Goal: Task Accomplishment & Management: Use online tool/utility

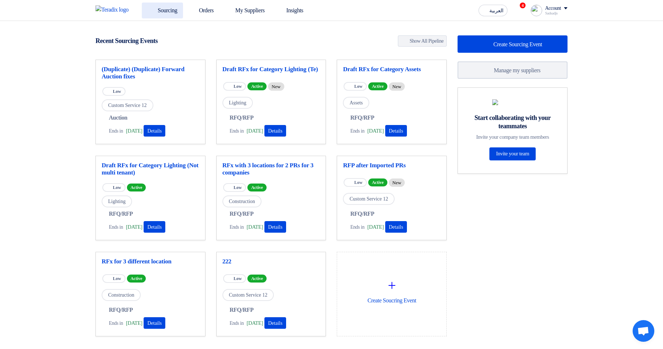
click at [161, 10] on link "Sourcing" at bounding box center [162, 11] width 41 height 16
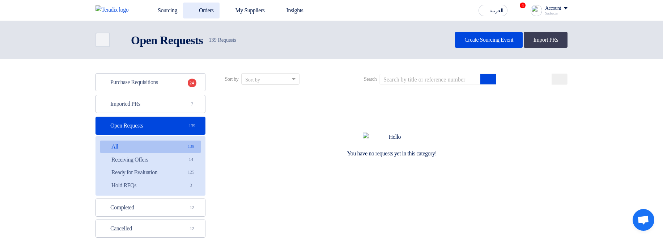
click at [206, 3] on link "Orders" at bounding box center [201, 11] width 37 height 16
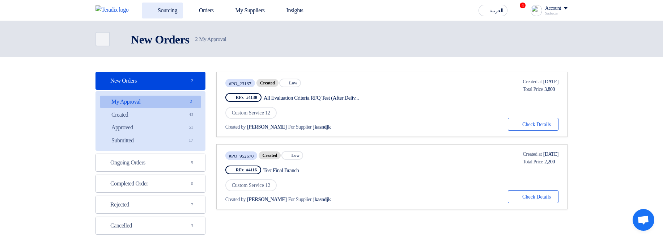
click at [166, 13] on link "Sourcing" at bounding box center [162, 11] width 41 height 16
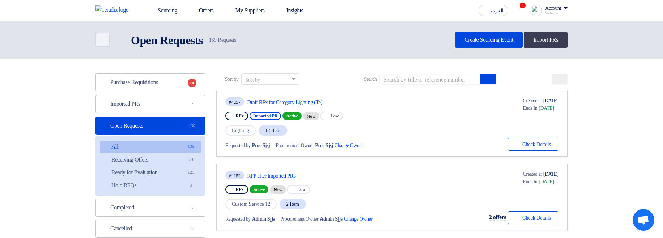
click at [156, 114] on div "Purchase Requisitions Purchase Requisitions 24 Imported PRs Imported PRs 7 Open…" at bounding box center [150, 177] width 110 height 208
click at [171, 103] on link "Imported PRs Imported PRs 7" at bounding box center [150, 104] width 110 height 18
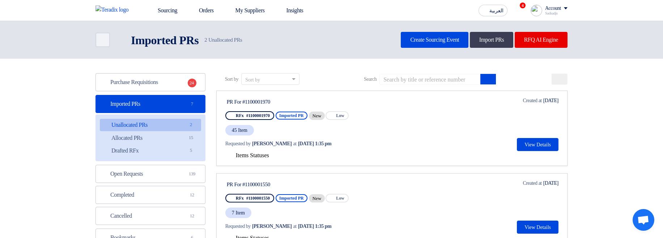
click at [249, 103] on div "PR For #1100001970" at bounding box center [295, 101] width 136 height 7
copy div "1100001970"
click at [433, 78] on input at bounding box center [429, 79] width 101 height 11
paste input "1100001970"
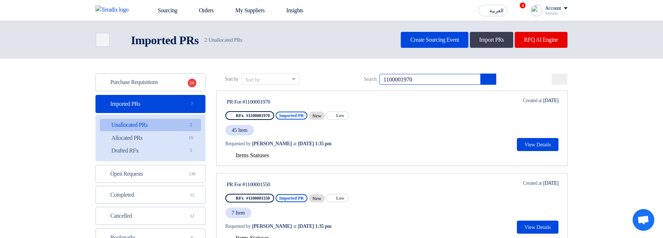
type input "1100001970"
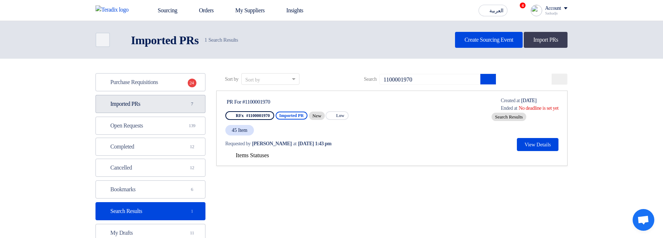
click at [147, 110] on link "Imported PRs Imported PRs 7" at bounding box center [150, 104] width 110 height 18
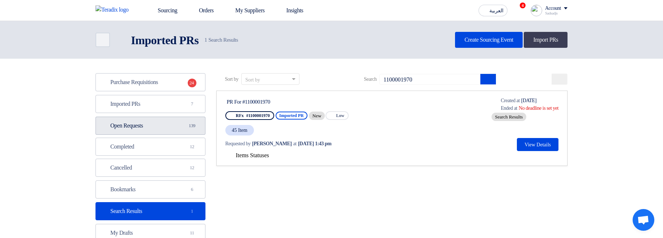
click at [164, 131] on link "Open Requests Open Requests 139" at bounding box center [150, 125] width 110 height 18
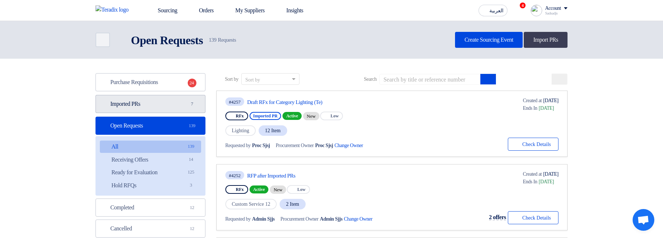
click at [166, 109] on link "Imported PRs Imported PRs 7" at bounding box center [150, 104] width 110 height 18
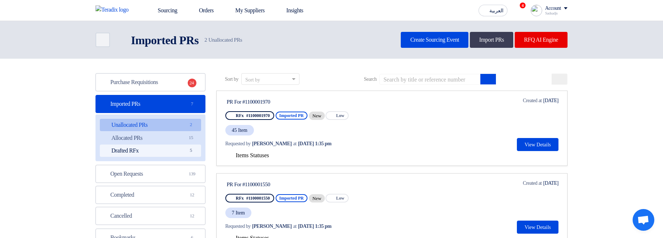
click at [163, 149] on link "Drafted RFx Drafted RFx 5" at bounding box center [150, 150] width 101 height 12
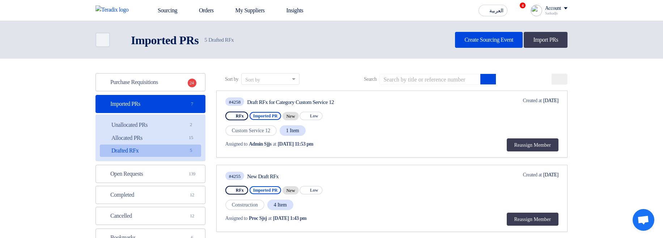
click at [256, 101] on div "Draft RFx for Category Custom Service 12" at bounding box center [315, 102] width 136 height 7
drag, startPoint x: 256, startPoint y: 101, endPoint x: 355, endPoint y: 99, distance: 99.5
click at [355, 99] on div "Draft RFx for Category Custom Service 12" at bounding box center [315, 102] width 136 height 7
copy div "Draft RFx for Category Custom Service 12"
click at [420, 77] on input at bounding box center [429, 79] width 101 height 11
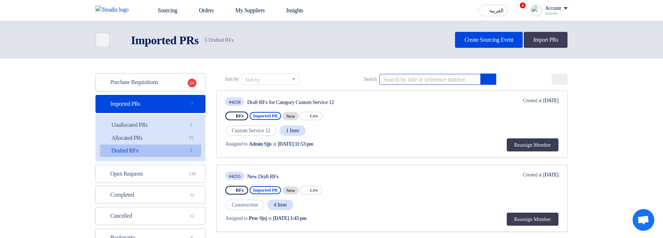
paste input "Draft RFx for Category Custom Service 12"
type input "Draft RFx for Category Custom Service 12"
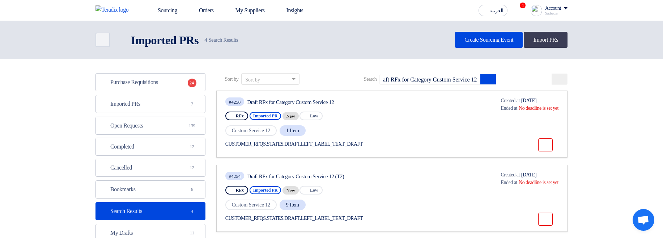
scroll to position [0, 0]
click at [364, 146] on div "CUSTOMER_RFQS.STATES.DRAFT.LEFT_LABEL_TEXT_DRAFT" at bounding box center [304, 144] width 158 height 8
click at [460, 142] on div "#4258 Draft RFx for Category Custom Service 12 RFx Imported PR New Priority Low…" at bounding box center [391, 124] width 333 height 55
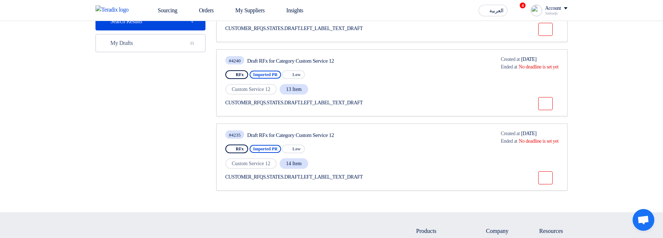
scroll to position [174, 0]
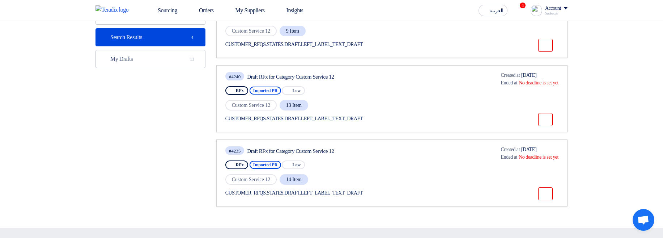
click at [341, 196] on div "CUSTOMER_RFQS.STATES.DRAFT.LEFT_LABEL_TEXT_DRAFT" at bounding box center [304, 192] width 159 height 15
click at [339, 189] on div "CUSTOMER_RFQS.STATES.DRAFT.LEFT_LABEL_TEXT_DRAFT" at bounding box center [304, 193] width 158 height 8
click at [316, 149] on div "Draft RFx for Category Custom Service 12" at bounding box center [315, 151] width 136 height 7
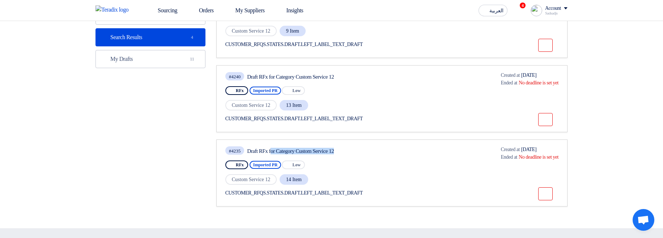
click at [316, 149] on div "Draft RFx for Category Custom Service 12" at bounding box center [315, 151] width 136 height 7
click at [322, 150] on div "Draft RFx for Category Custom Service 12" at bounding box center [315, 151] width 136 height 7
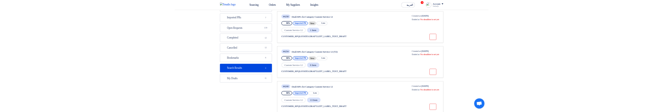
scroll to position [43, 0]
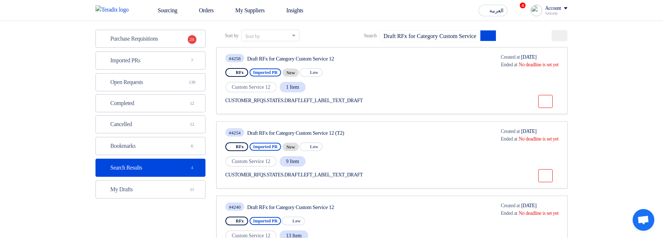
click at [363, 173] on div "CUSTOMER_RFQS.STATES.DRAFT.LEFT_LABEL_TEXT_DRAFT" at bounding box center [304, 175] width 158 height 8
click at [344, 95] on div "CUSTOMER_RFQS.STATES.DRAFT.LEFT_LABEL_TEXT_DRAFT" at bounding box center [304, 100] width 159 height 15
click at [350, 102] on div "CUSTOMER_RFQS.STATES.DRAFT.LEFT_LABEL_TEXT_DRAFT" at bounding box center [304, 101] width 158 height 8
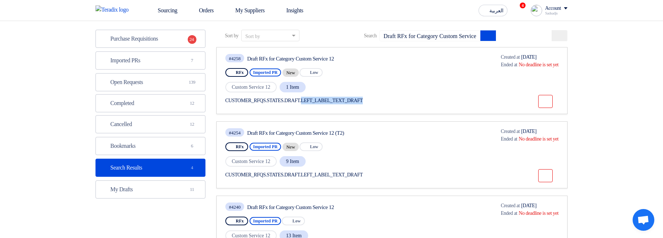
click at [350, 102] on div "CUSTOMER_RFQS.STATES.DRAFT.LEFT_LABEL_TEXT_DRAFT" at bounding box center [304, 101] width 158 height 8
click at [304, 59] on div "Draft RFx for Category Custom Service 12" at bounding box center [315, 58] width 136 height 7
click at [275, 89] on span "Custom Service 12" at bounding box center [251, 87] width 52 height 10
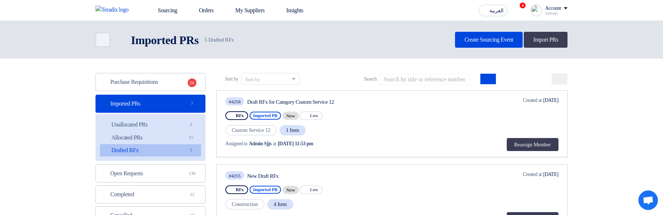
click at [253, 103] on div "Draft RFx for Category Custom Service 12" at bounding box center [315, 102] width 136 height 7
drag, startPoint x: 253, startPoint y: 103, endPoint x: 348, endPoint y: 106, distance: 94.4
click at [348, 106] on div "#4258 Draft RFx for Category Custom Service 12" at bounding box center [304, 102] width 159 height 10
copy div "Draft RFx for Category Custom Service 12"
click at [443, 79] on input at bounding box center [429, 79] width 101 height 11
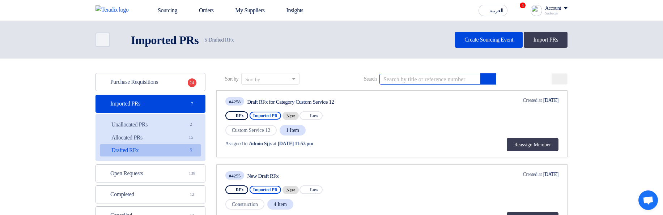
paste input "Draft RFx for Category Custom Service 12"
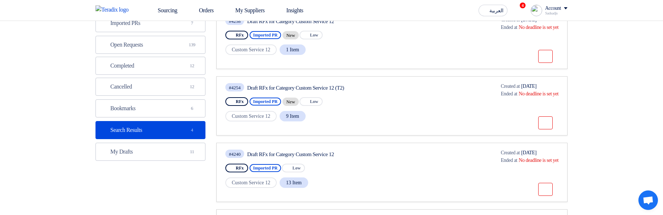
scroll to position [43, 0]
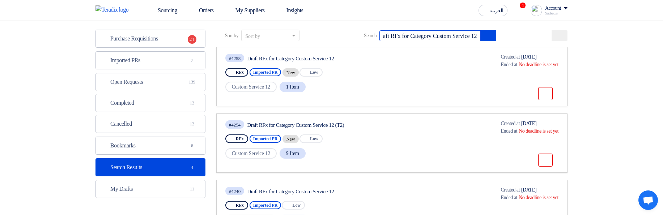
type input "Draft RFx for Category Custom Service 12"
click at [346, 60] on div "Draft RFx for Category Custom Service 12" at bounding box center [315, 58] width 136 height 7
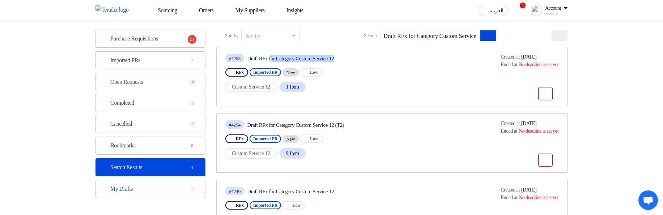
click at [367, 60] on div "Draft RFx for Category Custom Service 12" at bounding box center [315, 58] width 136 height 7
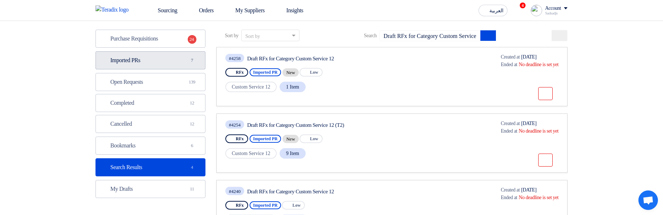
click at [159, 59] on link "Imported PRs Imported PRs 7" at bounding box center [150, 60] width 110 height 18
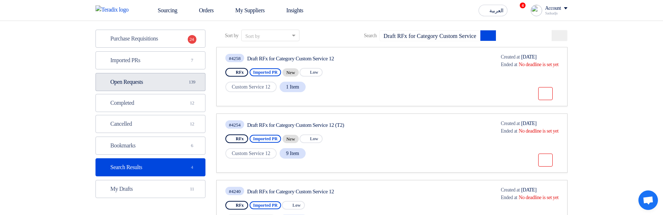
click at [162, 86] on link "Open Requests Open Requests 139" at bounding box center [150, 82] width 110 height 18
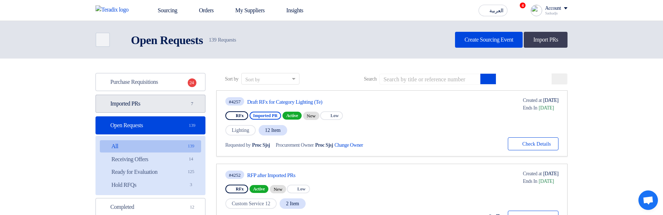
click at [139, 107] on link "Imported PRs Imported PRs 7" at bounding box center [150, 104] width 110 height 18
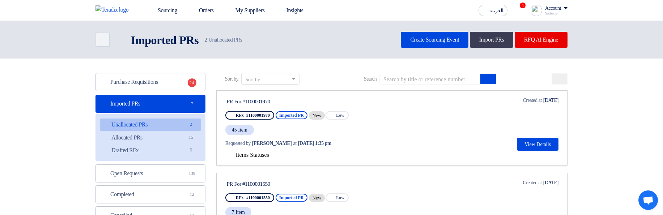
click at [259, 154] on span "Items Statuses" at bounding box center [252, 155] width 33 height 6
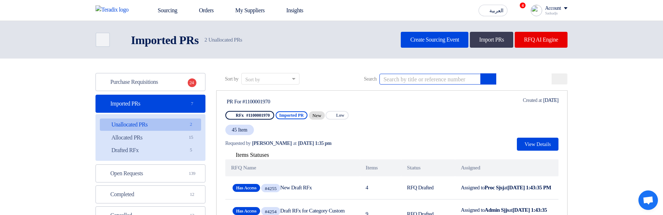
click at [422, 79] on input at bounding box center [429, 79] width 101 height 11
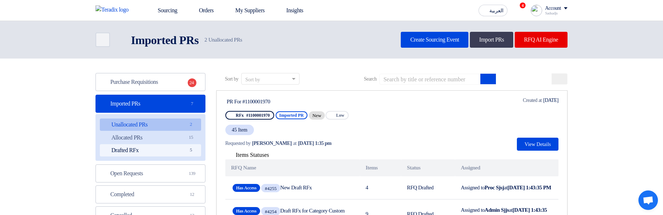
click at [182, 151] on link "Drafted RFx Drafted RFx 5" at bounding box center [150, 150] width 101 height 12
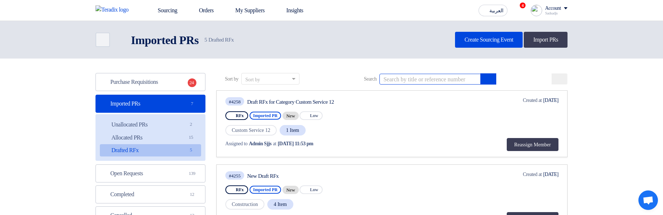
click at [411, 76] on input at bounding box center [429, 79] width 101 height 11
paste input "{ name: 'reassignTeamMember', label: this.translate.instant('CUSTOMER_RFQS.STAT…"
type input "{ name: 'reassignTeamMember', label: this.translate.instant('CUSTOMER_RFQS.STAT…"
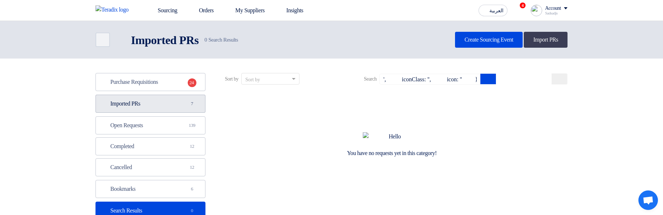
scroll to position [0, 0]
click at [153, 112] on link "Imported PRs Imported PRs 7" at bounding box center [150, 104] width 110 height 18
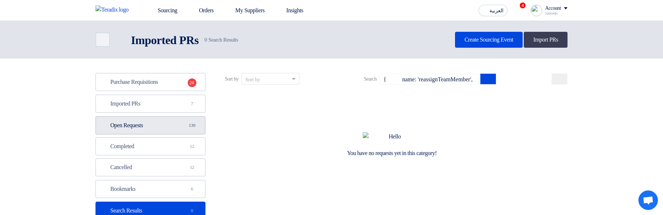
click at [154, 125] on link "Open Requests Open Requests 139" at bounding box center [150, 125] width 110 height 18
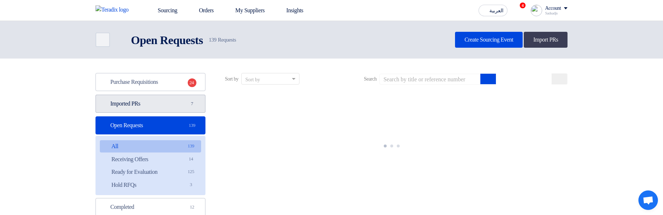
click at [163, 99] on link "Imported PRs Imported PRs 7" at bounding box center [150, 104] width 110 height 18
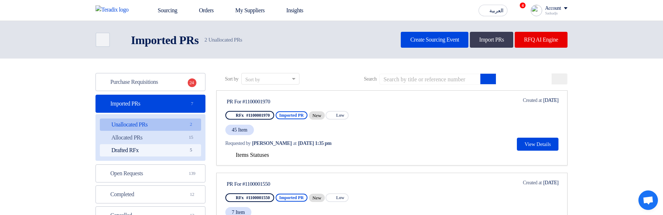
click at [159, 152] on link "Drafted RFx Drafted RFx 5" at bounding box center [150, 150] width 101 height 12
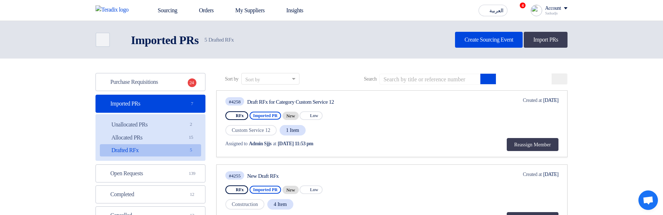
click at [258, 100] on div "Draft RFx for Category Custom Service 12" at bounding box center [315, 102] width 136 height 7
drag, startPoint x: 258, startPoint y: 100, endPoint x: 342, endPoint y: 105, distance: 84.4
click at [339, 106] on div "#4258 Draft RFx for Category Custom Service 12" at bounding box center [304, 102] width 159 height 10
copy div "Draft RFx for Category Custom Service 12"
click at [461, 76] on input at bounding box center [429, 79] width 101 height 11
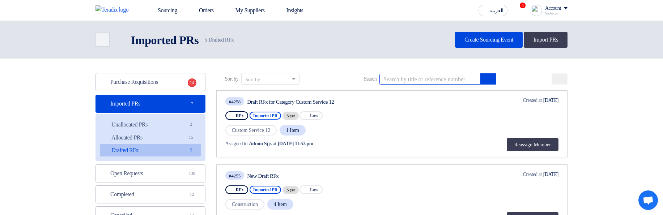
paste input "Draft RFx for Category Custom Service 12"
type input "Draft RFx for Category Custom Service 12"
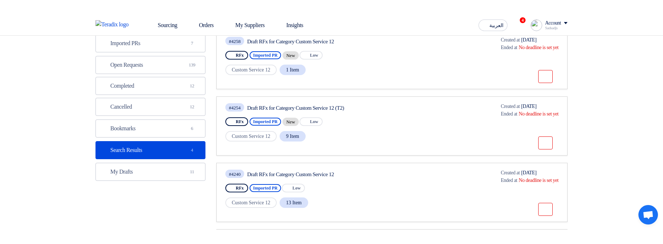
scroll to position [87, 0]
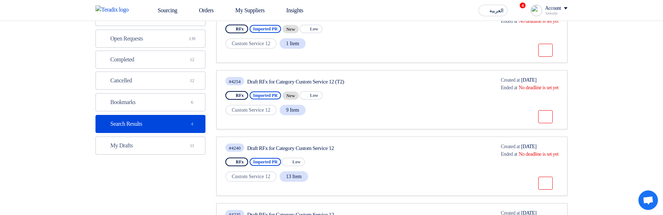
click at [518, 85] on div "Deadline Ended at No deadline is set yet" at bounding box center [525, 88] width 68 height 8
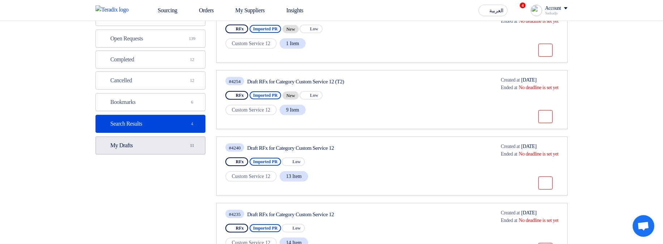
click at [144, 139] on link "My Drafts My Drafts 11" at bounding box center [150, 146] width 110 height 18
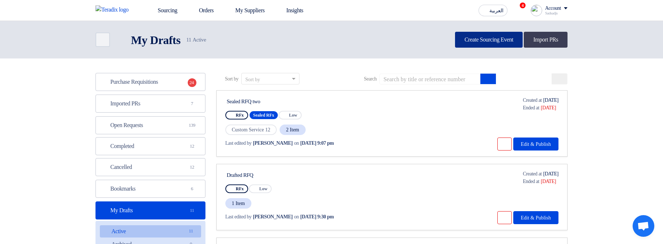
click at [479, 41] on link "Create Sourcing Event" at bounding box center [489, 40] width 68 height 16
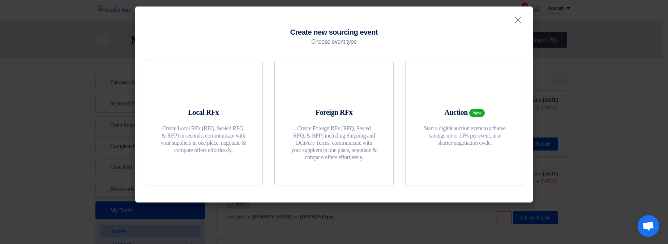
drag, startPoint x: 82, startPoint y: 135, endPoint x: 93, endPoint y: 135, distance: 10.5
click at [82, 135] on modal-container "× Create new sourcing event Choose event type Local RFx Create Local RFx (RFQ, …" at bounding box center [334, 122] width 668 height 244
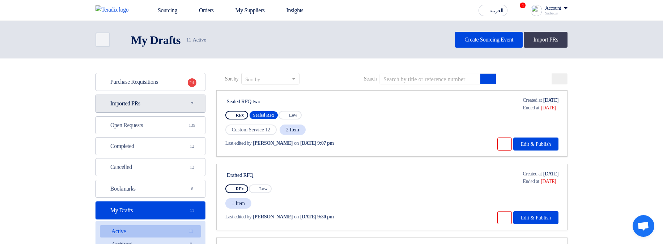
click at [162, 108] on link "Imported PRs Imported PRs 7" at bounding box center [150, 104] width 110 height 18
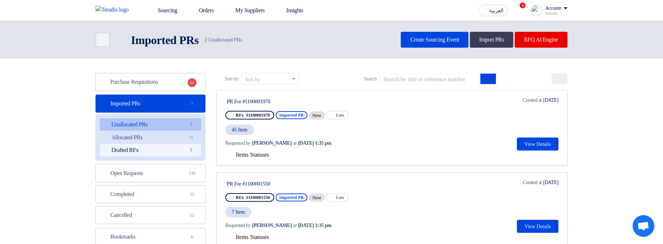
click at [144, 149] on link "Drafted RFx Drafted RFx 5" at bounding box center [150, 150] width 101 height 12
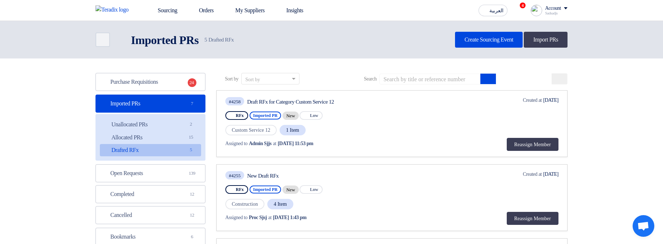
click at [257, 102] on div "Draft RFx for Category Custom Service 12" at bounding box center [315, 102] width 136 height 7
drag, startPoint x: 257, startPoint y: 102, endPoint x: 329, endPoint y: 107, distance: 72.2
click at [329, 107] on div "#4258 Draft RFx for Category Custom Service 12 RFx Imported PR New Priority Low…" at bounding box center [304, 124] width 159 height 55
copy div "Draft RFx for Category Custom Service 12"
click at [429, 79] on input at bounding box center [429, 79] width 101 height 11
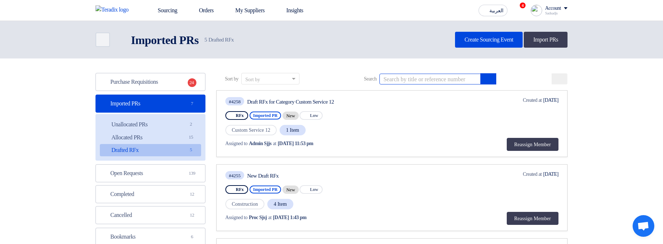
paste input "Draft RFx for Category Custom Service 12"
type input "Draft RFx for Category Custom Service 12"
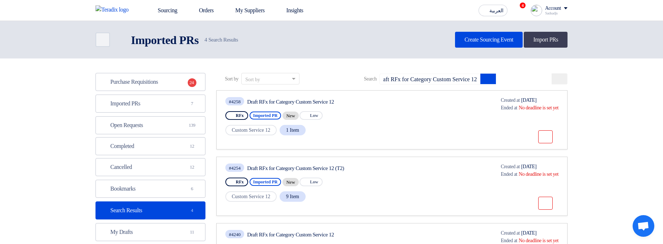
scroll to position [0, 0]
click at [257, 103] on div "Draft RFx for Category Custom Service 12" at bounding box center [315, 102] width 136 height 7
drag, startPoint x: 257, startPoint y: 103, endPoint x: 293, endPoint y: 108, distance: 36.2
click at [302, 106] on div "#4258 Draft RFx for Category Custom Service 12" at bounding box center [304, 102] width 159 height 10
click at [268, 116] on span "Imported PR" at bounding box center [266, 116] width 32 height 8
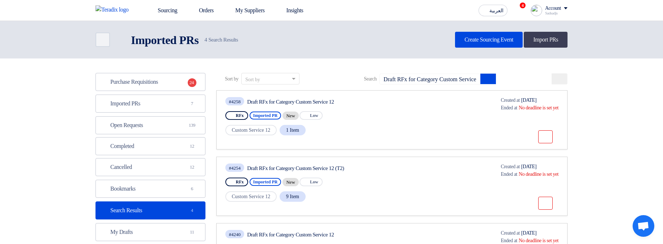
click at [268, 116] on span "Imported PR" at bounding box center [266, 116] width 32 height 8
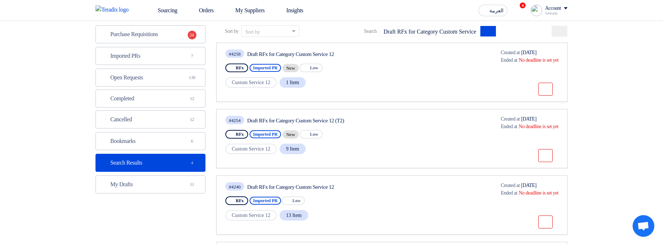
scroll to position [43, 0]
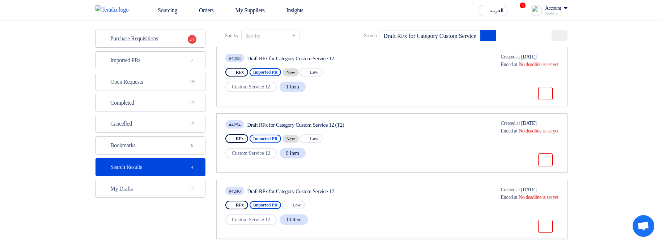
click at [476, 64] on div "#4258 Draft RFx for Category Custom Service 12 RFx Imported PR New Priority Low…" at bounding box center [391, 76] width 333 height 47
drag, startPoint x: 248, startPoint y: 96, endPoint x: 294, endPoint y: 92, distance: 46.1
click at [294, 92] on div "#4258 Draft RFx for Category Custom Service 12 RFx Imported PR New Priority Low…" at bounding box center [304, 76] width 159 height 47
click at [160, 88] on link "Open Requests Open Requests 139" at bounding box center [150, 82] width 110 height 18
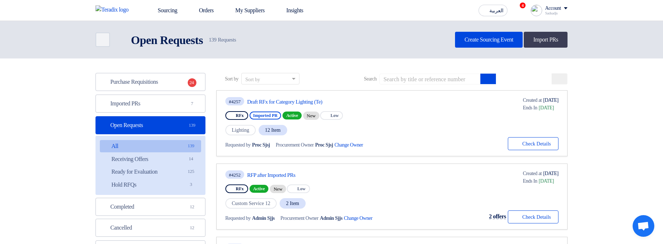
drag, startPoint x: 240, startPoint y: 148, endPoint x: 462, endPoint y: 131, distance: 221.9
click at [447, 142] on div "#4257 Draft RFx for Category Lighting (Te) RFx Imported PR Active New Priority …" at bounding box center [391, 124] width 333 height 54
click at [465, 128] on div "#4257 Draft RFx for Category Lighting (Te) RFx Imported PR Active New Priority …" at bounding box center [391, 124] width 333 height 54
click at [156, 108] on link "Imported PRs Imported PRs 7" at bounding box center [150, 104] width 110 height 18
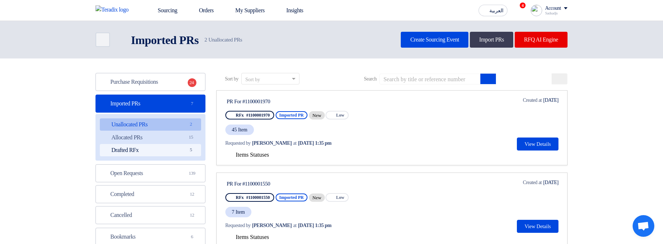
click at [166, 150] on link "Drafted RFx Drafted RFx 5" at bounding box center [150, 150] width 101 height 12
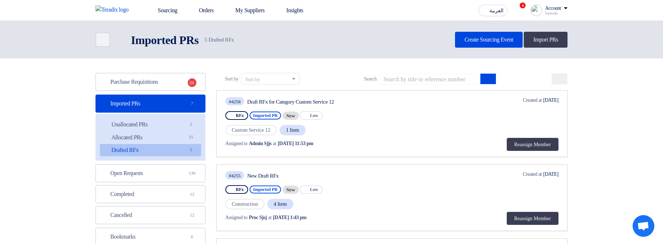
click at [256, 103] on div "Draft RFx for Category Custom Service 12" at bounding box center [315, 102] width 136 height 7
drag, startPoint x: 256, startPoint y: 103, endPoint x: 352, endPoint y: 102, distance: 95.5
click at [352, 102] on div "Draft RFx for Category Custom Service 12" at bounding box center [315, 102] width 136 height 7
copy div "Draft RFx for Category Custom Service 12"
click at [406, 82] on input at bounding box center [429, 79] width 101 height 11
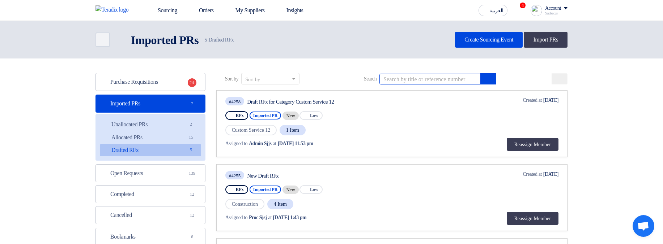
paste input "Draft RFx for Category Custom Service 12"
type input "Draft RFx for Category Custom Service 12"
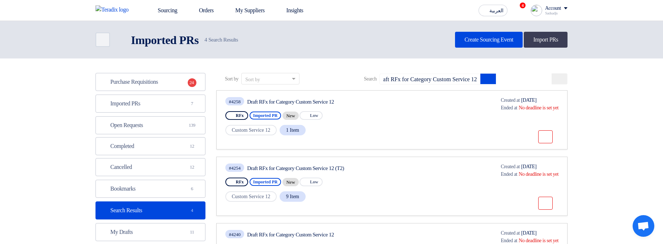
scroll to position [0, 0]
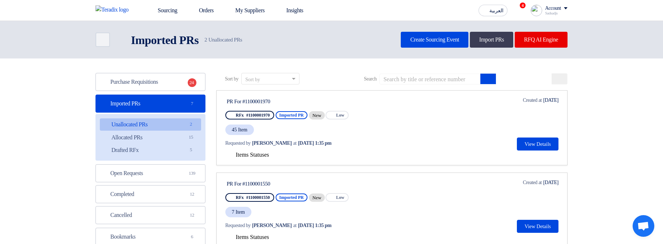
click at [431, 72] on section "Purchase Requisitions Purchase Requisitions 24 Imported PRs Imported PRs 7 Unal…" at bounding box center [331, 172] width 663 height 227
click at [429, 80] on input at bounding box center [429, 79] width 101 height 11
paste input "Draft RFx for Category Custom Service 12"
type input "Draft RFx for Category Custom Service 12"
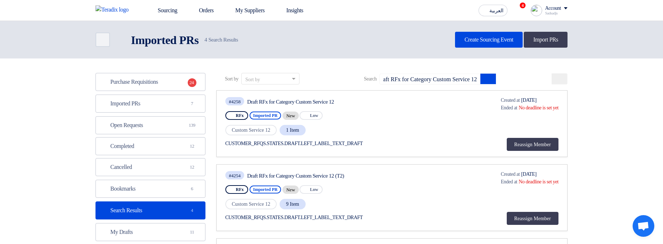
click at [355, 146] on div "CUSTOMER_RFQS.STATES.DRAFT.LEFT_LABEL_TEXT_DRAFT" at bounding box center [304, 144] width 158 height 8
click at [370, 141] on div "CUSTOMER_RFQS.STATES.DRAFT.LEFT_LABEL_TEXT_DRAFT" at bounding box center [304, 144] width 158 height 8
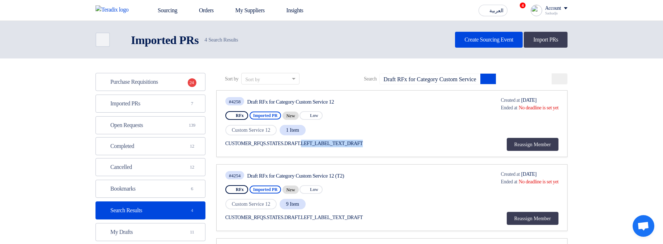
click at [370, 141] on div "CUSTOMER_RFQS.STATES.DRAFT.LEFT_LABEL_TEXT_DRAFT" at bounding box center [304, 144] width 158 height 8
click at [447, 141] on div "#4258 Draft RFx for Category Custom Service 12 RFx Imported PR New Priority Low…" at bounding box center [391, 124] width 333 height 55
click at [363, 145] on div "CUSTOMER_RFQS.STATES.DRAFT.LEFT_LABEL_TEXT_DRAFT" at bounding box center [304, 144] width 158 height 8
click at [384, 135] on div "Custom Service 12 1 Item" at bounding box center [304, 130] width 159 height 12
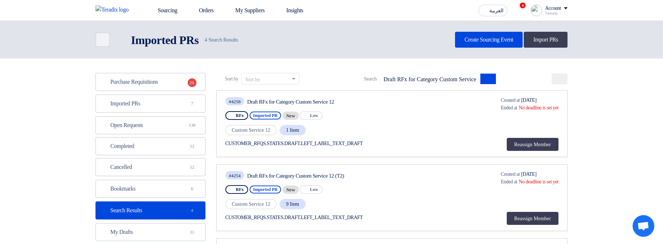
click at [365, 144] on div "CUSTOMER_RFQS.STATES.DRAFT.LEFT_LABEL_TEXT_DRAFT" at bounding box center [304, 144] width 158 height 8
copy div "LEFT_LABEL_TEXT_DRAFT"
click at [360, 143] on div "CUSTOMER_RFQS.STATES.DRAFT.LEFT_LABEL_TEXT_DRAFT" at bounding box center [304, 144] width 158 height 8
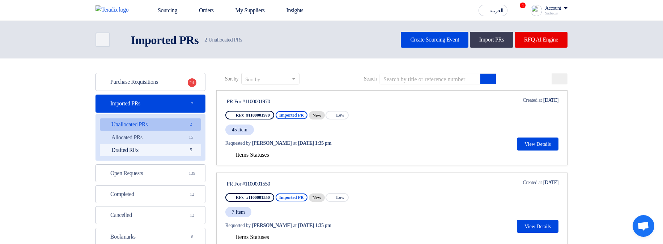
click at [187, 152] on span "5" at bounding box center [191, 150] width 9 height 8
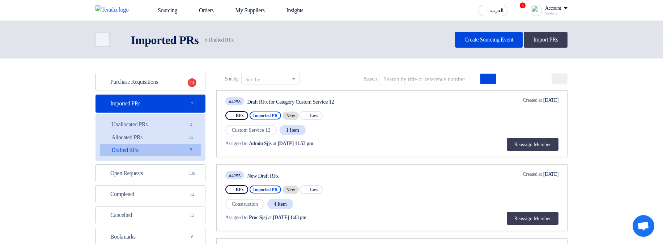
click at [254, 105] on div "Draft RFx for Category Custom Service 12" at bounding box center [315, 102] width 136 height 7
drag, startPoint x: 254, startPoint y: 105, endPoint x: 350, endPoint y: 103, distance: 95.8
click at [350, 103] on div "Draft RFx for Category Custom Service 12" at bounding box center [315, 102] width 136 height 7
copy div "Draft RFx for Category Custom Service 12"
click at [407, 80] on input at bounding box center [429, 79] width 101 height 11
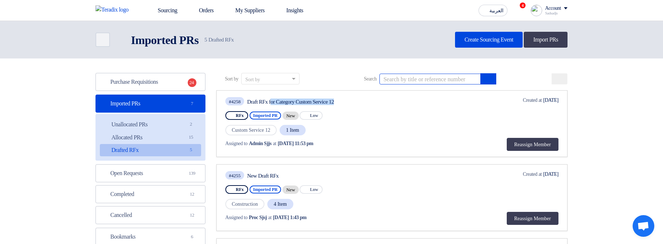
paste input "Draft RFx for Category Custom Service 12"
type input "Draft RFx for Category Custom Service 12"
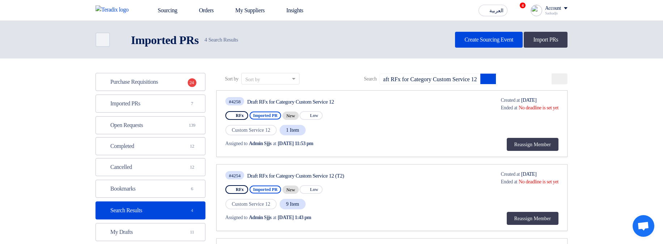
scroll to position [0, 0]
click at [537, 136] on div "Deadline Created at [DATE] Deadline Ended at No deadline is set yet Reassign Me…" at bounding box center [525, 124] width 68 height 55
click at [539, 142] on button "Reassign Member" at bounding box center [533, 144] width 52 height 13
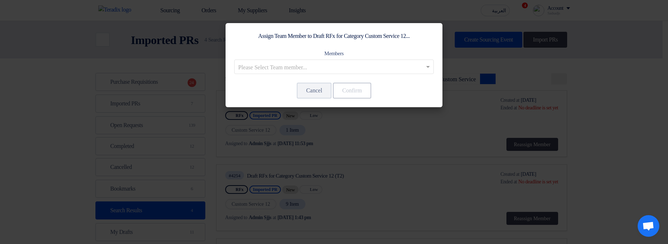
click at [620, 124] on modal-container "Assign Team Member to Draft RFx for Category Custom Service 12... Members Pleas…" at bounding box center [334, 122] width 668 height 244
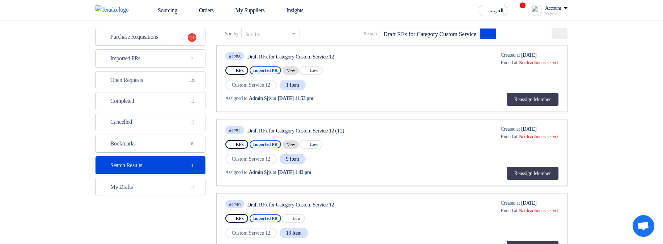
scroll to position [43, 0]
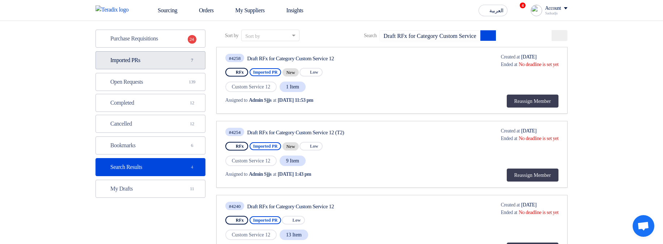
click at [167, 59] on link "Imported PRs Imported PRs 7" at bounding box center [150, 60] width 110 height 18
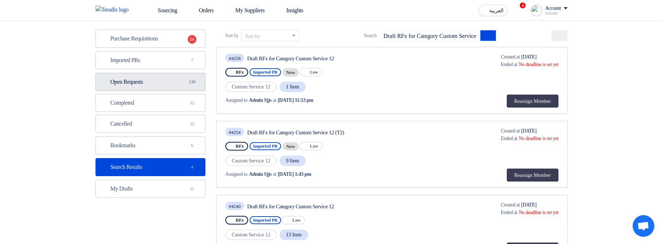
click at [170, 87] on link "Open Requests Open Requests 139" at bounding box center [150, 82] width 110 height 18
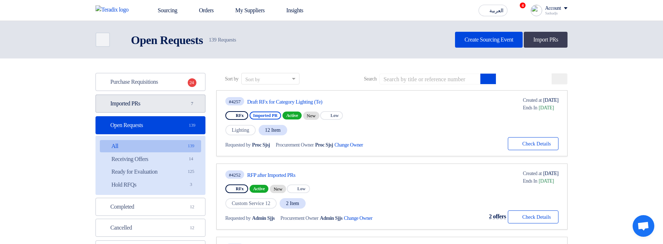
click at [177, 110] on link "Imported PRs Imported PRs 7" at bounding box center [150, 104] width 110 height 18
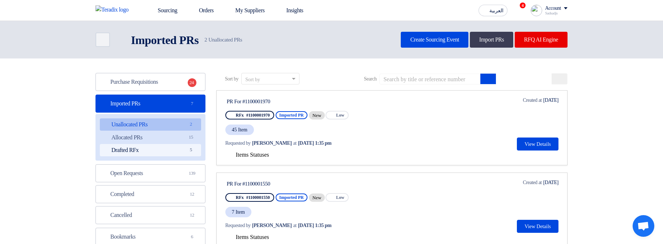
click at [187, 149] on span "5" at bounding box center [191, 150] width 9 height 8
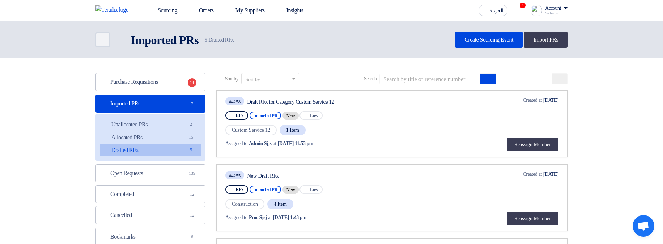
click at [259, 173] on div "New Draft RFx" at bounding box center [315, 176] width 136 height 7
drag, startPoint x: 259, startPoint y: 172, endPoint x: 273, endPoint y: 174, distance: 14.5
click at [273, 174] on div "New Draft RFx" at bounding box center [315, 176] width 136 height 7
click at [314, 176] on div "New Draft RFx" at bounding box center [315, 176] width 136 height 7
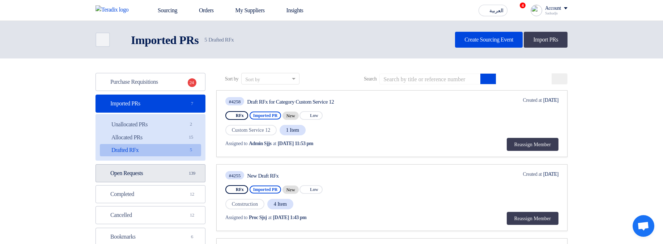
click at [182, 178] on link "Open Requests Open Requests 139" at bounding box center [150, 174] width 110 height 18
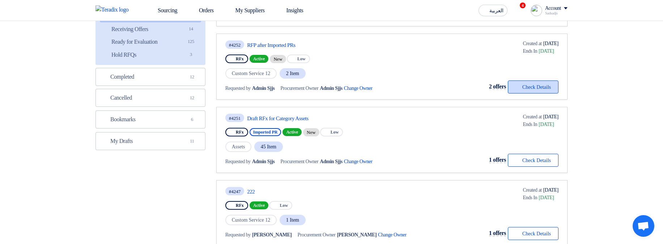
click at [523, 90] on button "Check details Check Details" at bounding box center [533, 87] width 51 height 13
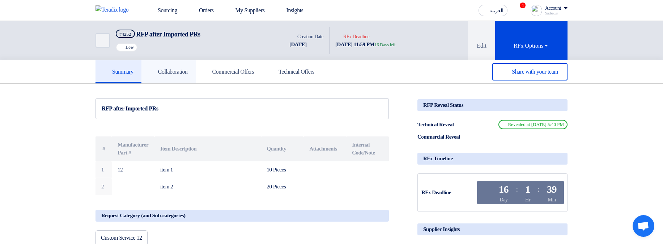
click at [186, 67] on link "Collaboration" at bounding box center [168, 71] width 54 height 23
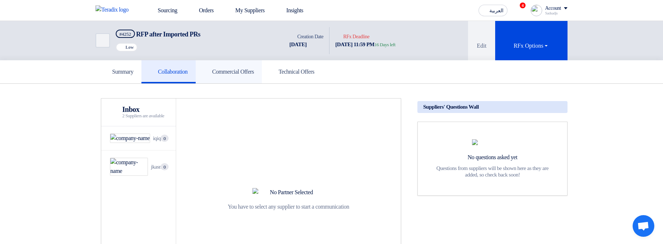
click at [224, 67] on link "Commercial Offers" at bounding box center [229, 71] width 67 height 23
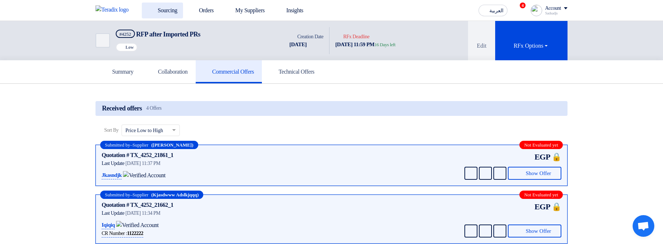
click at [148, 17] on link "Sourcing" at bounding box center [162, 11] width 41 height 16
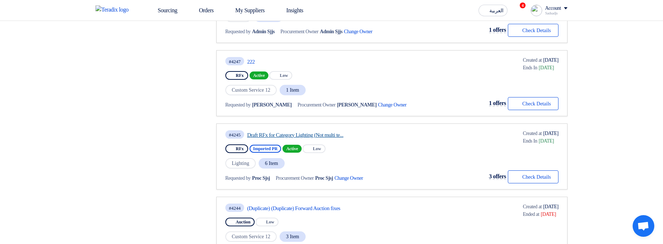
scroll to position [304, 0]
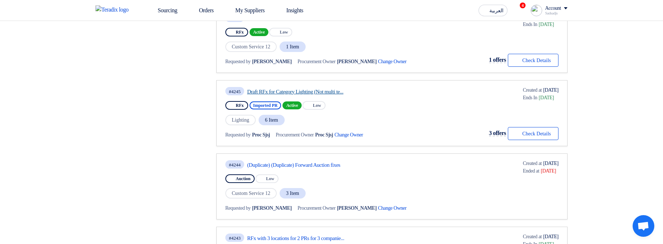
click at [301, 91] on link "Draft RFx for Category Lighting (Not multi te..." at bounding box center [315, 92] width 136 height 7
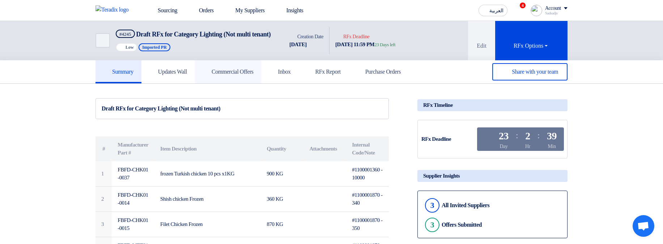
click at [233, 76] on h5 "Commercial Offers" at bounding box center [228, 71] width 51 height 7
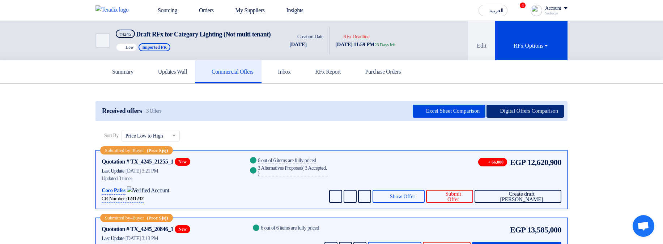
click at [516, 118] on button "Digital Offers Comparison" at bounding box center [524, 111] width 77 height 13
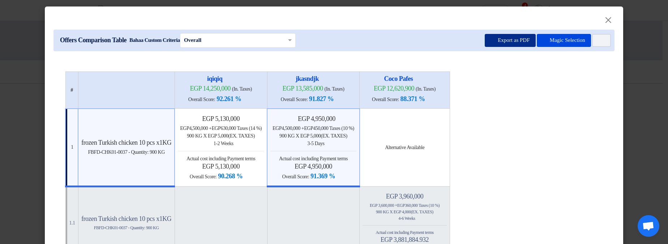
click at [485, 44] on button "Export as PDF" at bounding box center [510, 40] width 51 height 13
click at [639, 40] on modal-container "× Offers Comparison Table Bahaa Custom Criteria × Overall × Export as PDF Magic…" at bounding box center [334, 122] width 668 height 244
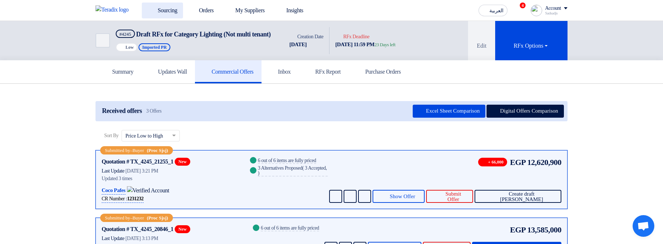
click at [148, 7] on use at bounding box center [148, 7] width 0 height 0
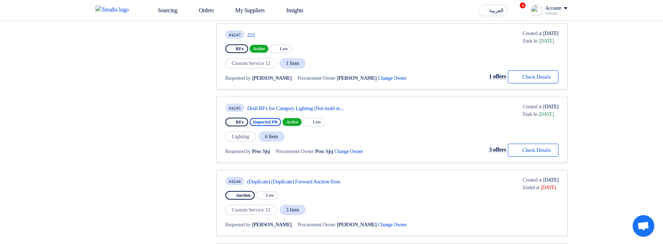
scroll to position [304, 0]
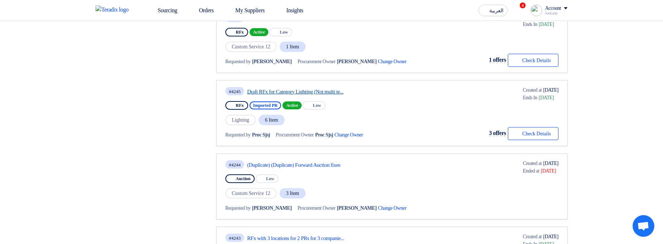
click at [299, 93] on link "Draft RFx for Category Lighting (Not multi te..." at bounding box center [315, 92] width 136 height 7
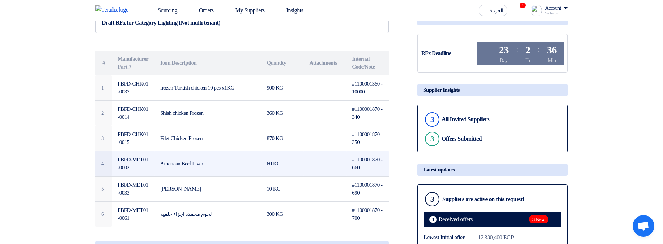
scroll to position [87, 0]
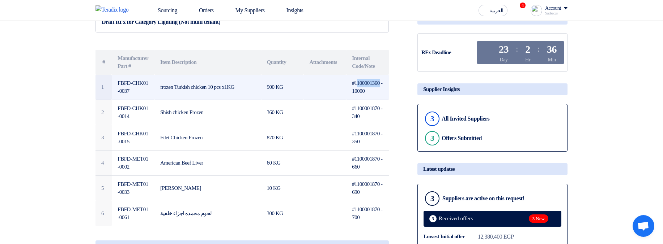
drag, startPoint x: 357, startPoint y: 90, endPoint x: 383, endPoint y: 90, distance: 26.0
click at [383, 90] on td "#1100001360 - 10000" at bounding box center [367, 87] width 43 height 25
click at [372, 100] on td "#1100001360 - 10000" at bounding box center [367, 87] width 43 height 25
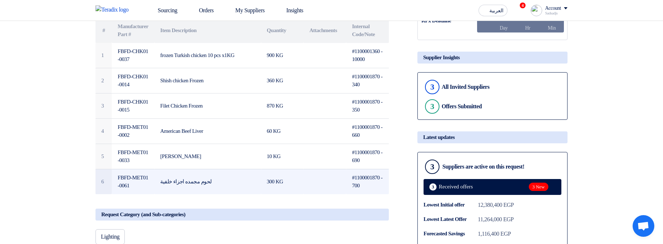
scroll to position [0, 0]
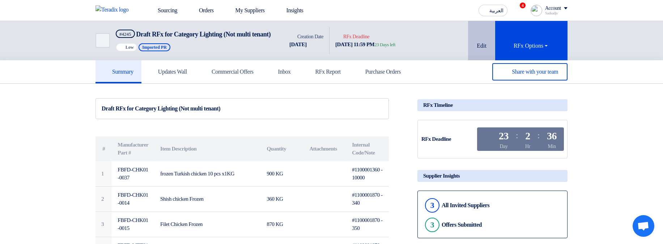
click at [482, 51] on button "Edit" at bounding box center [481, 40] width 27 height 39
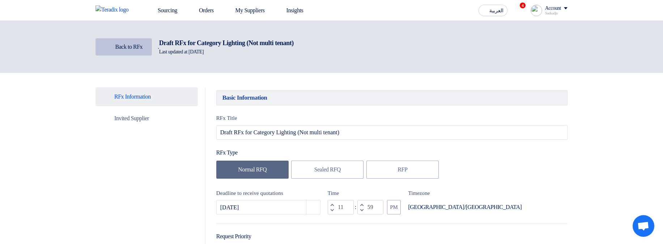
click at [137, 39] on link "Back Back to RFx" at bounding box center [123, 46] width 56 height 17
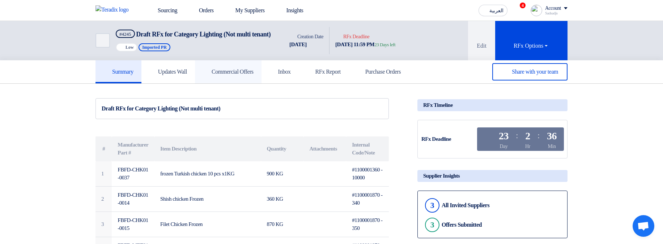
click at [212, 82] on link "Commercial Offers" at bounding box center [228, 71] width 67 height 23
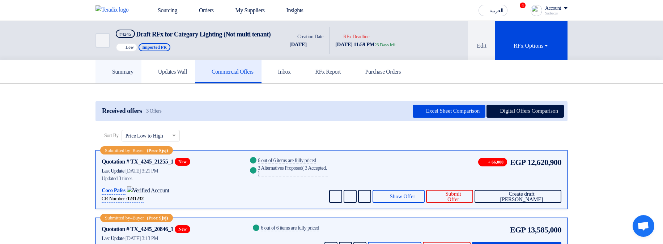
click at [124, 84] on link "Summary" at bounding box center [118, 71] width 46 height 23
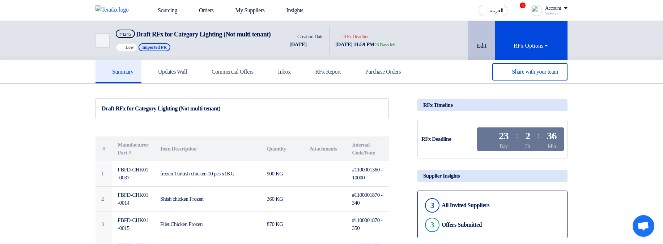
click at [488, 53] on button "Edit" at bounding box center [481, 40] width 27 height 39
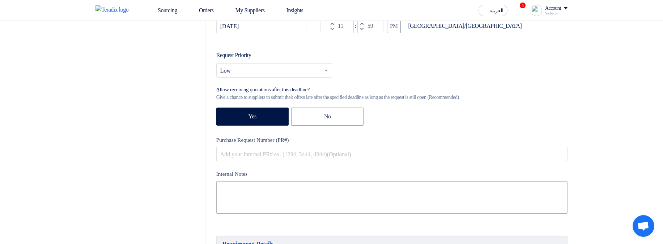
scroll to position [260, 0]
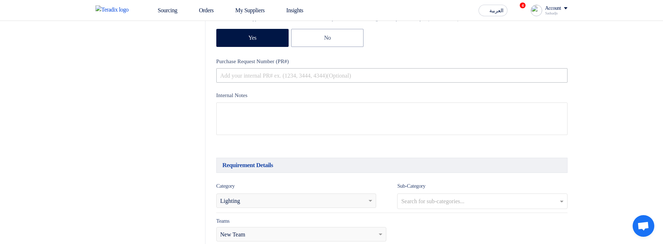
drag, startPoint x: 345, startPoint y: 66, endPoint x: 348, endPoint y: 78, distance: 12.3
click at [345, 65] on label "Purchase Request Number (PR#)" at bounding box center [391, 61] width 351 height 8
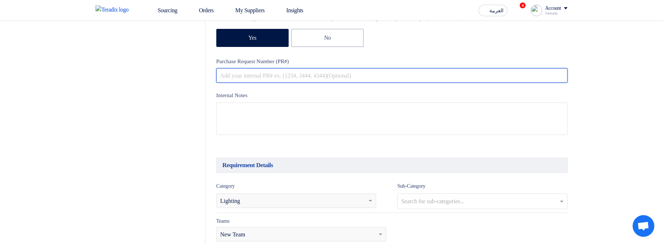
click at [356, 83] on input "text" at bounding box center [391, 75] width 351 height 14
click at [359, 81] on input "text" at bounding box center [391, 75] width 351 height 14
drag, startPoint x: 291, startPoint y: 74, endPoint x: 456, endPoint y: 73, distance: 164.9
click at [456, 73] on input "text" at bounding box center [391, 75] width 351 height 14
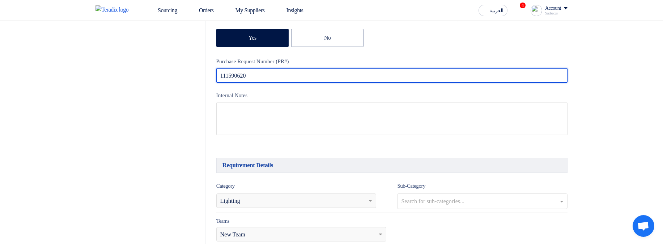
click at [471, 81] on input "111590620" at bounding box center [391, 75] width 351 height 14
click at [470, 81] on input "111590620" at bounding box center [391, 75] width 351 height 14
type input "111590620"
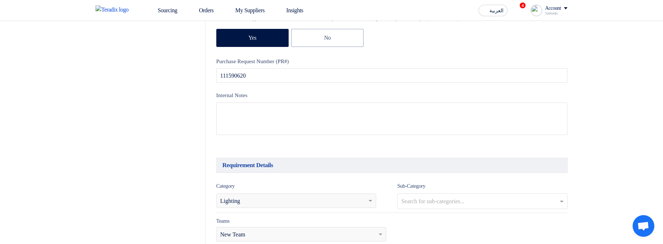
drag, startPoint x: 237, startPoint y: 61, endPoint x: 338, endPoint y: 61, distance: 101.6
click at [338, 61] on label "Purchase Request Number (PR#)" at bounding box center [391, 61] width 351 height 8
drag, startPoint x: 351, startPoint y: 60, endPoint x: 186, endPoint y: 68, distance: 164.7
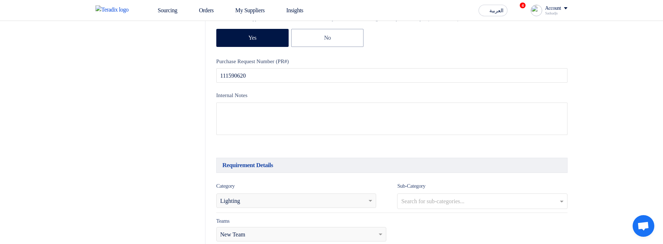
click at [216, 68] on div "RFx Title Draft RFx for Category Lighting (Not multi tenant) RFx Type Normal RF…" at bounding box center [392, 0] width 362 height 293
click at [318, 65] on label "Purchase Request Number (PR#)" at bounding box center [391, 61] width 351 height 8
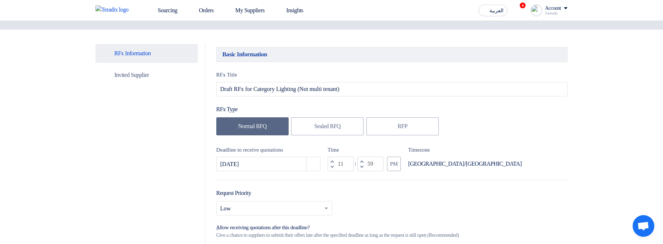
scroll to position [0, 0]
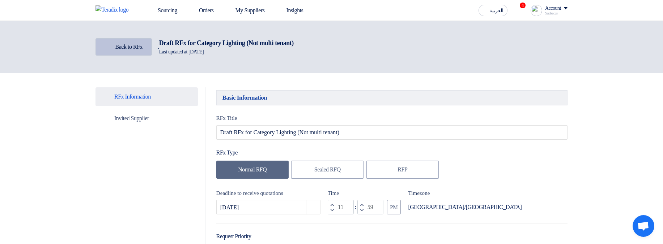
click at [120, 52] on link "Back Back to RFx" at bounding box center [123, 46] width 56 height 17
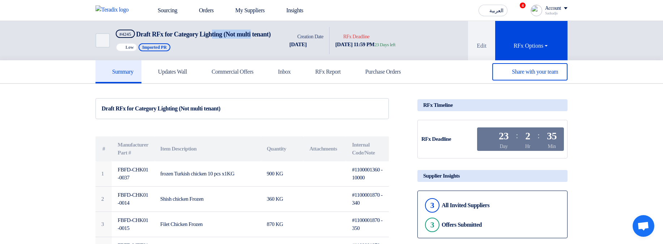
drag, startPoint x: 221, startPoint y: 30, endPoint x: 264, endPoint y: 30, distance: 42.7
click at [264, 30] on h5 "#4245 Draft RFx for Category Lighting (Not multi tenant)" at bounding box center [193, 34] width 155 height 9
click at [263, 32] on span "Draft RFx for Category Lighting (Not multi tenant)" at bounding box center [203, 34] width 135 height 7
click at [255, 75] on link "Commercial Offers" at bounding box center [228, 71] width 67 height 23
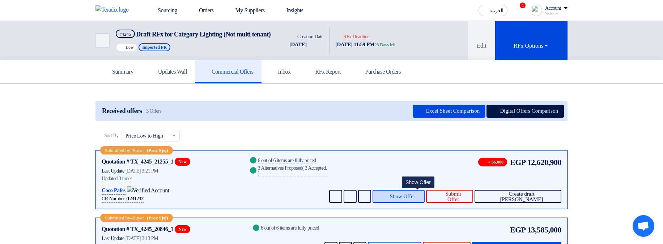
click at [415, 200] on span "Show Offer" at bounding box center [402, 196] width 25 height 5
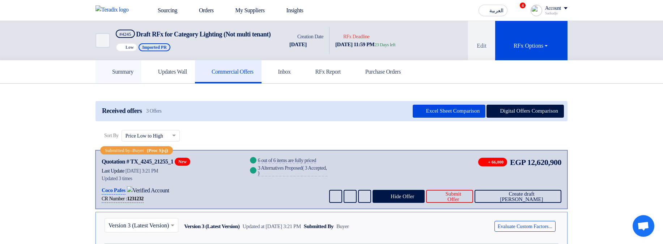
click at [97, 84] on div "Summary Updates Wall Commercial Offers Inbox RFx Report Purchase Orders" at bounding box center [331, 71] width 483 height 23
click at [119, 76] on h5 "Summary" at bounding box center [118, 71] width 30 height 7
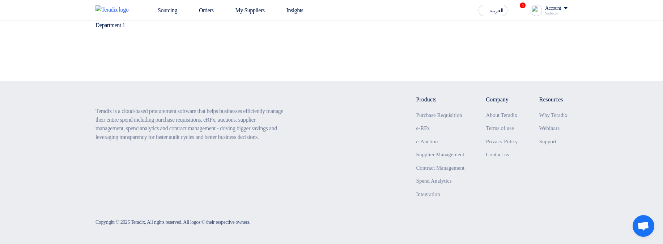
scroll to position [626, 0]
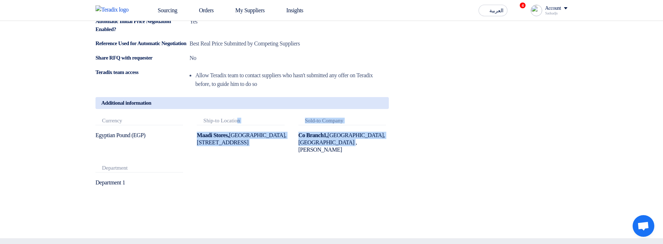
drag, startPoint x: 211, startPoint y: 144, endPoint x: 356, endPoint y: 208, distance: 158.7
click at [356, 198] on div "Attachments Currency Egyptian Pound (EGP) Attachments Ship-to Location Maadi St…" at bounding box center [242, 158] width 304 height 80
click at [361, 198] on div "Attachments Currency Egyptian Pound (EGP) Attachments Ship-to Location Maadi St…" at bounding box center [242, 158] width 304 height 80
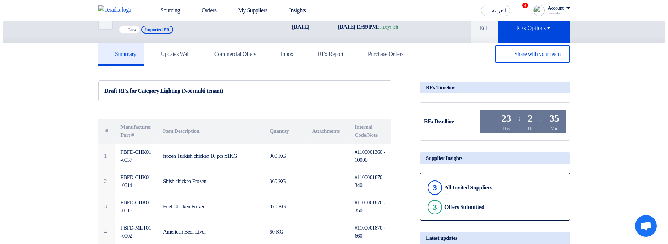
scroll to position [0, 0]
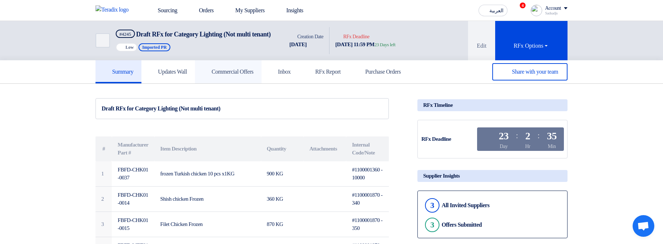
click at [254, 76] on h5 "Commercial Offers" at bounding box center [228, 71] width 51 height 7
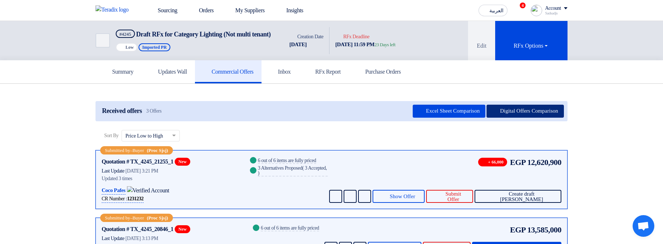
click at [533, 118] on button "Digital Offers Comparison" at bounding box center [524, 111] width 77 height 13
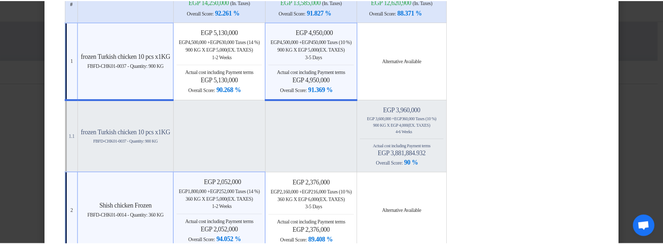
scroll to position [130, 0]
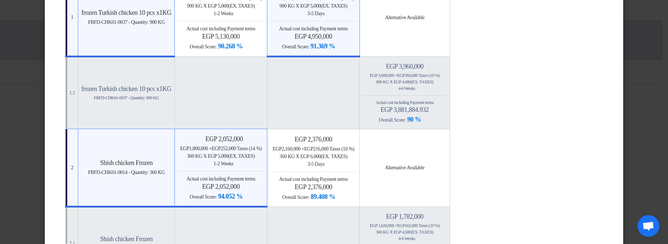
click at [644, 89] on modal-container "× Offers Comparison Table Bahaa Custom Criteria × Overall × Export as PDF Magic…" at bounding box center [334, 122] width 668 height 244
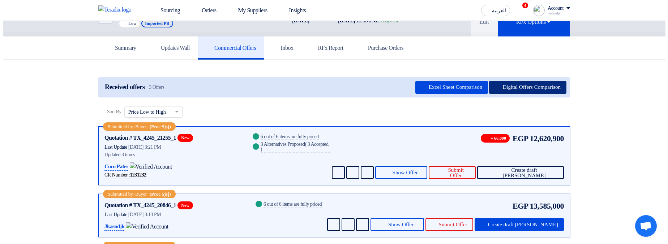
scroll to position [43, 0]
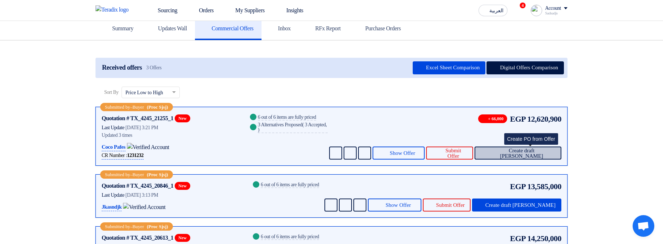
click at [533, 159] on span "Create draft PO" at bounding box center [521, 153] width 68 height 11
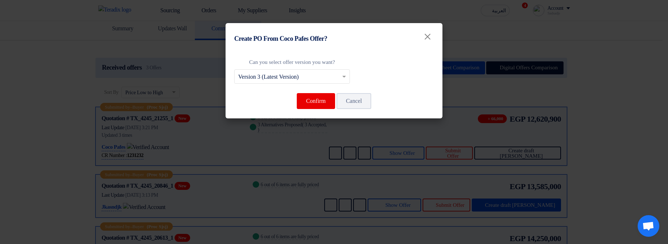
click at [561, 112] on modal-container "Create PO From Coco Pafes Offer? × Can you select offer version you want? Selec…" at bounding box center [334, 122] width 668 height 244
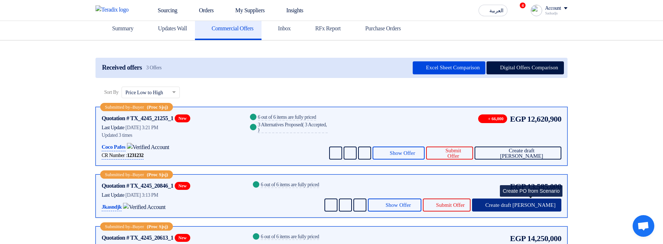
click at [532, 212] on button "Create draft PO" at bounding box center [516, 205] width 89 height 13
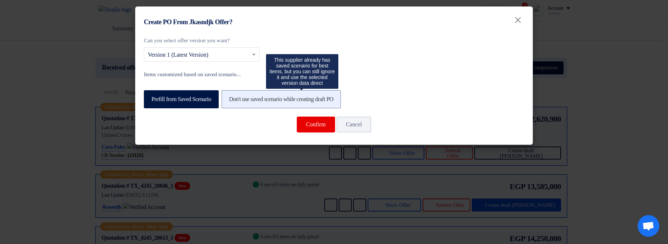
click at [285, 101] on label "Don't use saved scenario while creating draft PO" at bounding box center [282, 99] width 120 height 18
click at [234, 101] on input "Don't use saved scenario while creating draft PO" at bounding box center [231, 99] width 5 height 5
radio input "true"
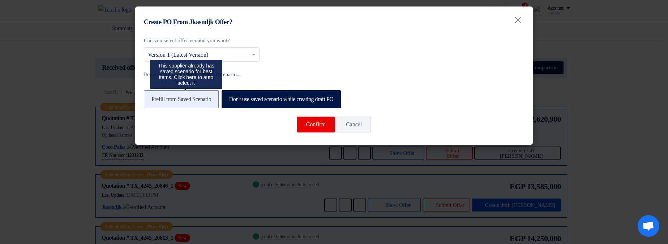
click at [219, 100] on label "Prefill from Saved Scenario" at bounding box center [181, 99] width 75 height 18
click at [156, 100] on input "Prefill from Saved Scenario" at bounding box center [154, 99] width 5 height 5
radio input "true"
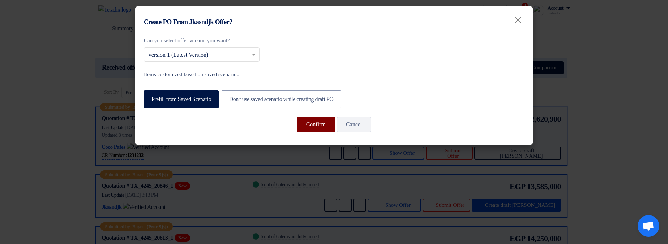
click at [322, 127] on button "Confirm" at bounding box center [316, 125] width 38 height 16
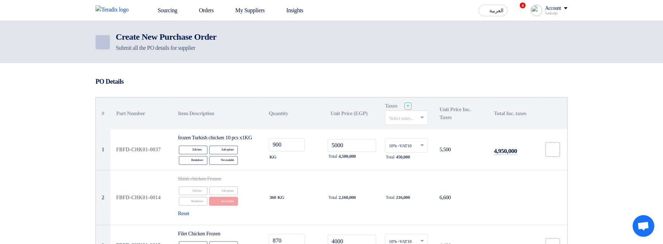
click at [108, 40] on link "Back" at bounding box center [102, 42] width 14 height 14
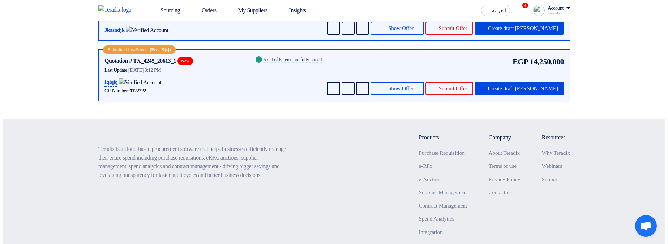
scroll to position [135, 0]
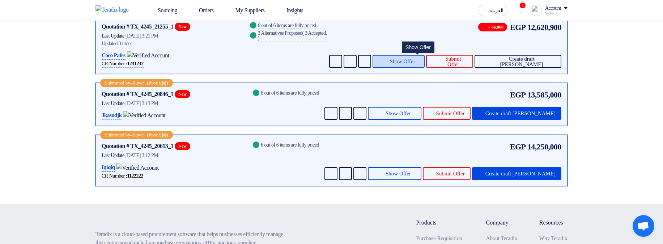
click at [388, 64] on icon at bounding box center [385, 62] width 6 height 6
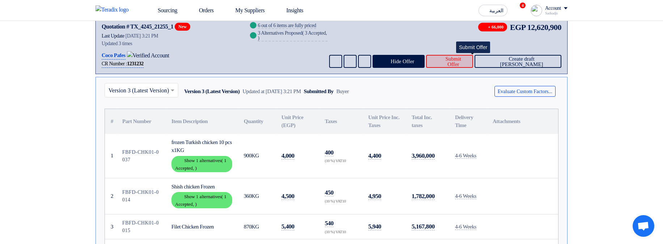
click at [467, 67] on span "Submit Offer" at bounding box center [453, 61] width 28 height 11
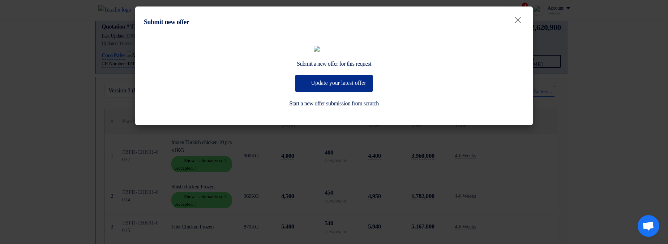
click at [320, 92] on button "Update your latest offer" at bounding box center [333, 83] width 77 height 17
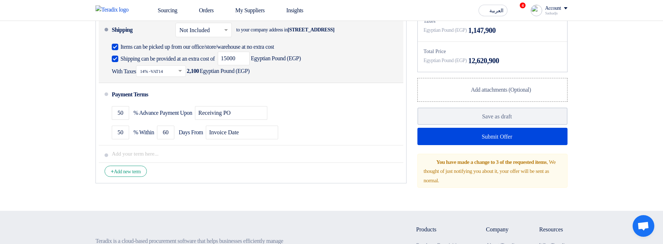
scroll to position [477, 0]
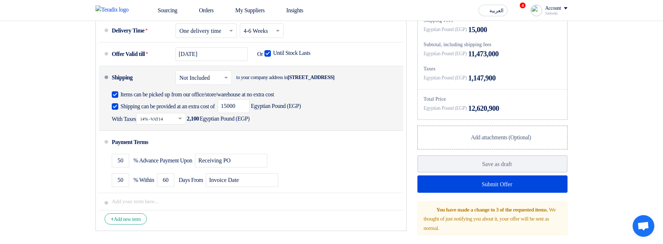
click at [193, 84] on input "text" at bounding box center [203, 78] width 49 height 10
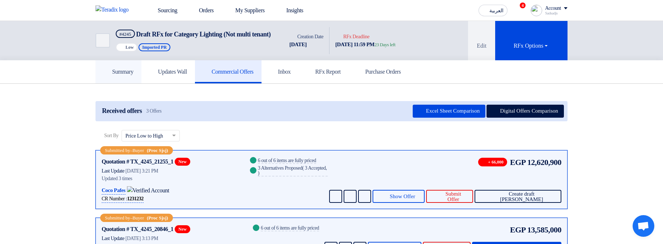
click at [103, 68] on use at bounding box center [103, 68] width 0 height 0
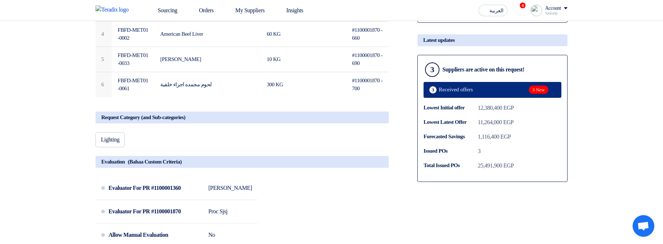
scroll to position [217, 0]
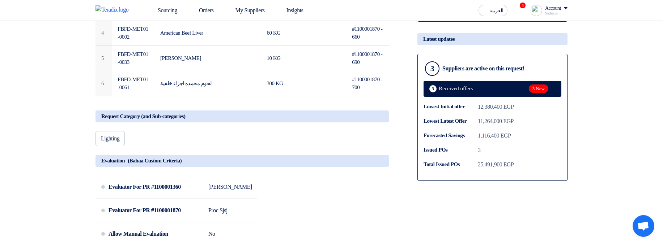
click at [372, 123] on div "Request Category (and Sub-categories)" at bounding box center [241, 117] width 293 height 12
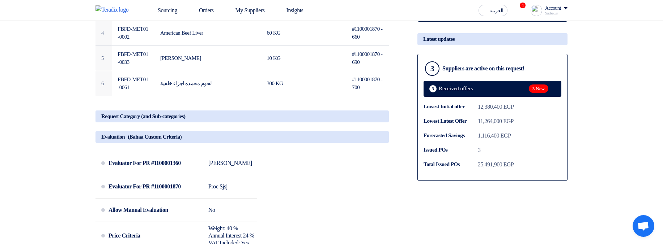
click at [367, 143] on div "Evaluation (Bahaa Custom Criteria)" at bounding box center [241, 137] width 293 height 12
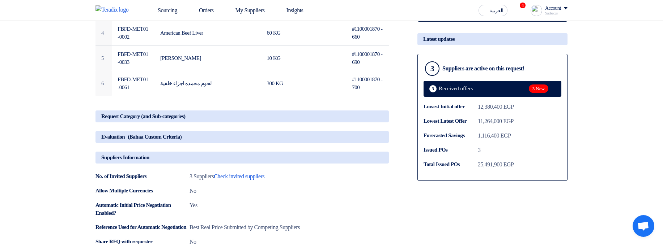
scroll to position [43, 0]
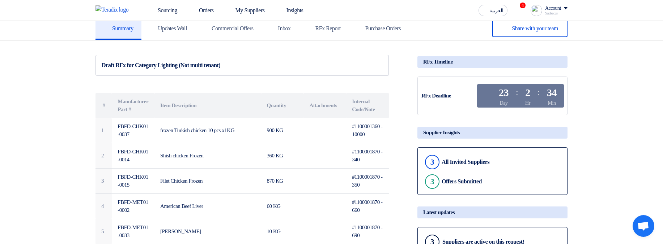
drag, startPoint x: 329, startPoint y: 95, endPoint x: 388, endPoint y: 93, distance: 59.0
click at [388, 93] on div "# Manufacturer Part # Item Description Quantity Attachments Internal Code/Note …" at bounding box center [241, 177] width 293 height 185
click at [375, 95] on div "# Manufacturer Part # Item Description Quantity Attachments Internal Code/Note …" at bounding box center [241, 177] width 293 height 185
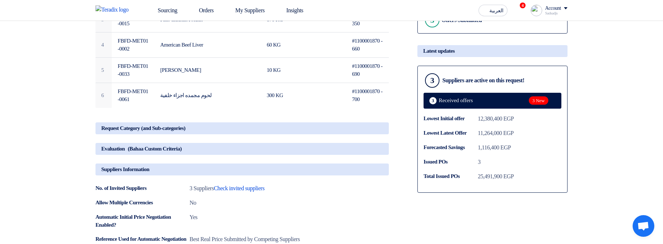
scroll to position [217, 0]
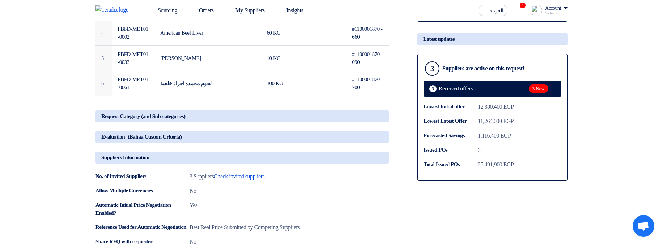
click at [337, 164] on div "Suppliers Information" at bounding box center [241, 158] width 293 height 12
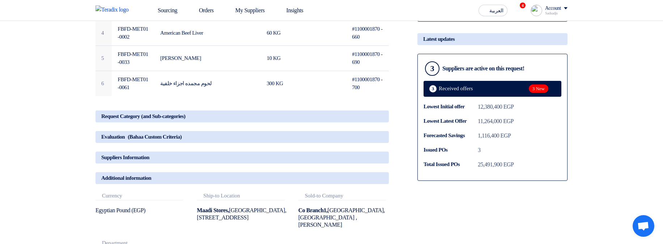
click at [344, 184] on div "Additional information" at bounding box center [241, 178] width 293 height 12
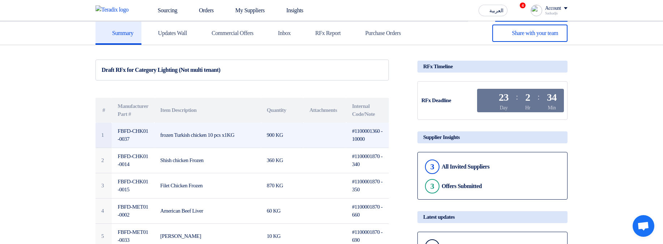
scroll to position [0, 0]
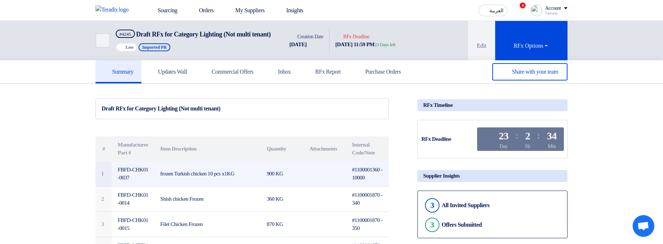
click at [369, 178] on td "#1100001360 - 10000" at bounding box center [367, 174] width 43 height 25
copy td "1100001360"
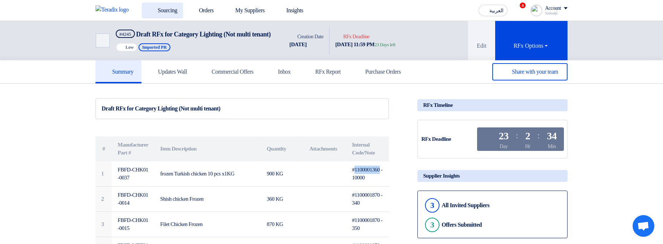
click at [165, 10] on link "Sourcing" at bounding box center [162, 11] width 41 height 16
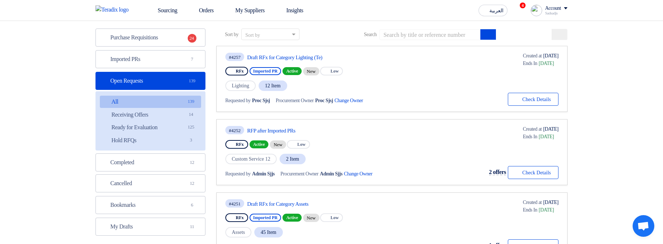
scroll to position [43, 0]
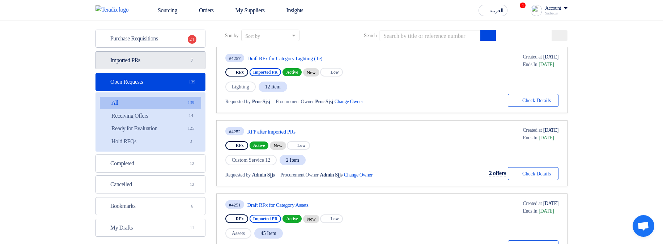
click at [174, 57] on link "Imported PRs Imported PRs 7" at bounding box center [150, 60] width 110 height 18
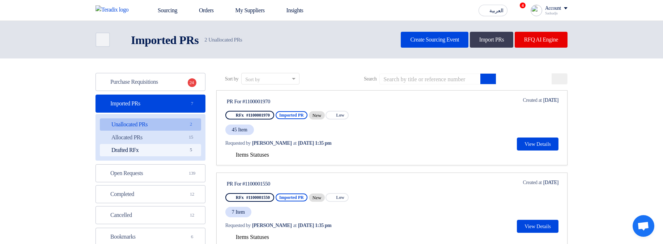
click at [159, 152] on link "Drafted RFx Drafted RFx 5" at bounding box center [150, 150] width 101 height 12
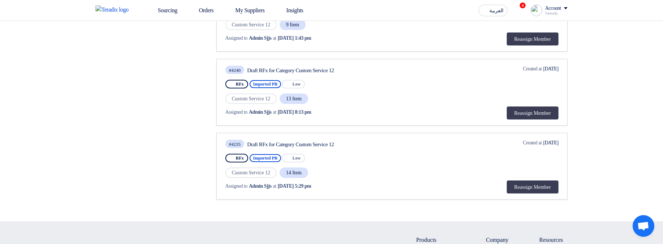
scroll to position [347, 0]
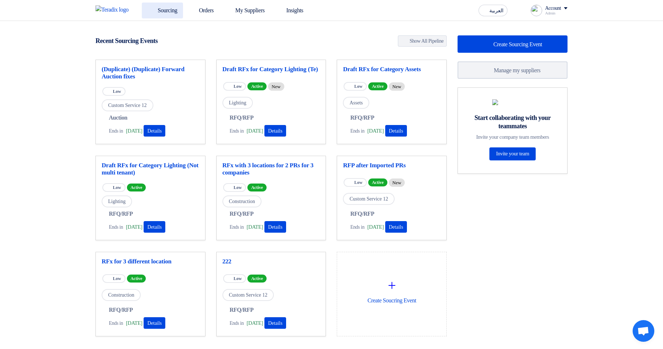
click at [157, 13] on link "Sourcing" at bounding box center [162, 11] width 41 height 16
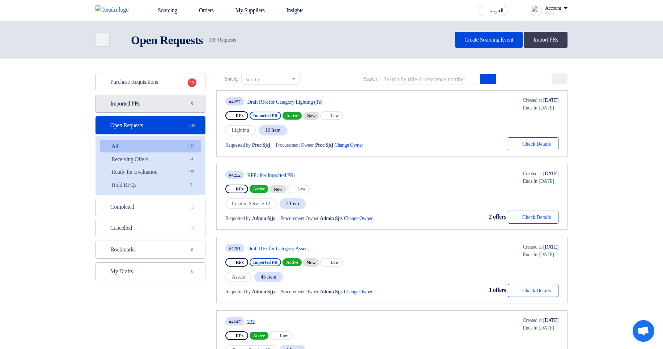
click at [195, 99] on link "Imported PRs Imported PRs 9" at bounding box center [150, 104] width 110 height 18
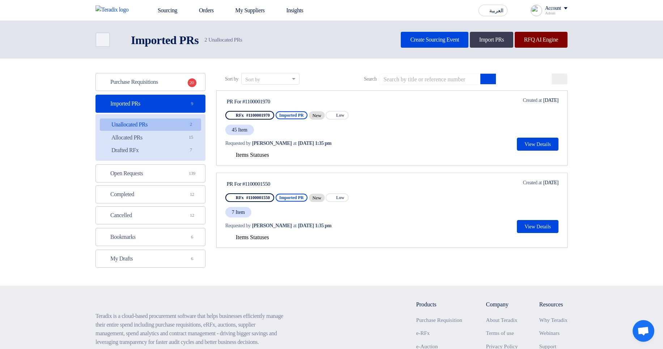
click at [538, 37] on link "RFQ AI Engine" at bounding box center [541, 40] width 53 height 16
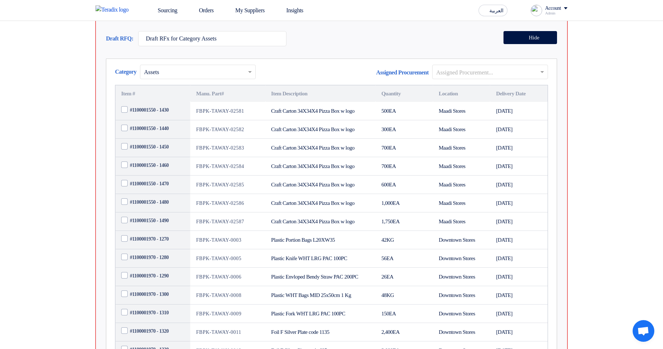
scroll to position [43, 0]
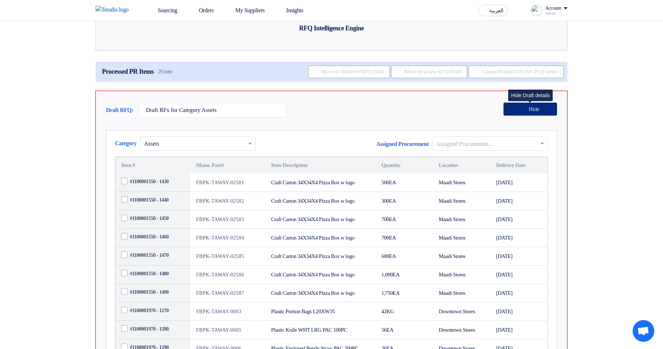
click at [534, 112] on span "Hide" at bounding box center [534, 109] width 10 height 5
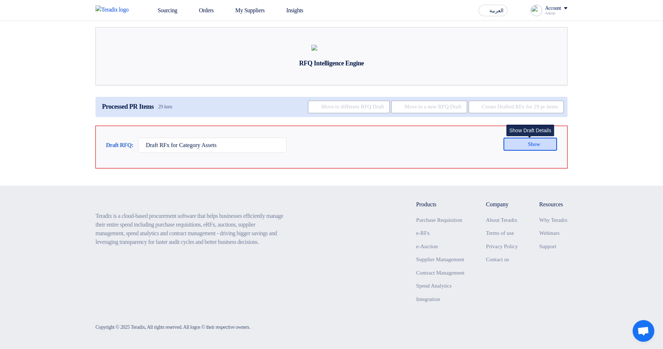
click at [504, 144] on button "Show" at bounding box center [530, 144] width 54 height 13
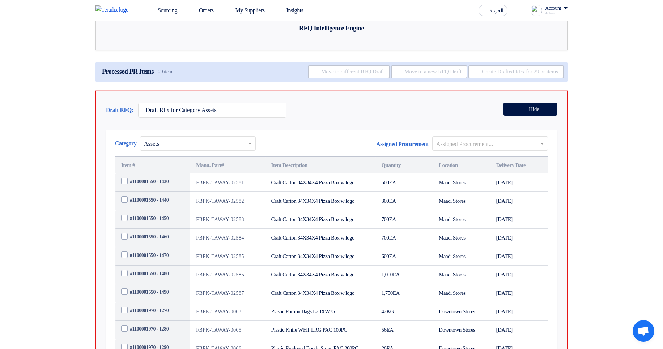
click at [501, 150] on input "text" at bounding box center [486, 144] width 101 height 12
click at [467, 166] on div "Proc Sjsj" at bounding box center [490, 158] width 115 height 15
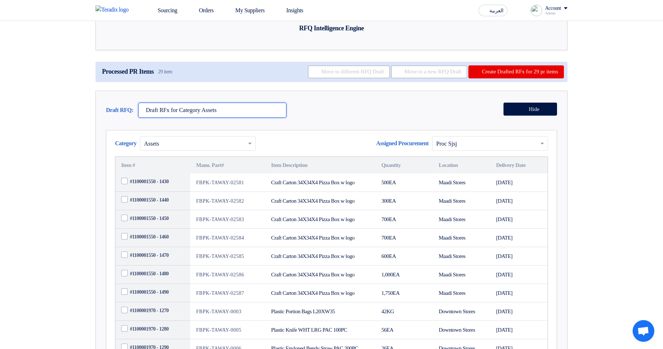
click at [221, 118] on input "Draft RFx for Category Assets" at bounding box center [212, 110] width 148 height 15
type input "hhj"
click at [355, 122] on div "Draft RFQ: hhj Hide" at bounding box center [331, 112] width 451 height 19
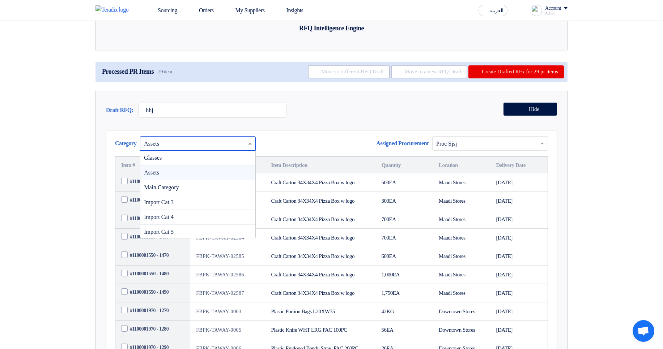
click at [250, 149] on div at bounding box center [197, 143] width 115 height 12
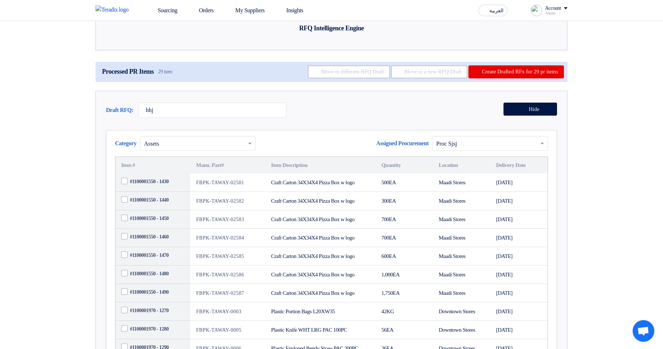
click at [548, 8] on div "Account" at bounding box center [553, 8] width 16 height 6
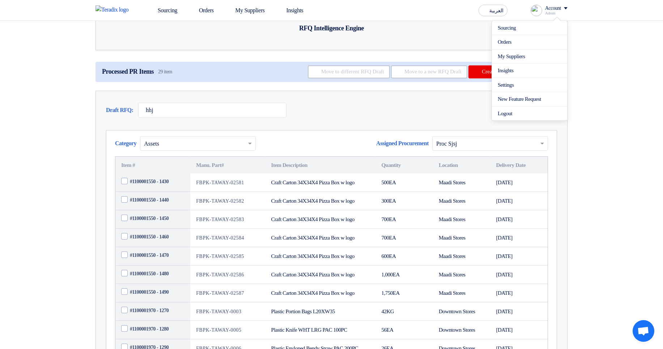
click at [512, 80] on li "Settings" at bounding box center [529, 85] width 75 height 14
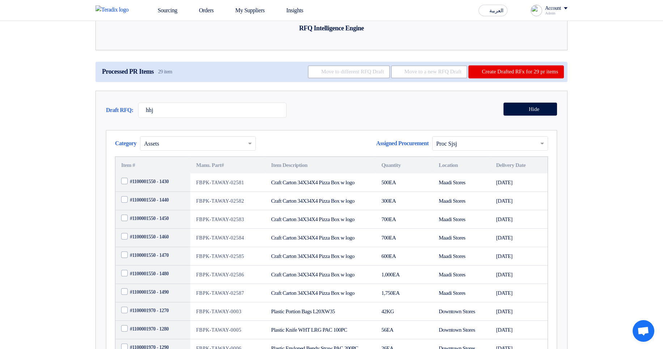
click at [548, 12] on div "Admin" at bounding box center [556, 13] width 22 height 4
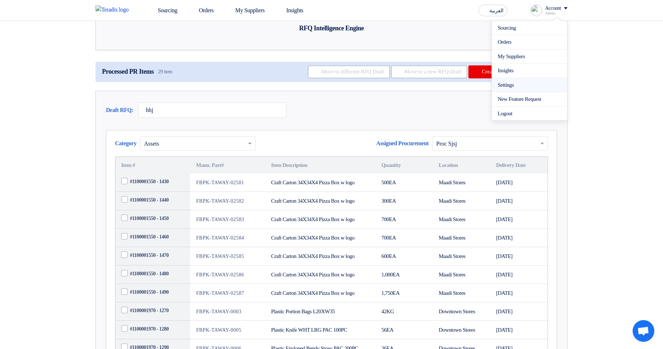
click at [504, 86] on link "Settings" at bounding box center [530, 85] width 64 height 8
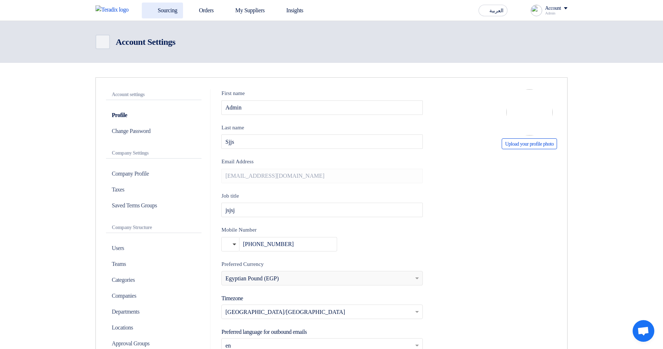
click at [168, 8] on link "Sourcing" at bounding box center [162, 11] width 41 height 16
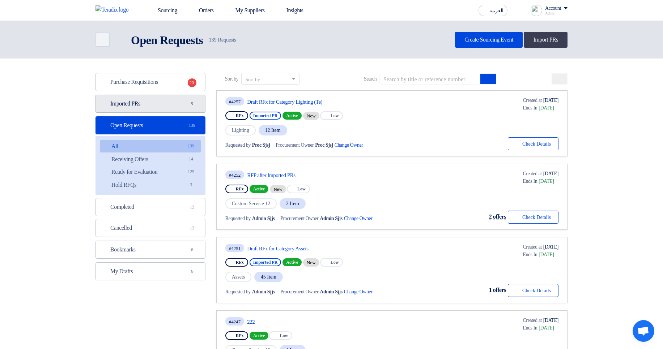
click at [180, 107] on link "Imported PRs Imported PRs 9" at bounding box center [150, 104] width 110 height 18
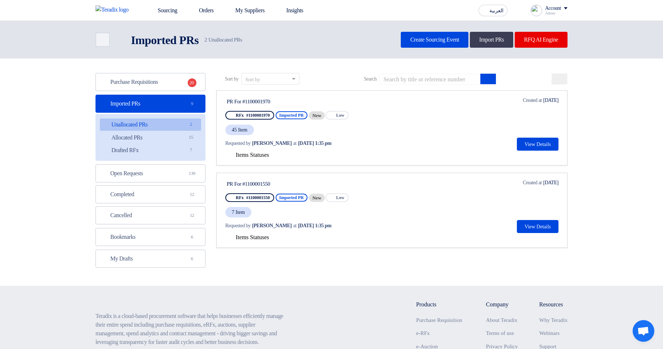
click at [554, 49] on header "Back Imported PRs Imported PRs 2" at bounding box center [331, 40] width 663 height 38
click at [553, 39] on link "RFQ AI Engine" at bounding box center [541, 40] width 53 height 16
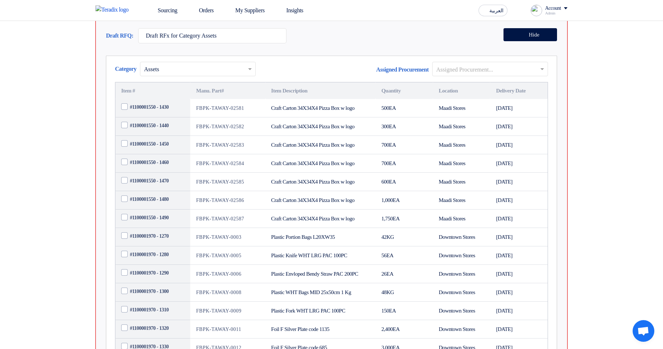
scroll to position [130, 0]
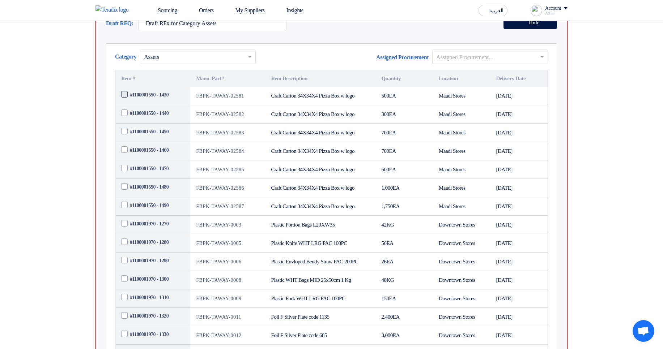
click at [158, 99] on span "#1100001550 - 1430" at bounding box center [149, 95] width 39 height 8
click at [158, 101] on input "#1100001550 - 1430" at bounding box center [161, 95] width 63 height 12
checkbox input "true"
click at [153, 117] on span "#1100001550 - 1440" at bounding box center [149, 114] width 39 height 8
click at [145, 117] on span "#1100001550 - 1440" at bounding box center [149, 114] width 39 height 8
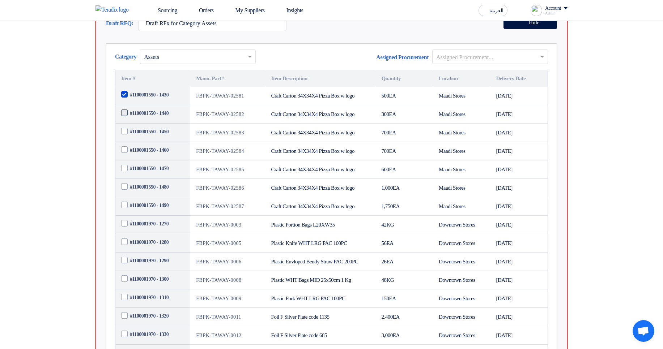
click at [145, 119] on input "#1100001550 - 1440" at bounding box center [161, 114] width 63 height 12
checkbox input "true"
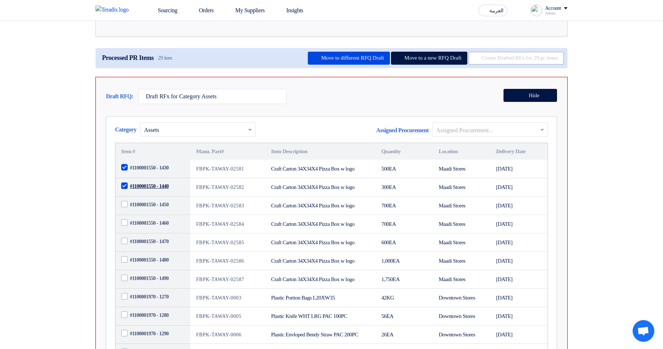
scroll to position [43, 0]
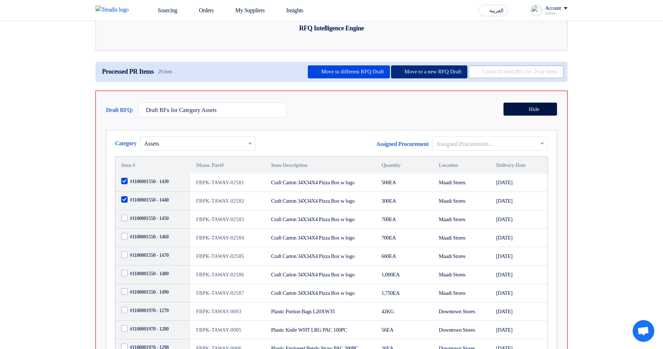
click at [391, 78] on button "Move to a new RFQ Draft" at bounding box center [429, 71] width 76 height 13
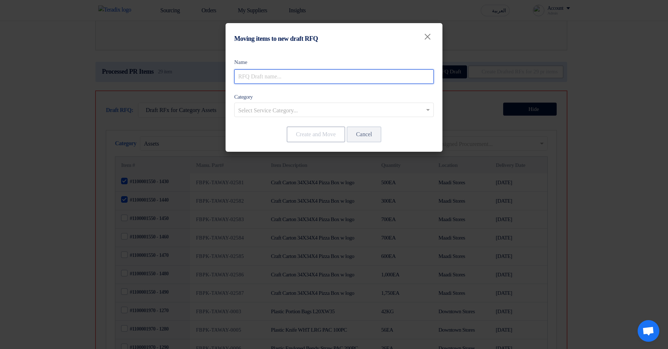
click at [312, 72] on input "text" at bounding box center [334, 76] width 200 height 14
type input "sss"
click at [312, 105] on input "text" at bounding box center [330, 111] width 184 height 12
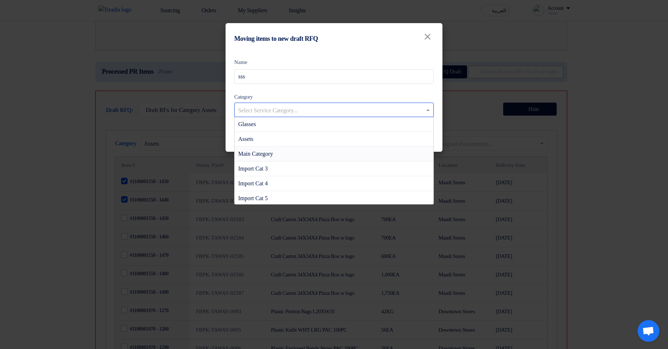
click at [282, 156] on div "Main Category" at bounding box center [334, 154] width 199 height 15
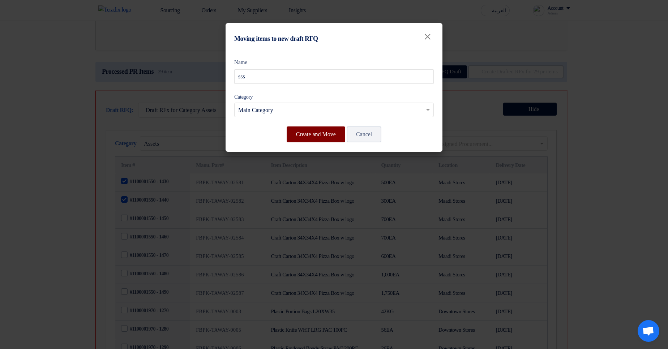
click at [320, 136] on button "Create and Move" at bounding box center [316, 135] width 59 height 16
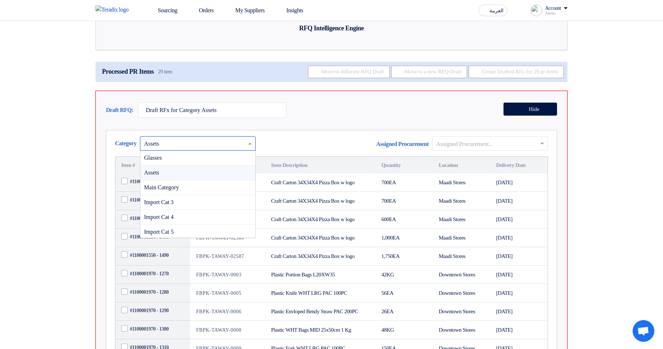
click at [210, 150] on input "text" at bounding box center [194, 144] width 101 height 12
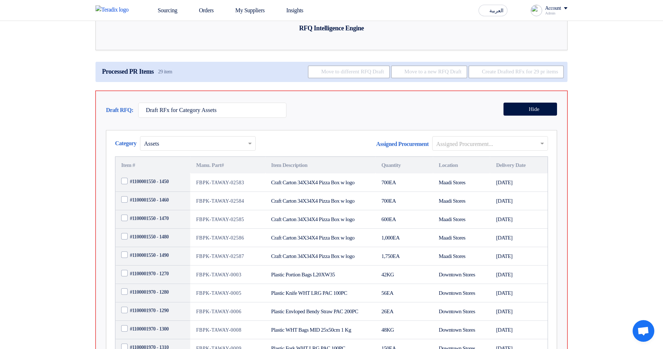
click at [355, 210] on td "Craft Carton 34X34X4 Pizza Box w logo" at bounding box center [320, 201] width 110 height 18
click at [163, 186] on span "#1100001550 - 1450" at bounding box center [149, 182] width 39 height 8
click at [163, 188] on input "#1100001550 - 1450" at bounding box center [161, 182] width 63 height 12
checkbox input "true"
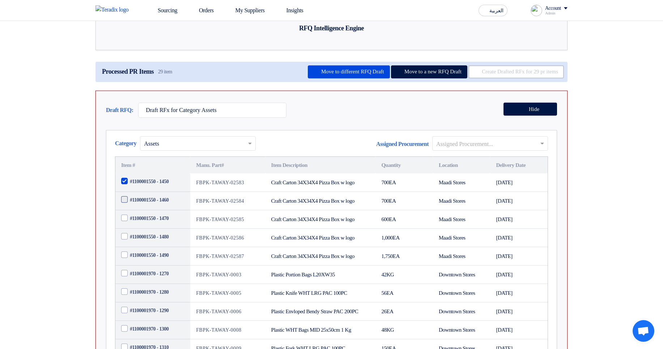
click at [154, 204] on span "#1100001550 - 1460" at bounding box center [149, 200] width 39 height 8
click at [154, 206] on input "#1100001550 - 1460" at bounding box center [161, 201] width 63 height 12
checkbox input "true"
click at [521, 116] on button "Hide" at bounding box center [530, 109] width 54 height 13
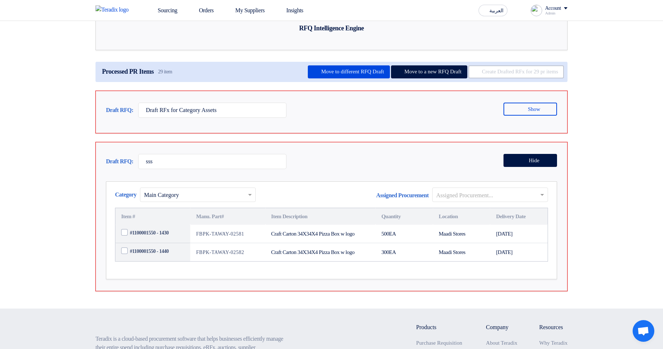
click at [474, 133] on div "Draft RFQ: Draft RFx for Category Assets Show Category × Assets" at bounding box center [331, 112] width 472 height 43
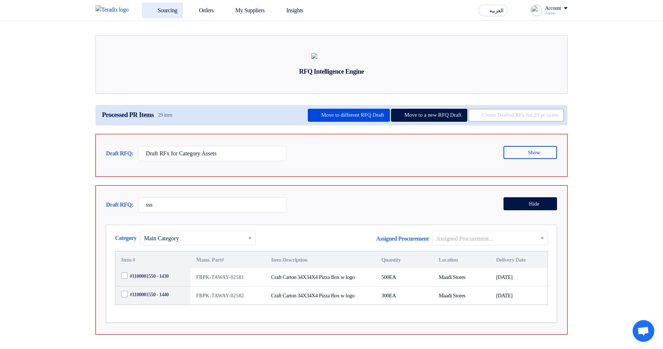
click at [170, 15] on link "Sourcing" at bounding box center [162, 11] width 41 height 16
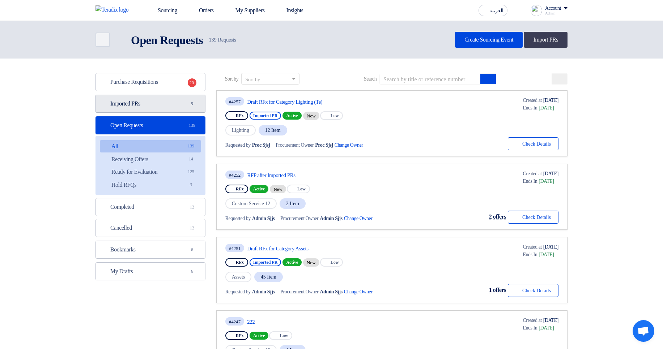
click at [172, 109] on link "Imported PRs Imported PRs 9" at bounding box center [150, 104] width 110 height 18
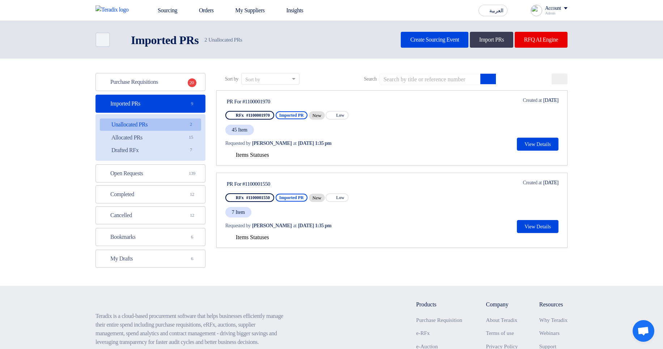
click at [244, 153] on span "Items Statuses" at bounding box center [252, 155] width 33 height 6
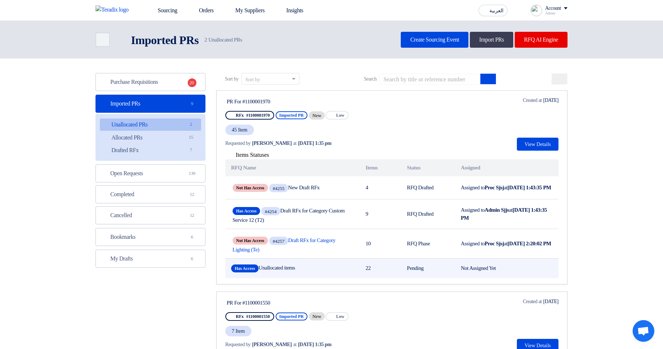
drag, startPoint x: 270, startPoint y: 269, endPoint x: 321, endPoint y: 270, distance: 51.0
click at [321, 270] on td "Has Access Unallocated items" at bounding box center [292, 269] width 135 height 20
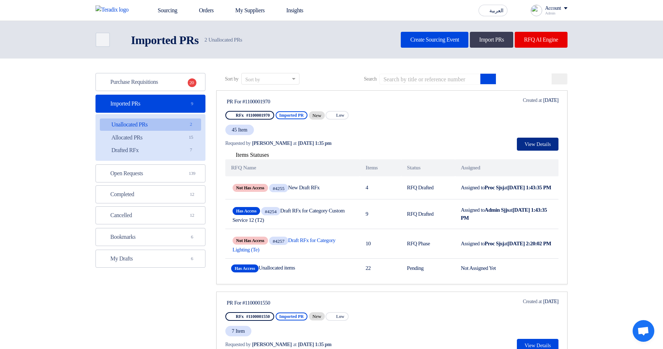
click at [544, 142] on button "View Details" at bounding box center [538, 144] width 42 height 13
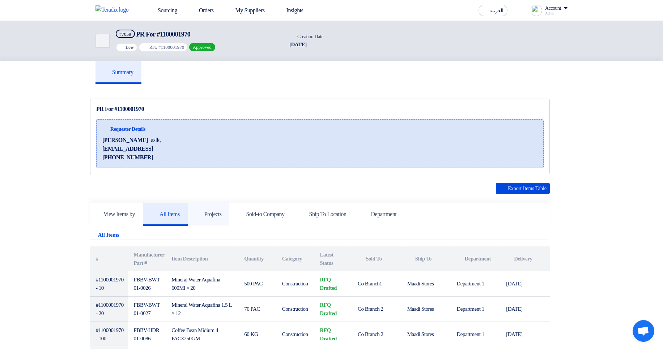
drag, startPoint x: 218, startPoint y: 214, endPoint x: 233, endPoint y: 225, distance: 18.2
click at [218, 214] on h5 "Projects" at bounding box center [209, 214] width 26 height 7
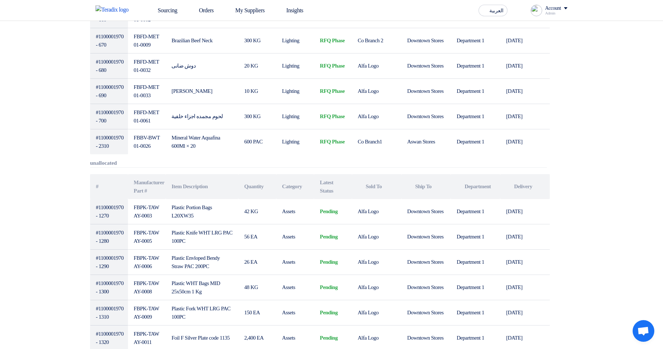
scroll to position [791, 0]
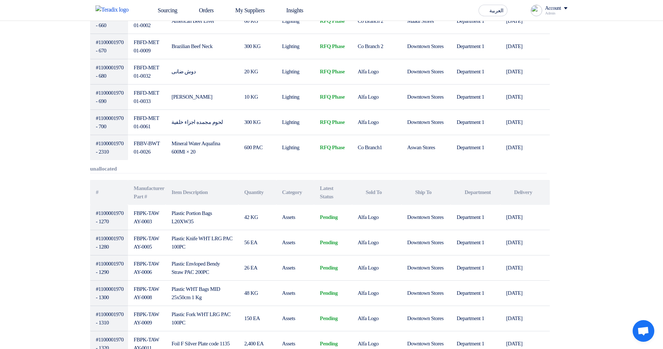
drag, startPoint x: 98, startPoint y: 169, endPoint x: 125, endPoint y: 169, distance: 27.5
click at [125, 169] on div "unallocated" at bounding box center [318, 170] width 457 height 8
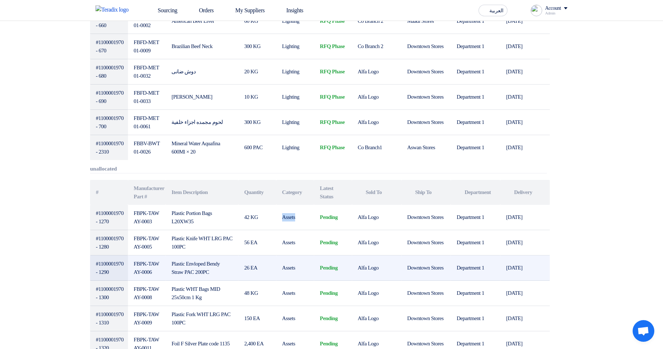
drag, startPoint x: 281, startPoint y: 218, endPoint x: 303, endPoint y: 256, distance: 44.4
click at [301, 218] on td "Assets" at bounding box center [295, 217] width 38 height 25
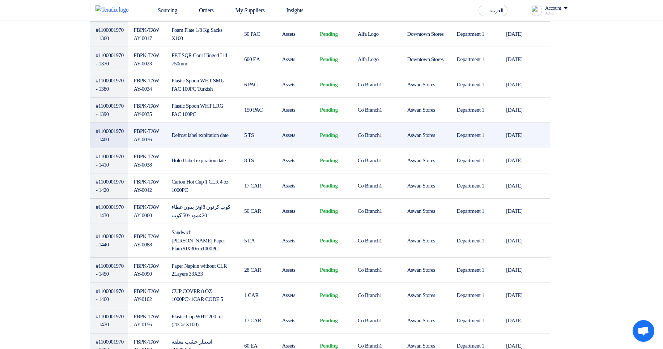
scroll to position [1268, 0]
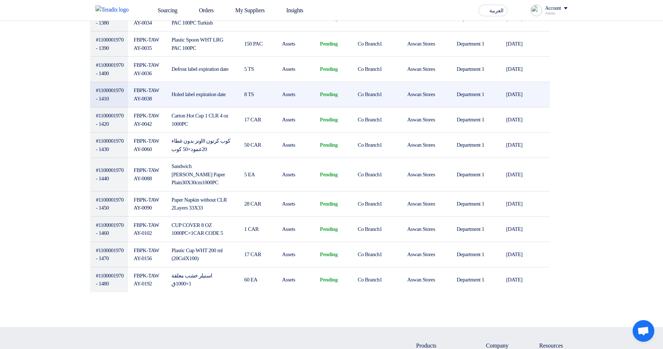
click at [313, 107] on td "Assets" at bounding box center [295, 94] width 38 height 25
click at [355, 107] on td "Co Branch1" at bounding box center [377, 94] width 50 height 25
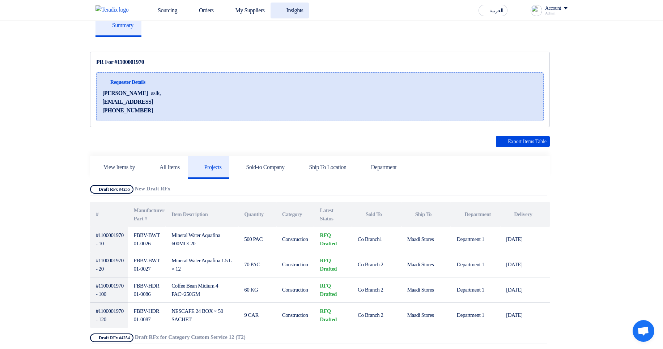
scroll to position [0, 0]
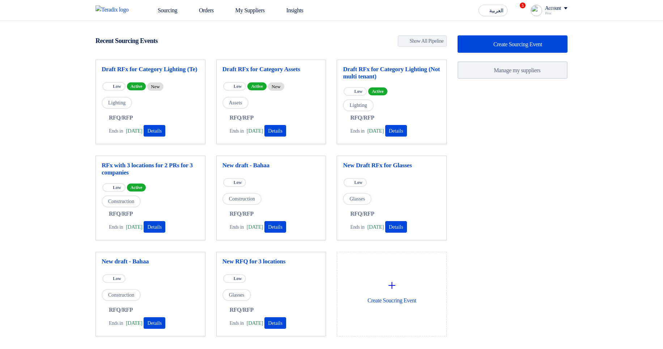
click at [174, 10] on link "Sourcing" at bounding box center [162, 11] width 41 height 16
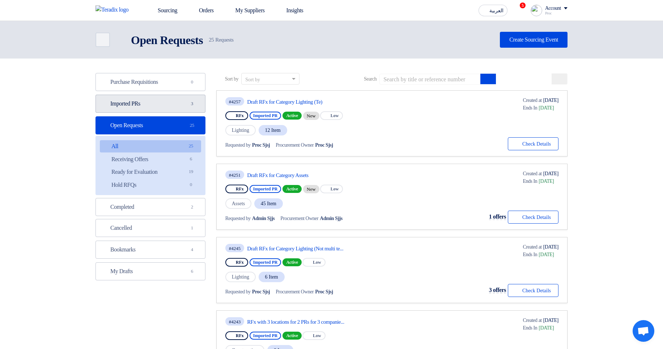
click at [183, 106] on link "Imported PRs Imported PRs 3" at bounding box center [150, 104] width 110 height 18
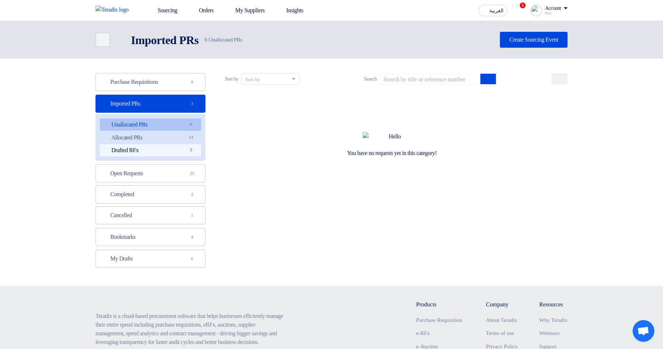
click at [170, 149] on link "Drafted RFx Drafted RFx 3" at bounding box center [150, 150] width 101 height 12
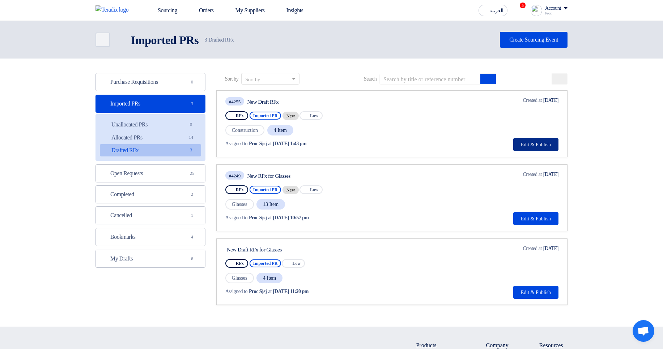
click at [529, 142] on button "Edit & Publish" at bounding box center [535, 144] width 45 height 13
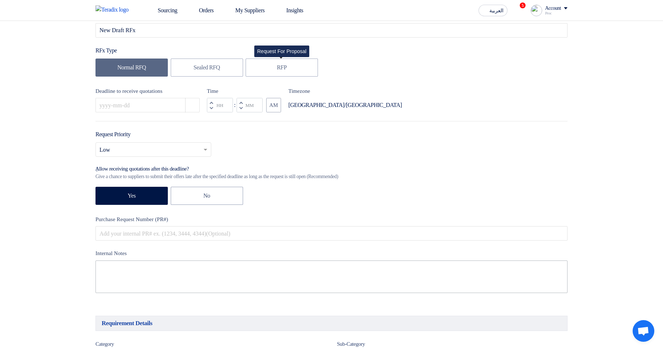
scroll to position [217, 0]
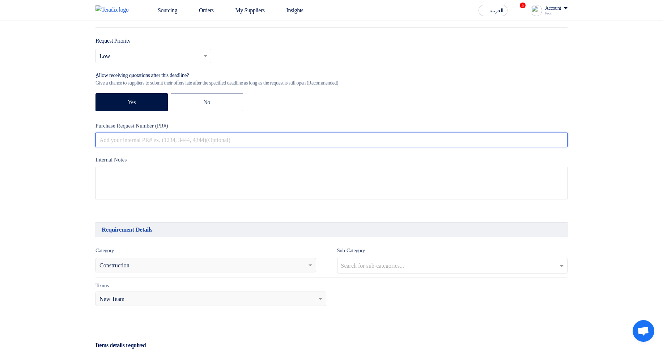
click at [191, 142] on input "text" at bounding box center [331, 140] width 472 height 14
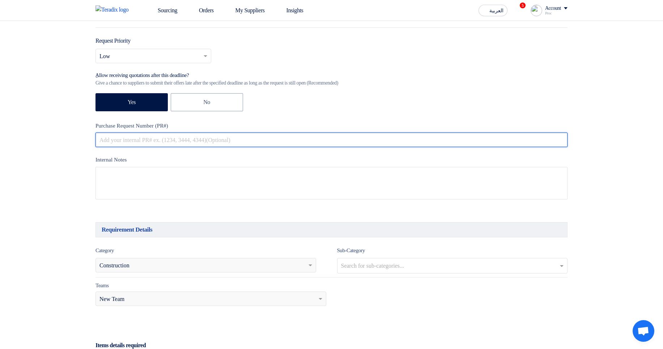
click at [191, 142] on input "text" at bounding box center [331, 140] width 472 height 14
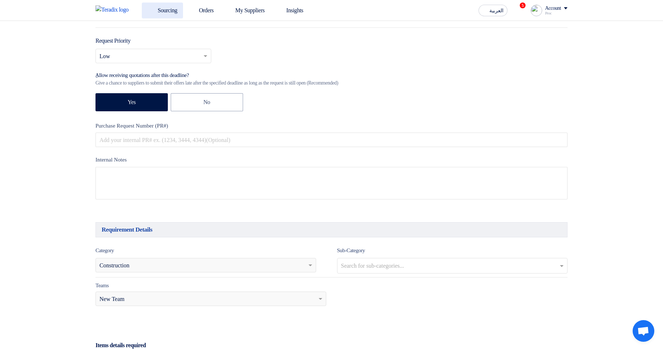
click at [154, 9] on icon at bounding box center [151, 10] width 7 height 7
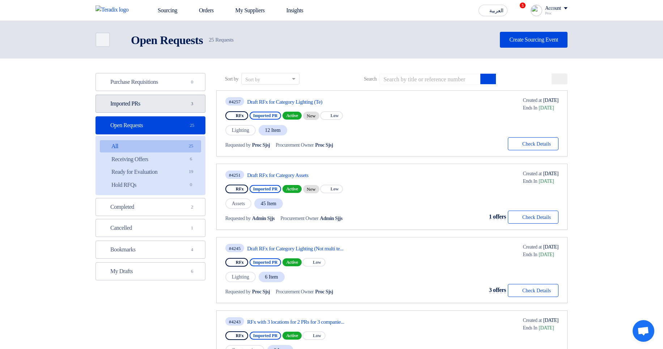
click at [159, 105] on link "Imported PRs Imported PRs 3" at bounding box center [150, 104] width 110 height 18
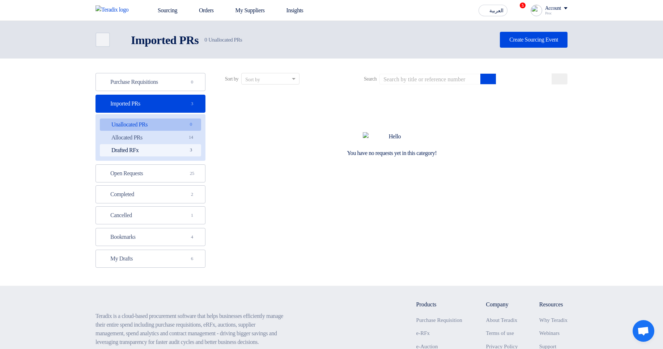
click at [171, 150] on link "Drafted RFx Drafted RFx 3" at bounding box center [150, 150] width 101 height 12
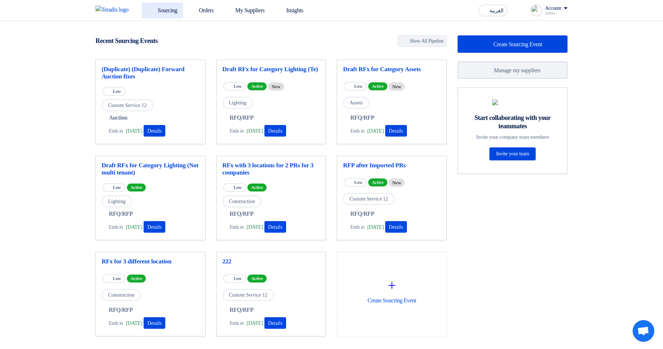
click at [179, 13] on link "Sourcing" at bounding box center [162, 11] width 41 height 16
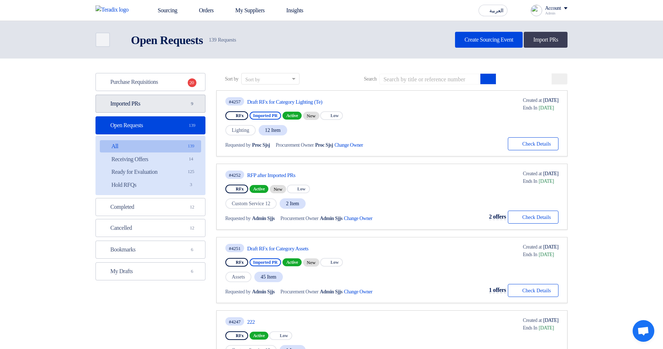
click at [128, 110] on link "Imported PRs Imported PRs 9" at bounding box center [150, 104] width 110 height 18
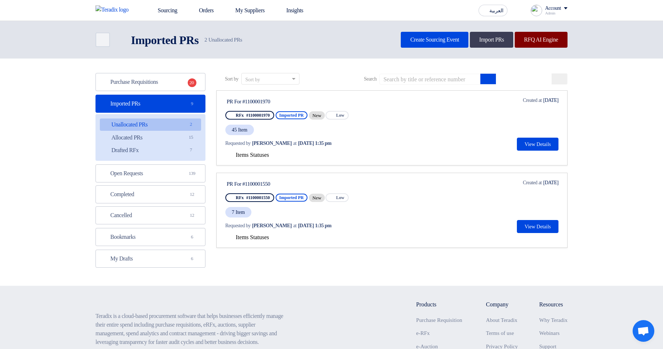
click at [548, 43] on link "RFQ AI Engine" at bounding box center [541, 40] width 53 height 16
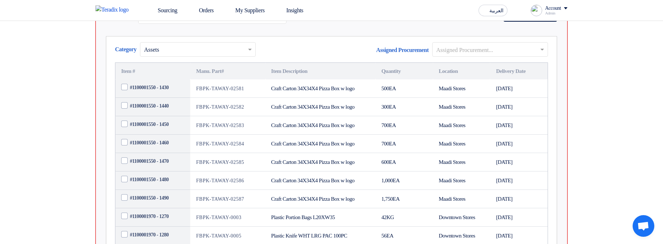
scroll to position [174, 0]
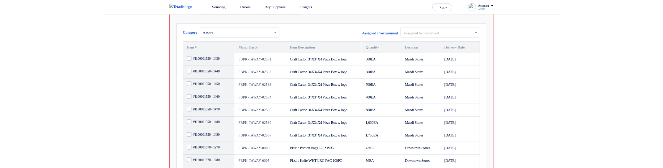
scroll to position [174, 0]
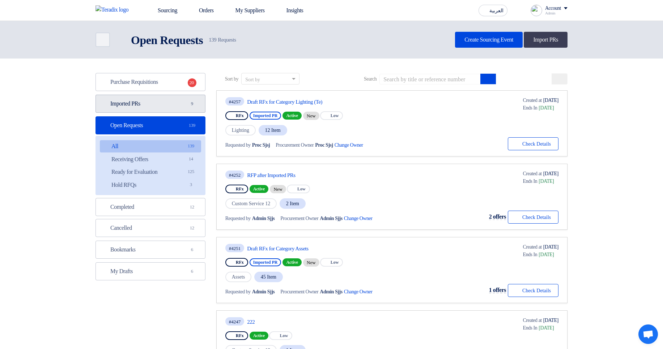
click at [187, 110] on link "Imported PRs Imported PRs 9" at bounding box center [150, 104] width 110 height 18
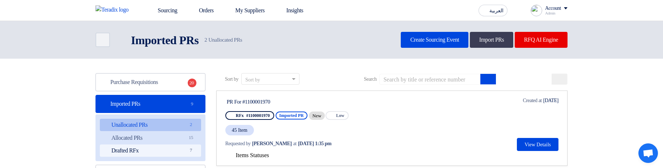
click at [152, 145] on link "Drafted RFx Drafted RFx 7" at bounding box center [150, 150] width 101 height 12
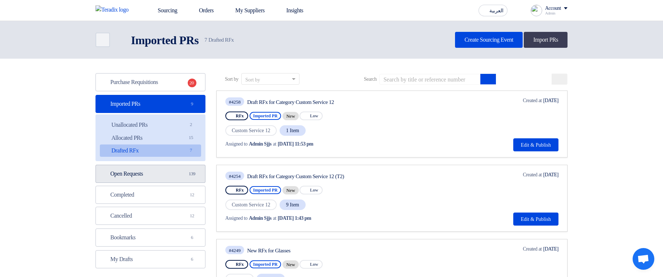
click at [152, 174] on link "Open Requests Open Requests 139" at bounding box center [150, 174] width 110 height 18
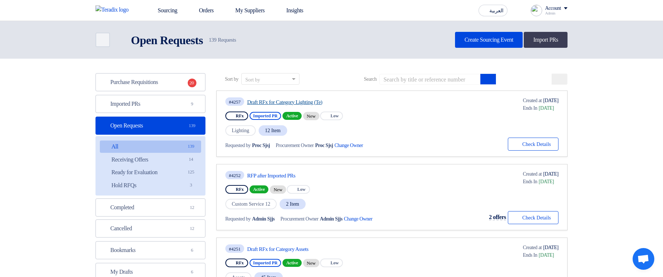
click at [303, 102] on link "Draft RFx for Category Lighting (Te)" at bounding box center [315, 102] width 136 height 7
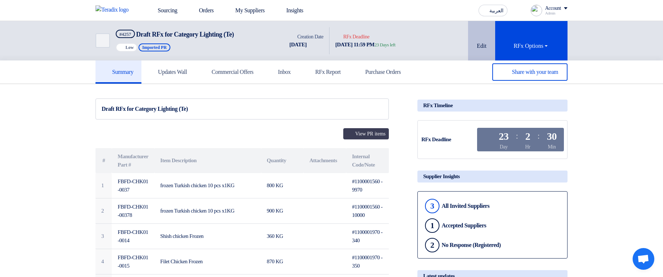
click at [489, 54] on button "Edit" at bounding box center [481, 40] width 27 height 39
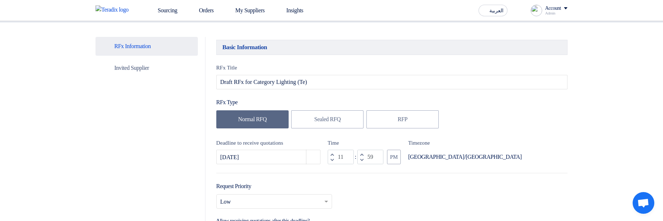
scroll to position [174, 0]
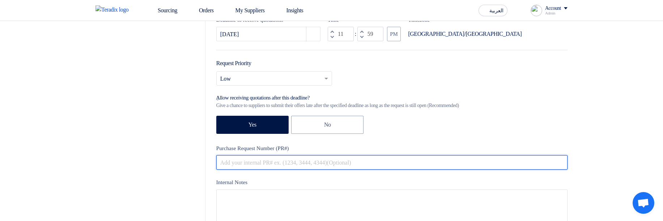
click at [265, 166] on input "text" at bounding box center [391, 162] width 351 height 14
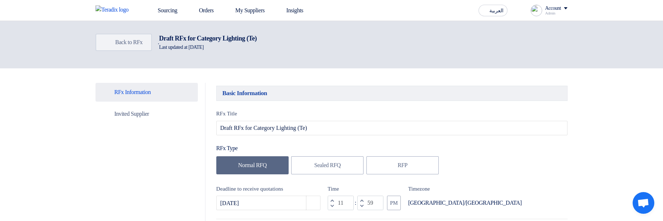
scroll to position [0, 0]
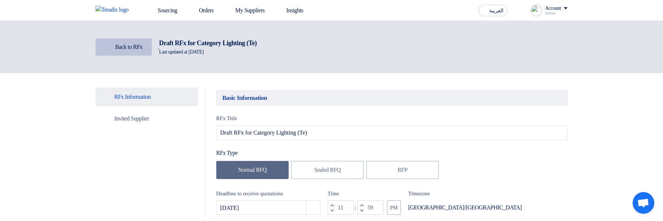
click at [127, 41] on link "Back Back to RFx" at bounding box center [123, 46] width 56 height 17
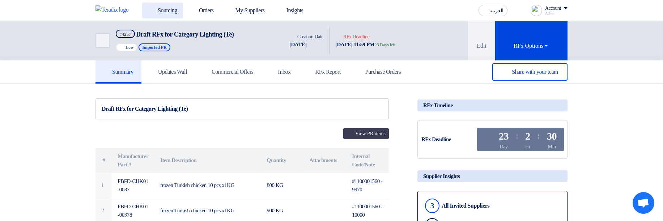
click at [146, 8] on link "Sourcing" at bounding box center [162, 11] width 41 height 16
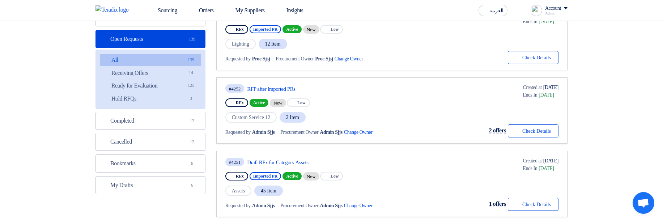
scroll to position [87, 0]
click at [284, 89] on link "RFP after Imported PRs" at bounding box center [315, 88] width 136 height 7
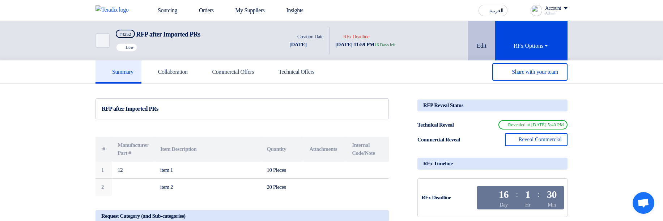
click at [483, 52] on button "Edit" at bounding box center [481, 40] width 27 height 39
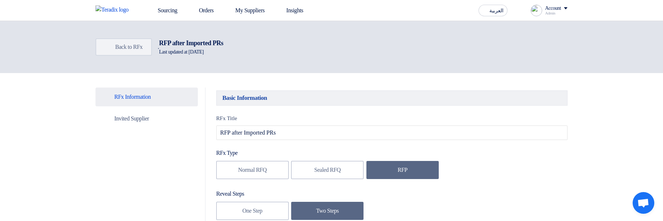
type input "10/24/2025"
type input "11"
type input "59"
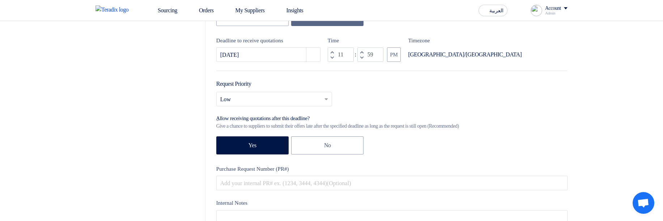
scroll to position [217, 0]
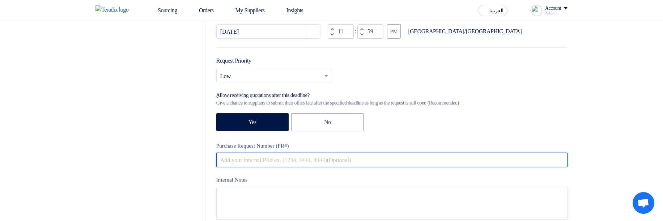
click at [275, 158] on input "text" at bounding box center [391, 160] width 351 height 14
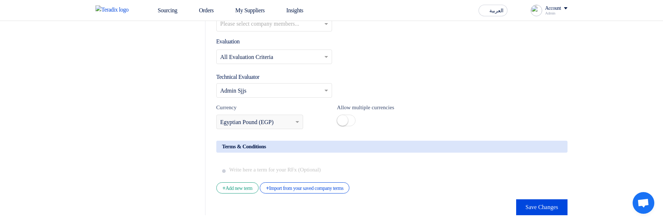
scroll to position [1302, 0]
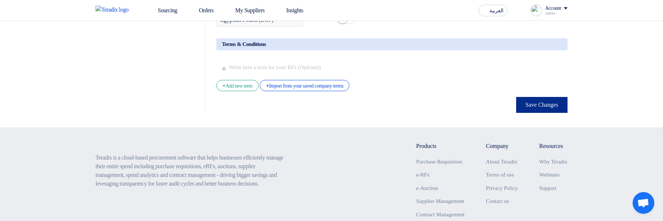
type input "123"
click at [524, 111] on button "Save Changes" at bounding box center [541, 105] width 51 height 16
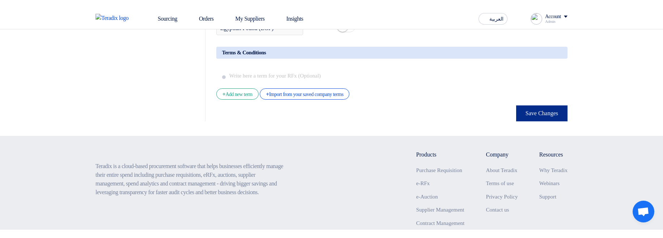
scroll to position [0, 0]
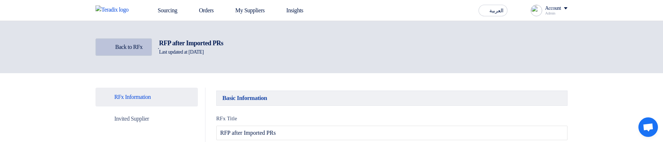
click at [131, 47] on span "Back to RFx" at bounding box center [128, 47] width 27 height 6
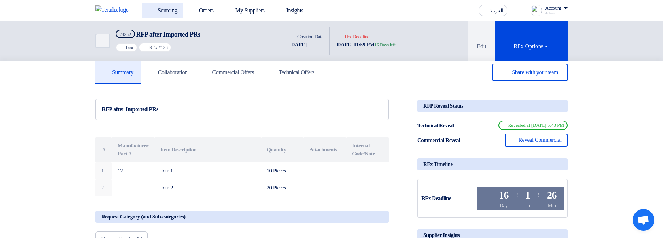
click at [174, 11] on link "Sourcing" at bounding box center [162, 11] width 41 height 16
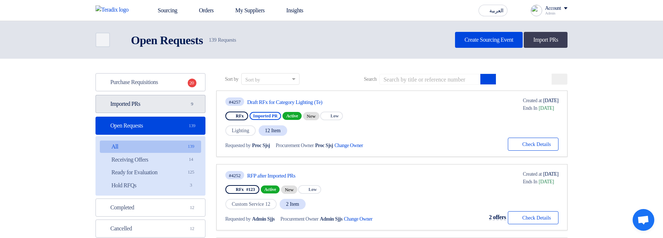
click at [193, 99] on link "Imported PRs Imported PRs 9" at bounding box center [150, 104] width 110 height 18
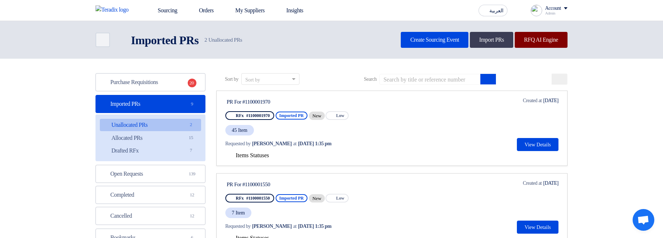
click at [534, 39] on link "RFQ AI Engine" at bounding box center [541, 40] width 53 height 16
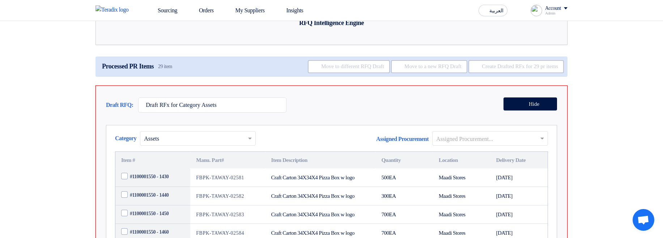
scroll to position [87, 0]
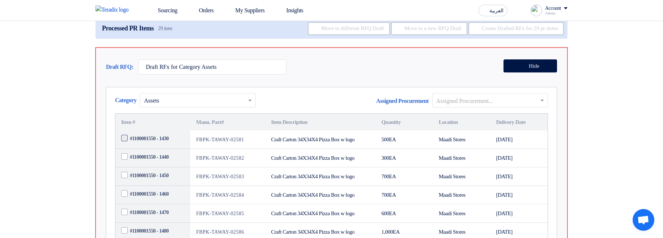
click at [151, 135] on span "#1100001550 - 1430" at bounding box center [149, 139] width 39 height 8
click at [151, 135] on input "#1100001550 - 1430" at bounding box center [161, 139] width 63 height 12
checkbox input "true"
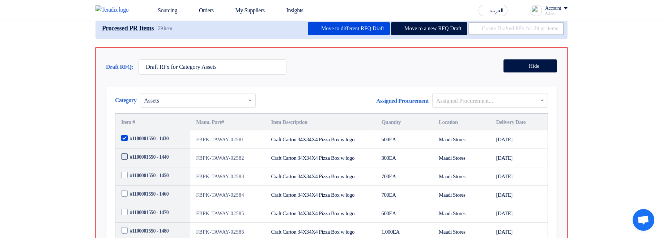
click at [150, 153] on span "#1100001550 - 1440" at bounding box center [149, 157] width 39 height 8
click at [150, 151] on input "#1100001550 - 1440" at bounding box center [161, 157] width 63 height 12
checkbox input "true"
click at [146, 171] on span "#1100001550 - 1450" at bounding box center [149, 175] width 39 height 8
click at [146, 170] on input "#1100001550 - 1450" at bounding box center [161, 176] width 63 height 12
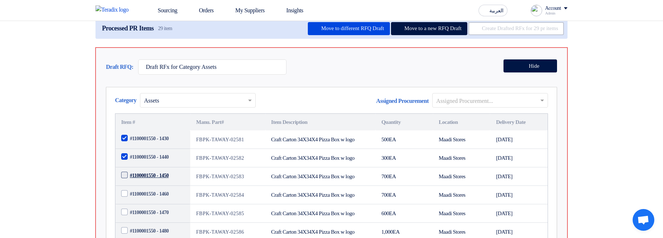
checkbox input "true"
click at [143, 190] on span "#1100001550 - 1460" at bounding box center [149, 194] width 39 height 8
click at [143, 188] on input "#1100001550 - 1460" at bounding box center [161, 194] width 63 height 12
checkbox input "true"
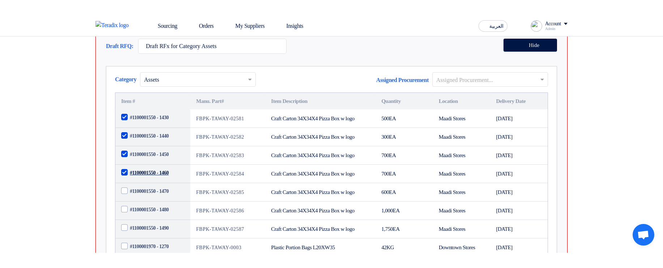
scroll to position [260, 0]
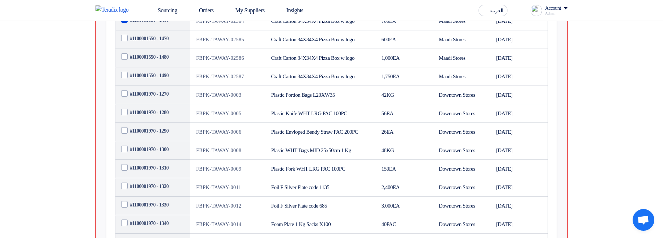
click at [335, 138] on td "Plastic Envloped Bendy Straw PAC 200PC" at bounding box center [320, 132] width 110 height 18
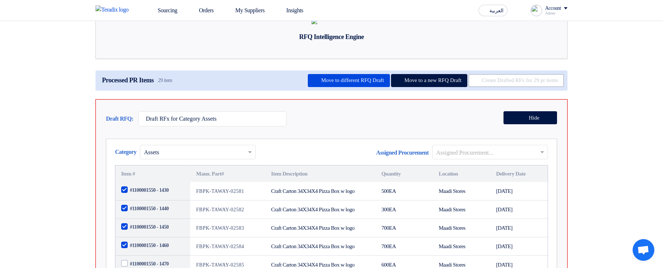
scroll to position [34, 0]
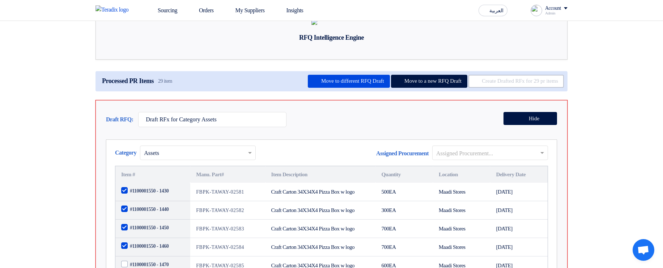
click at [154, 195] on span "#1100001550 - 1430" at bounding box center [149, 191] width 39 height 8
click at [154, 197] on input "#1100001550 - 1430" at bounding box center [161, 192] width 63 height 12
checkbox input "false"
click at [156, 220] on td "#1100001550 - 1440" at bounding box center [152, 210] width 75 height 18
click at [157, 213] on span "#1100001550 - 1440" at bounding box center [149, 210] width 39 height 8
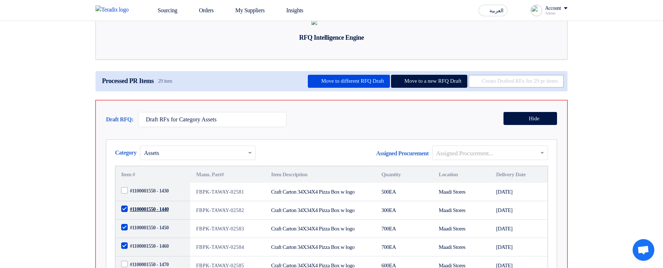
click at [157, 216] on input "#1100001550 - 1440" at bounding box center [161, 210] width 63 height 12
checkbox input "false"
click at [159, 238] on td "#1100001550 - 1450" at bounding box center [152, 229] width 75 height 18
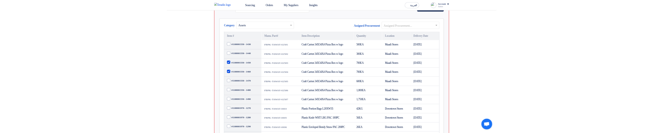
scroll to position [164, 0]
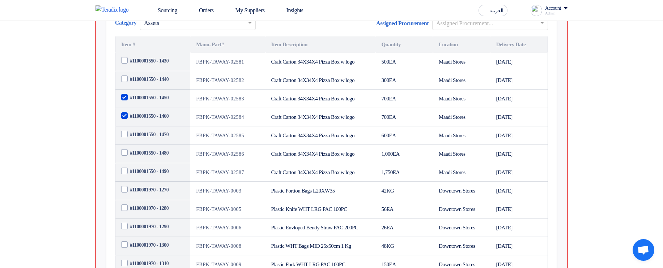
click at [165, 145] on td "#1100001550 - 1470" at bounding box center [152, 136] width 75 height 18
drag, startPoint x: 161, startPoint y: 166, endPoint x: 158, endPoint y: 172, distance: 6.8
click at [161, 139] on span "#1100001550 - 1470" at bounding box center [149, 135] width 39 height 8
click at [161, 141] on input "#1100001550 - 1470" at bounding box center [161, 135] width 63 height 12
checkbox input "true"
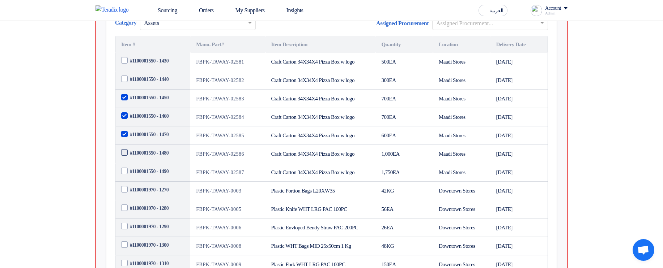
click at [156, 157] on span "#1100001550 - 1480" at bounding box center [149, 153] width 39 height 8
click at [156, 159] on input "#1100001550 - 1480" at bounding box center [161, 154] width 63 height 12
checkbox input "true"
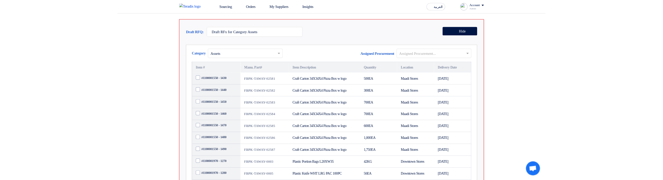
scroll to position [87, 0]
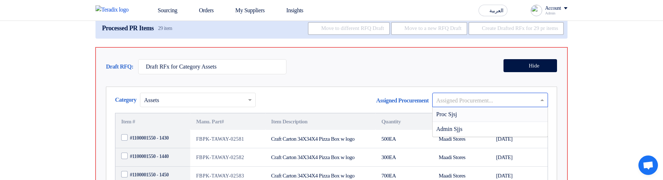
click at [467, 107] on div "Assigned Procurement..." at bounding box center [490, 100] width 116 height 14
click at [448, 118] on span "Proc Sjsj" at bounding box center [446, 114] width 21 height 6
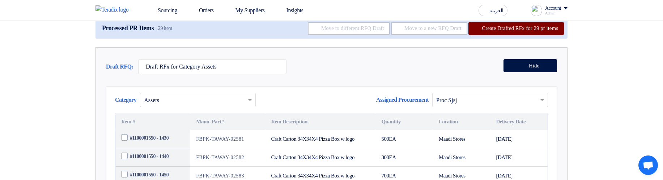
click at [519, 35] on button "Create Drafted RFx for 29 pr items" at bounding box center [515, 28] width 95 height 13
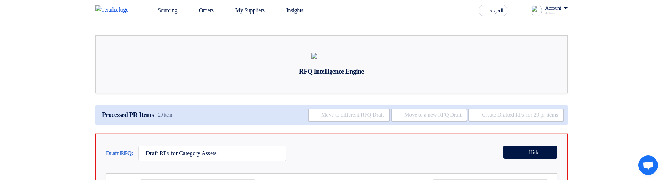
scroll to position [87, 0]
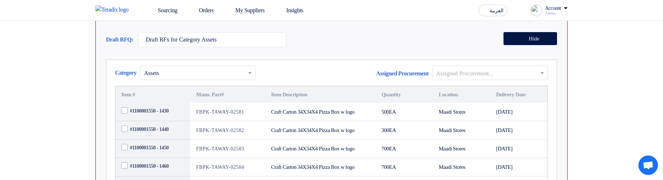
scroll to position [130, 0]
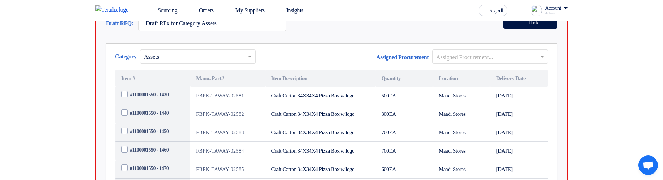
click at [484, 63] on input "text" at bounding box center [486, 57] width 101 height 12
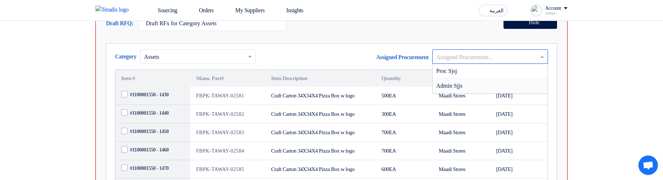
click at [470, 93] on div "Admin Sjjs" at bounding box center [490, 86] width 115 height 14
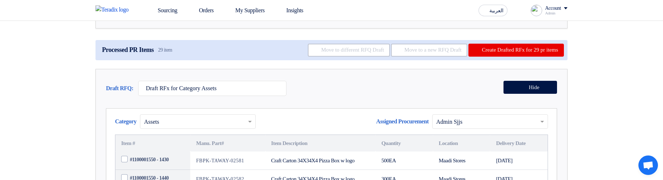
scroll to position [0, 0]
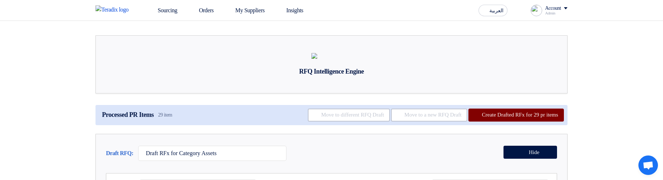
click at [487, 122] on button "Create Drafted RFx for 29 pr items" at bounding box center [515, 115] width 95 height 13
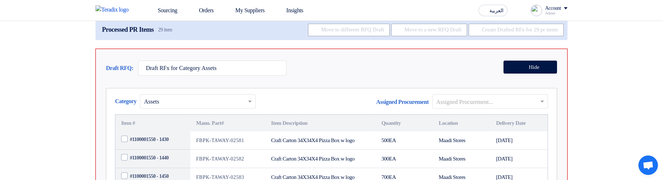
scroll to position [87, 0]
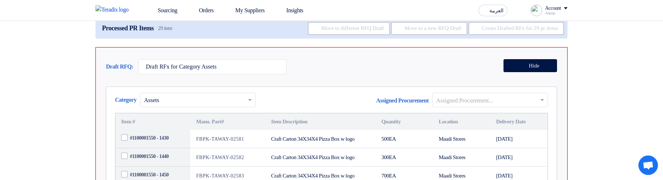
click at [494, 107] on input "text" at bounding box center [486, 101] width 101 height 12
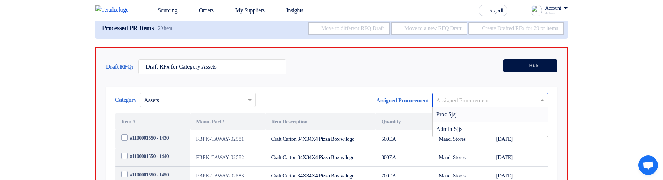
click at [487, 122] on div "Proc Sjsj" at bounding box center [490, 114] width 115 height 15
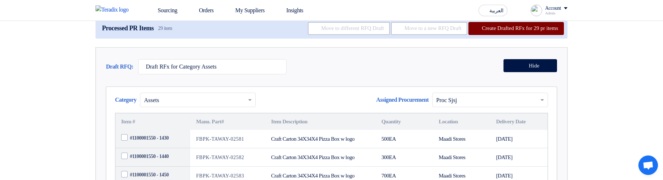
click at [531, 35] on button "Create Drafted RFx for 29 pr items" at bounding box center [515, 28] width 95 height 13
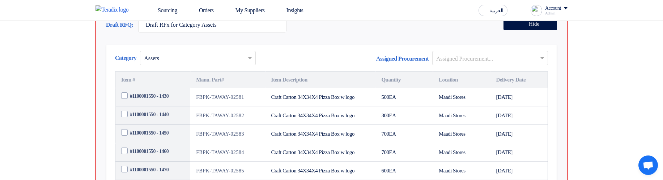
scroll to position [130, 0]
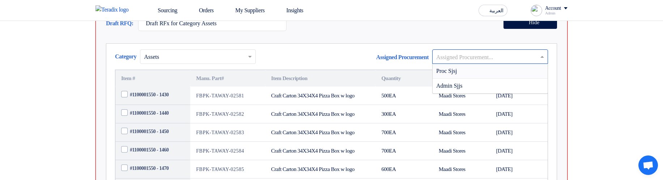
click at [493, 63] on input "text" at bounding box center [486, 57] width 101 height 12
click at [495, 79] on div "Proc Sjsj" at bounding box center [490, 71] width 115 height 15
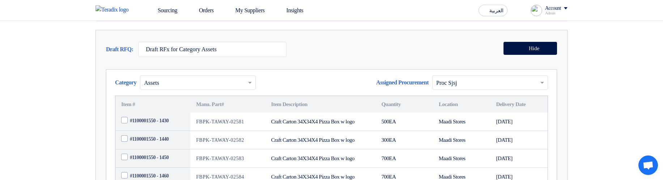
scroll to position [87, 0]
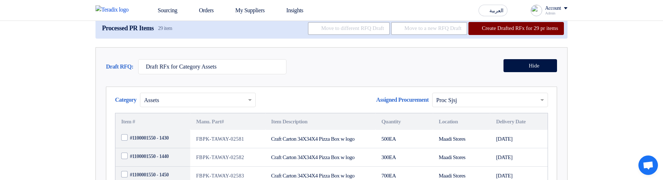
click at [530, 35] on button "Create Drafted RFx for 29 pr items" at bounding box center [515, 28] width 95 height 13
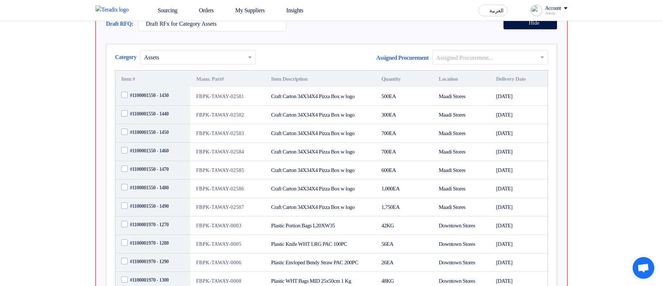
scroll to position [130, 0]
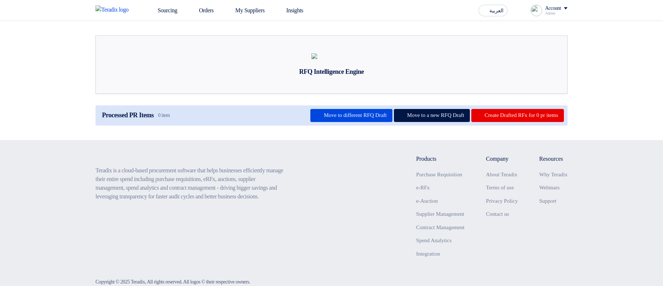
scroll to position [130, 0]
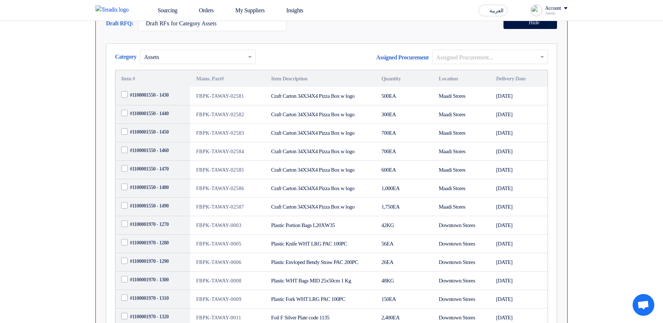
click at [161, 105] on td "#1100001550 - 1430" at bounding box center [152, 96] width 75 height 18
click at [161, 99] on span "#1100001550 - 1430" at bounding box center [149, 95] width 39 height 8
click at [161, 101] on input "#1100001550 - 1430" at bounding box center [161, 95] width 63 height 12
checkbox input "true"
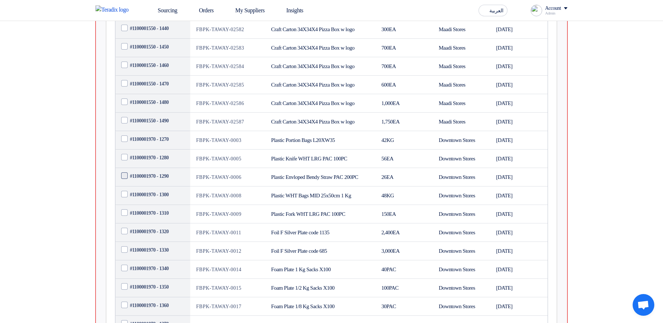
scroll to position [217, 0]
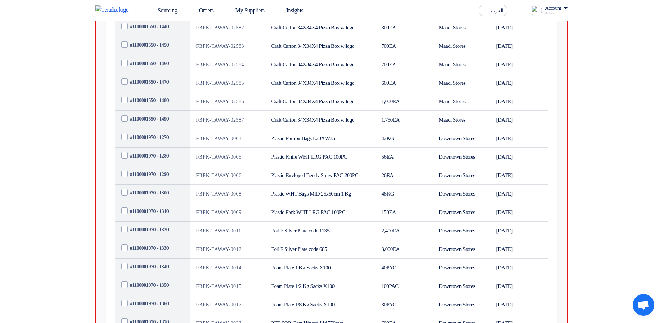
click at [154, 167] on td "#1100001970 - 1290" at bounding box center [152, 175] width 75 height 18
click at [152, 159] on span "#1100001970 - 1280" at bounding box center [149, 156] width 39 height 8
click at [152, 162] on input "#1100001970 - 1280" at bounding box center [161, 156] width 63 height 12
checkbox input "true"
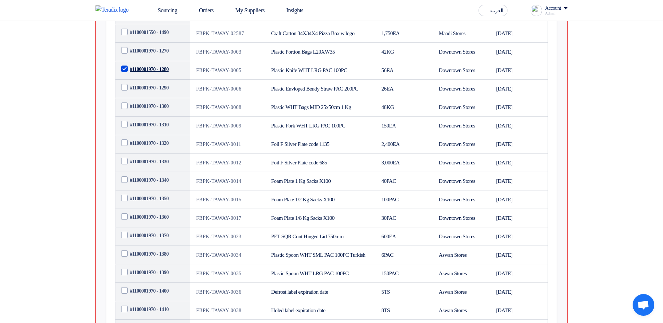
scroll to position [304, 0]
click at [157, 167] on span "#1100001970 - 1340" at bounding box center [149, 180] width 39 height 8
click at [157, 167] on input "#1100001970 - 1340" at bounding box center [161, 180] width 63 height 12
checkbox input "true"
click at [157, 165] on span "#1100001970 - 1330" at bounding box center [149, 161] width 39 height 8
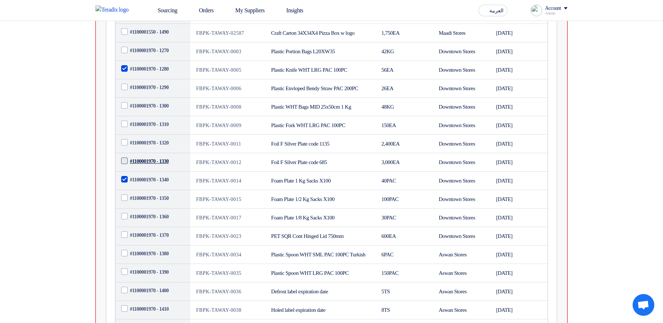
click at [157, 167] on input "#1100001970 - 1330" at bounding box center [161, 162] width 63 height 12
checkbox input "true"
click at [136, 167] on td "#1100001970 - 1380" at bounding box center [152, 254] width 75 height 18
click at [150, 98] on td "#1100001970 - 1290" at bounding box center [152, 88] width 75 height 18
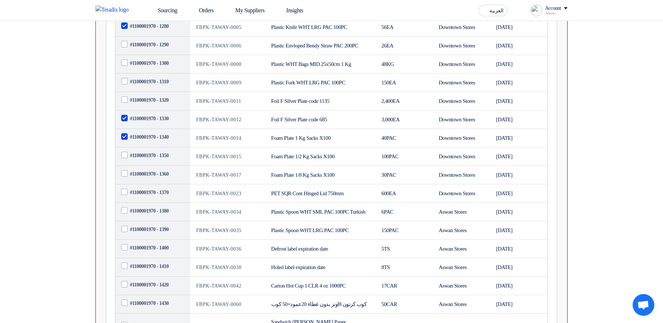
scroll to position [477, 0]
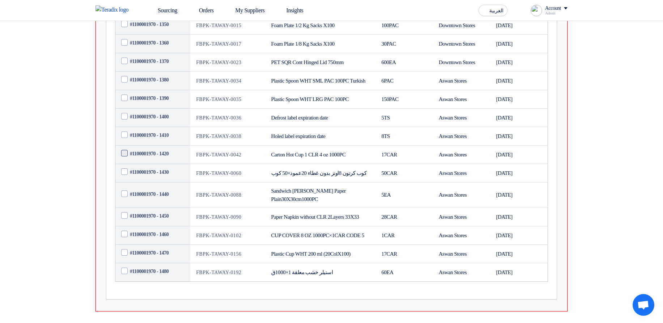
click at [156, 157] on span "#1100001970 - 1420" at bounding box center [149, 154] width 39 height 8
click at [156, 159] on input "#1100001970 - 1420" at bounding box center [161, 154] width 63 height 12
checkbox input "true"
click at [156, 139] on span "#1100001970 - 1410" at bounding box center [149, 135] width 39 height 8
click at [156, 141] on input "#1100001970 - 1410" at bounding box center [161, 135] width 63 height 12
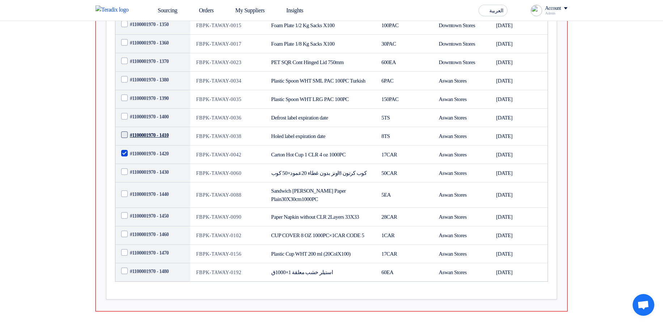
checkbox input "true"
click at [155, 108] on td "#1100001970 - 1390" at bounding box center [152, 99] width 75 height 18
click at [156, 120] on span "#1100001970 - 1400" at bounding box center [149, 117] width 39 height 8
click at [156, 123] on input "#1100001970 - 1400" at bounding box center [161, 117] width 63 height 12
checkbox input "true"
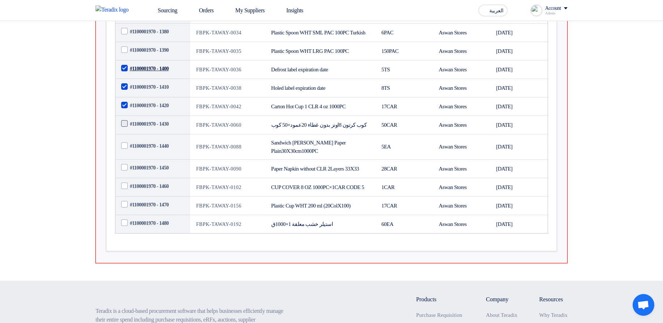
scroll to position [694, 0]
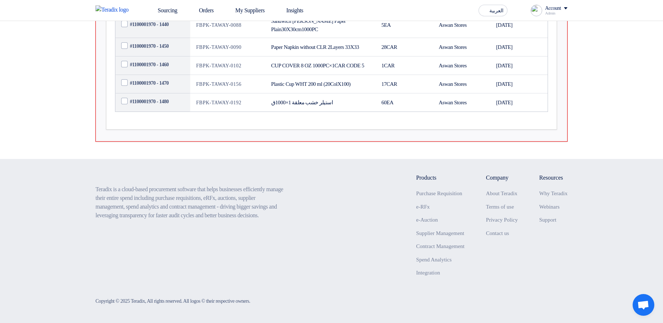
click at [153, 93] on td "#1100001970 - 1470" at bounding box center [152, 84] width 75 height 18
click at [156, 87] on span "#1100001970 - 1470" at bounding box center [149, 83] width 39 height 8
click at [156, 89] on input "#1100001970 - 1470" at bounding box center [161, 83] width 63 height 12
checkbox input "true"
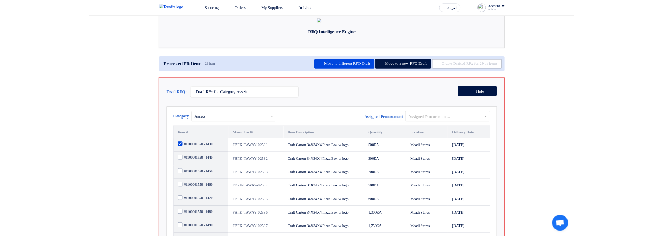
scroll to position [0, 0]
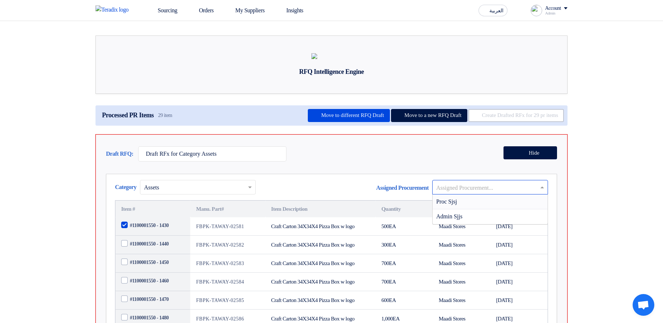
click at [469, 167] on input "text" at bounding box center [486, 188] width 101 height 12
click at [466, 167] on div "Proc Sjsj" at bounding box center [490, 201] width 115 height 15
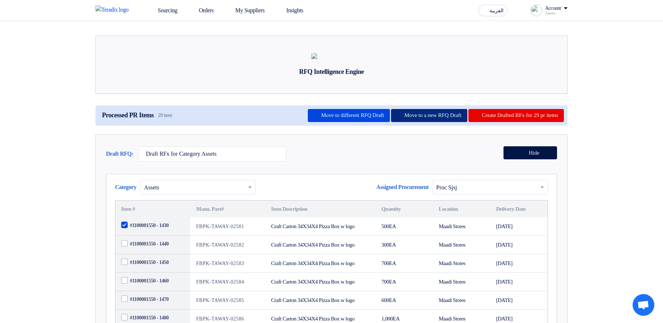
click at [395, 122] on button "Move to a new RFQ Draft" at bounding box center [429, 115] width 76 height 13
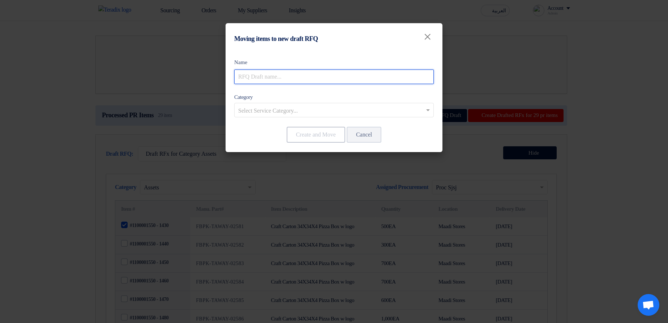
click at [291, 75] on input "text" at bounding box center [334, 76] width 200 height 14
type input "Multiple PRs"
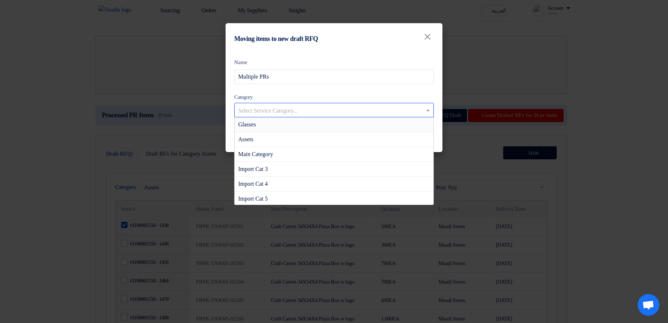
drag, startPoint x: 272, startPoint y: 109, endPoint x: 274, endPoint y: 118, distance: 8.6
click at [272, 110] on input "text" at bounding box center [330, 111] width 184 height 12
click at [274, 124] on div "Glasses" at bounding box center [334, 124] width 199 height 15
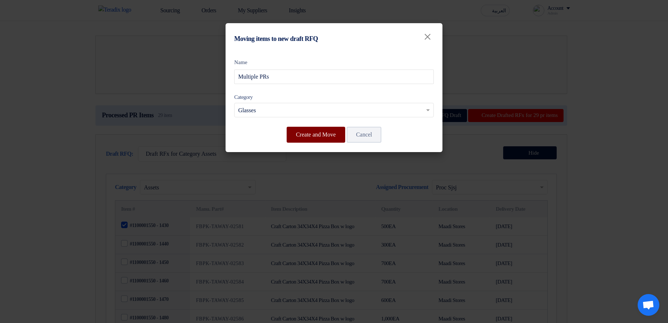
click at [325, 132] on button "Create and Move" at bounding box center [316, 135] width 59 height 16
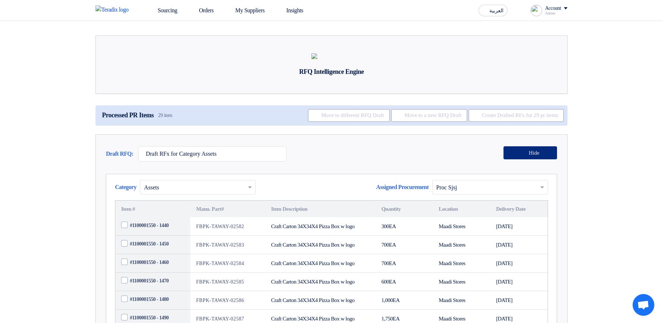
click at [526, 159] on button "Hide" at bounding box center [530, 152] width 54 height 13
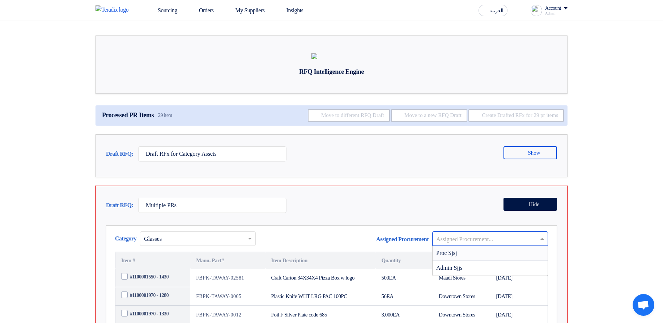
click at [457, 167] on input "text" at bounding box center [486, 239] width 101 height 12
click at [461, 167] on div "Admin Sjjs" at bounding box center [490, 267] width 115 height 14
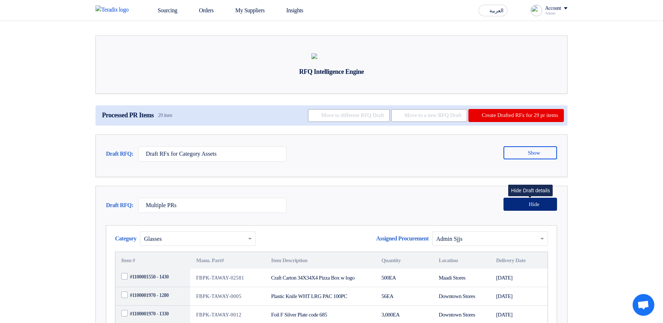
click at [522, 167] on button "Hide" at bounding box center [530, 203] width 54 height 13
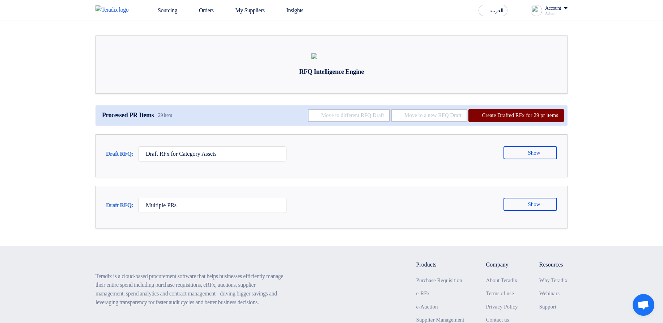
click at [509, 122] on button "Create Drafted RFx for 29 pr items" at bounding box center [515, 115] width 95 height 13
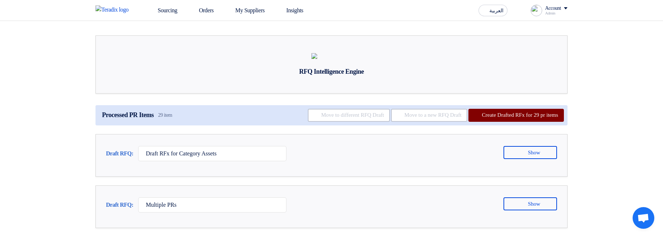
click at [523, 122] on button "Create Drafted RFx for 29 pr items" at bounding box center [515, 115] width 95 height 13
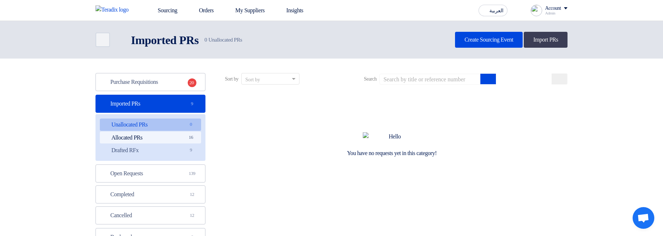
click at [180, 134] on link "Allocated PRs Allocated PRs 16" at bounding box center [150, 138] width 101 height 12
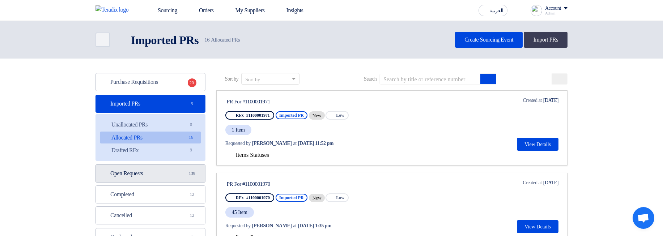
click at [185, 166] on link "Open Requests Open Requests 139" at bounding box center [150, 174] width 110 height 18
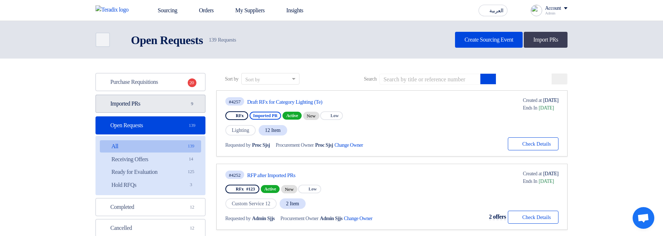
click at [168, 104] on link "Imported PRs Imported PRs 9" at bounding box center [150, 104] width 110 height 18
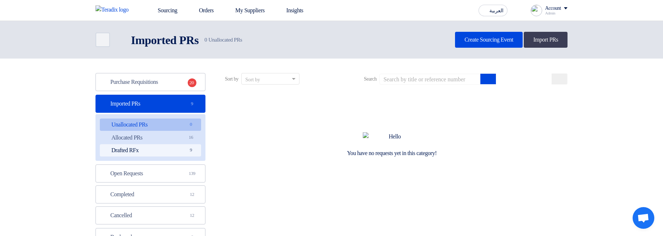
click at [163, 151] on link "Drafted RFx Drafted RFx 9" at bounding box center [150, 150] width 101 height 12
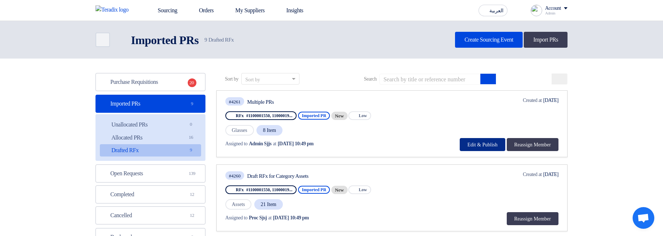
click at [477, 142] on button "Edit & Publish" at bounding box center [482, 144] width 45 height 13
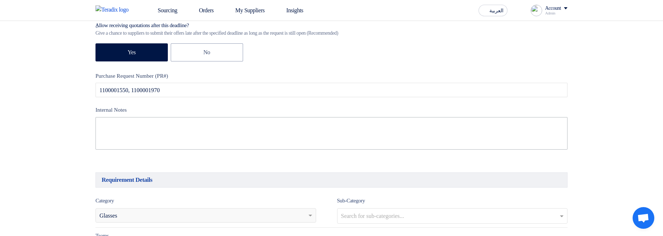
scroll to position [260, 0]
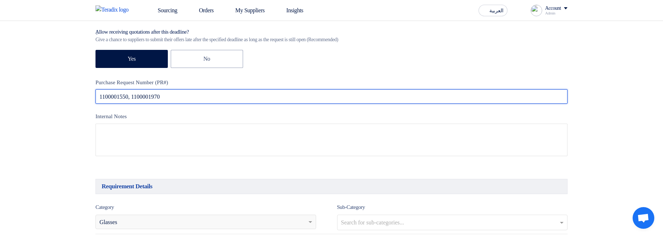
click at [222, 99] on input "1100001550, 1100001970" at bounding box center [331, 96] width 472 height 14
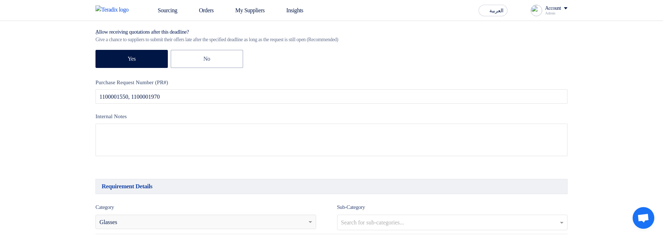
click at [487, 82] on label "Purchase Request Number (PR#)" at bounding box center [331, 82] width 472 height 8
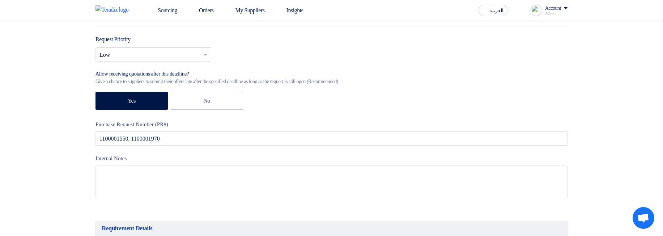
scroll to position [217, 0]
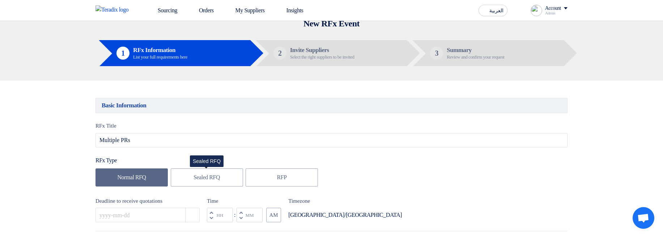
scroll to position [130, 0]
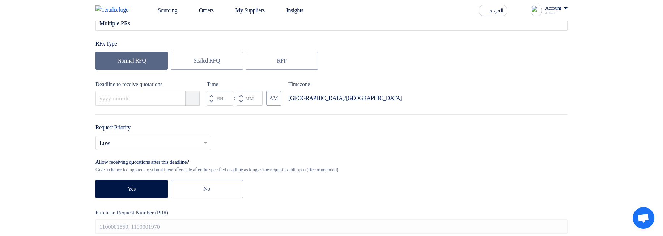
click at [191, 95] on button "Pick a date" at bounding box center [192, 98] width 14 height 14
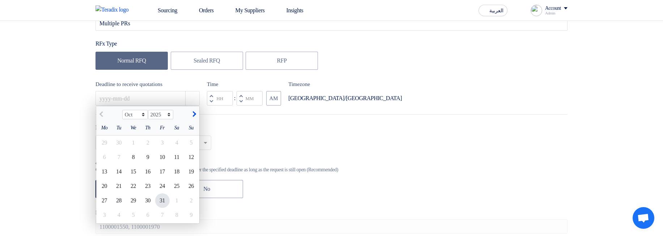
click at [162, 199] on div "31" at bounding box center [162, 200] width 14 height 14
type input "10/31/2025"
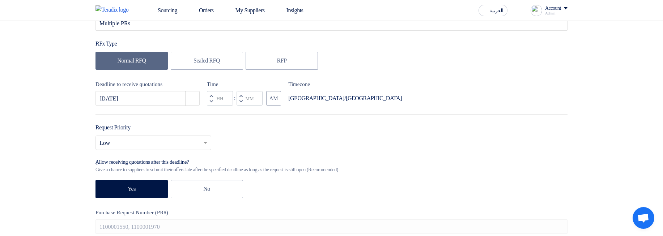
click at [238, 102] on button "Decrement minutes" at bounding box center [241, 101] width 9 height 9
type input "11"
type input "59"
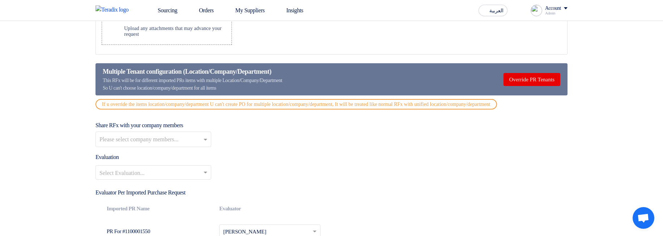
scroll to position [1042, 0]
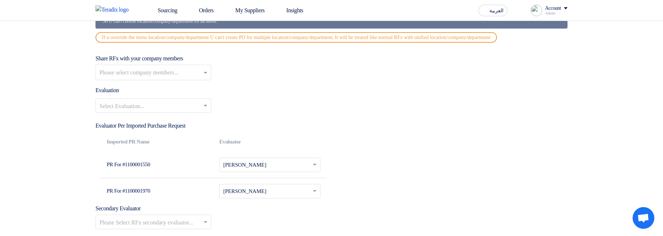
click at [158, 103] on div "Evaluation Select Evaluation..." at bounding box center [331, 102] width 472 height 33
click at [158, 109] on input "text" at bounding box center [149, 107] width 101 height 12
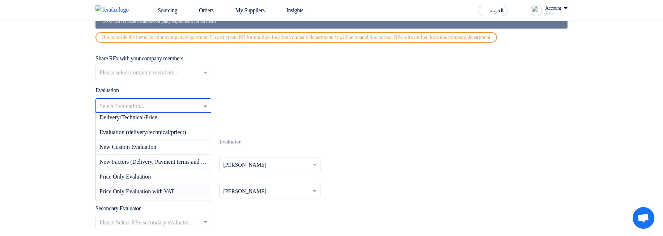
scroll to position [43, 0]
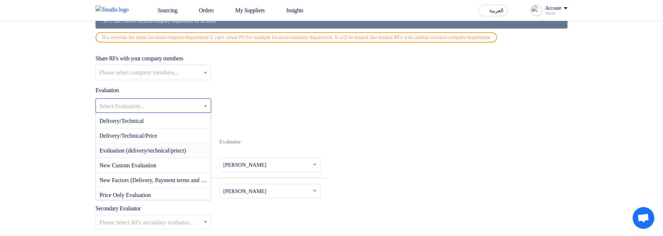
click at [183, 154] on span "Evaluation (delivery/technical/priect)" at bounding box center [142, 151] width 86 height 6
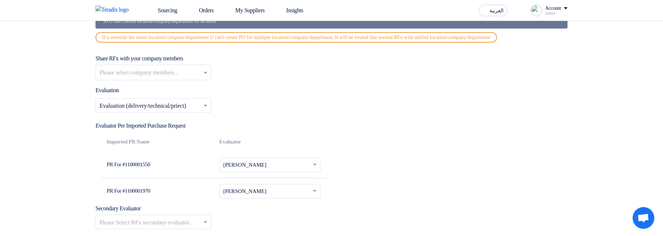
click at [265, 171] on input "text" at bounding box center [265, 166] width 84 height 12
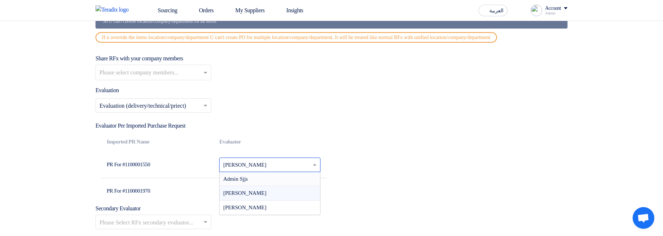
click at [264, 187] on div "Admin Sjjs" at bounding box center [270, 179] width 100 height 14
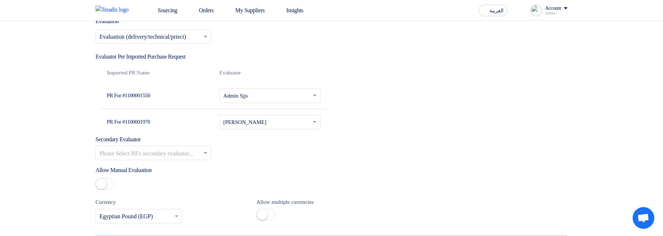
scroll to position [1345, 0]
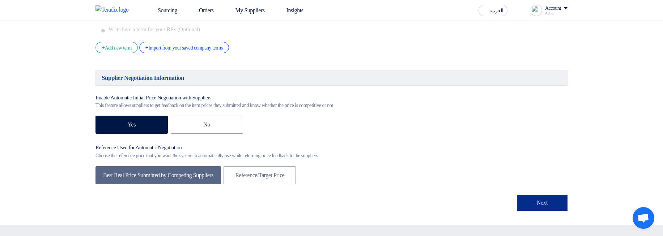
click at [556, 211] on button "Next" at bounding box center [542, 203] width 51 height 16
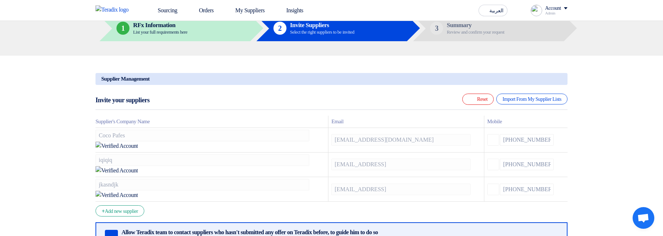
scroll to position [130, 0]
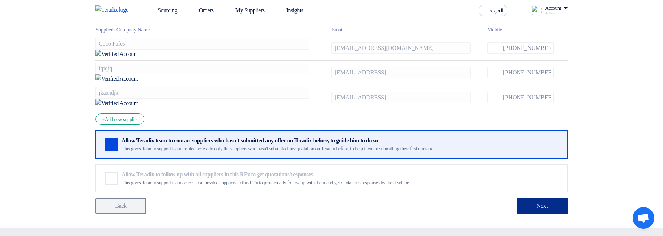
click at [529, 198] on button "Next" at bounding box center [542, 206] width 51 height 16
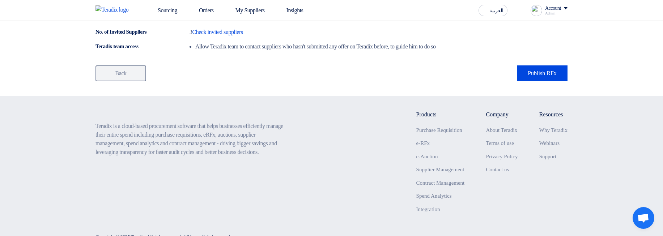
scroll to position [651, 0]
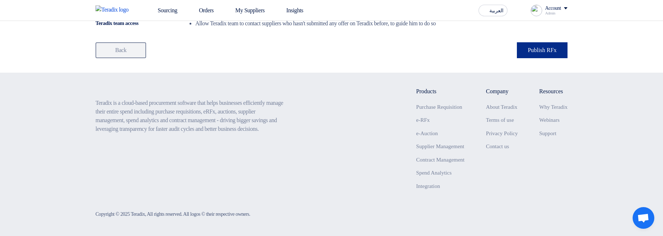
click at [532, 58] on button "Publish RFx" at bounding box center [542, 50] width 51 height 16
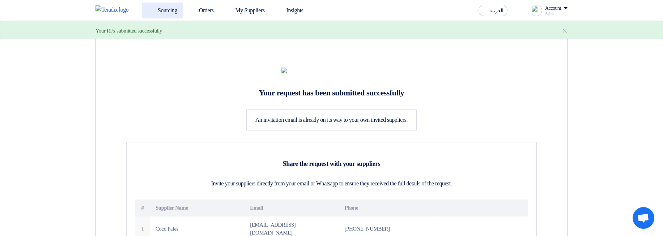
click at [162, 8] on link "Sourcing" at bounding box center [162, 11] width 41 height 16
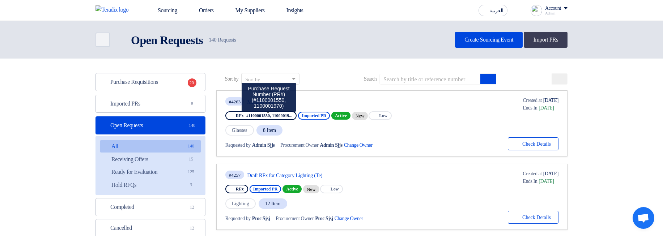
click at [285, 117] on span "#1100001550, 11000019..." at bounding box center [269, 115] width 46 height 5
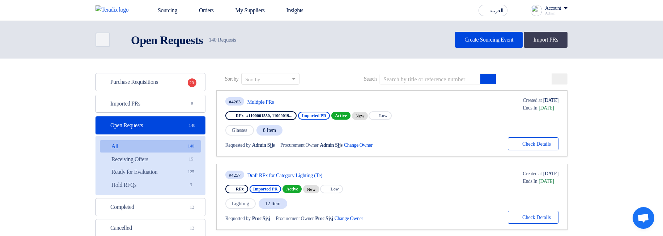
copy span "11000019"
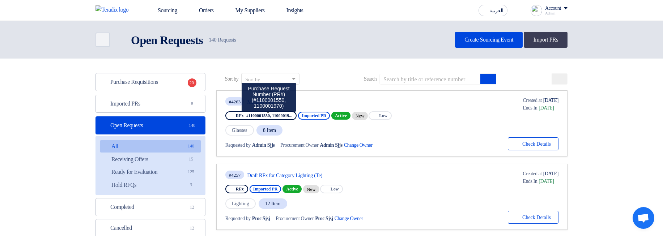
click at [264, 114] on span "#1100001550, 11000019..." at bounding box center [269, 115] width 46 height 5
click at [264, 113] on span "#1100001550, 11000019..." at bounding box center [269, 115] width 46 height 5
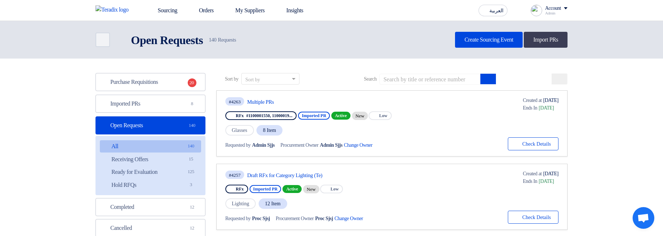
copy span "1100001550"
click at [434, 81] on input at bounding box center [429, 79] width 101 height 11
paste input "1100001550"
type input "1100001550"
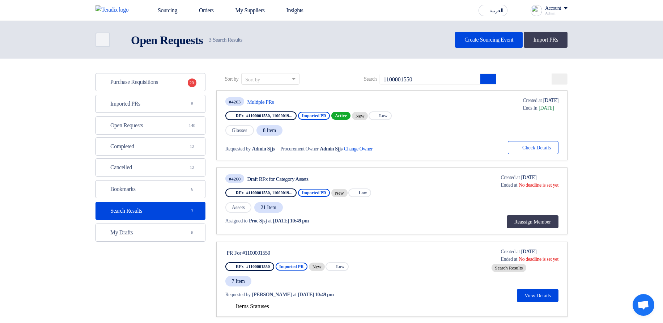
drag, startPoint x: 259, startPoint y: 179, endPoint x: 334, endPoint y: 179, distance: 75.2
click at [332, 179] on div "Draft RFx for Category Assets" at bounding box center [315, 179] width 136 height 7
click at [355, 179] on div "Draft RFx for Category Assets" at bounding box center [315, 179] width 136 height 7
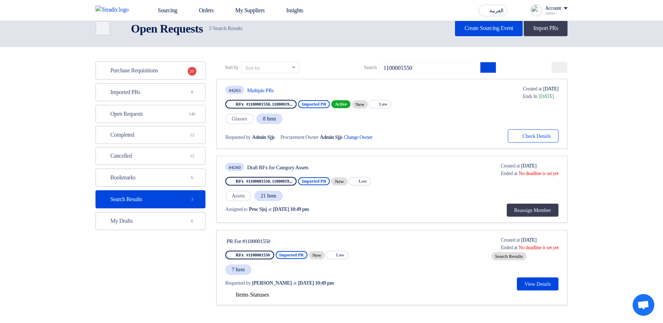
scroll to position [43, 0]
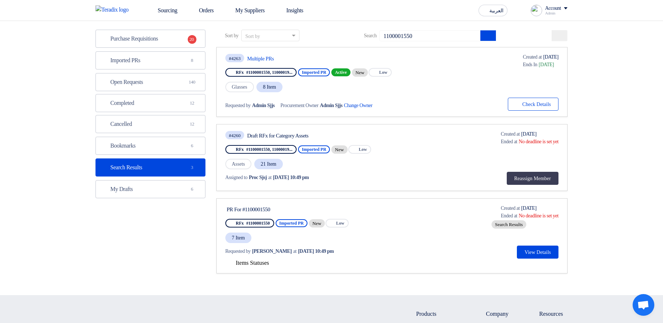
drag, startPoint x: 283, startPoint y: 210, endPoint x: 232, endPoint y: 210, distance: 51.0
click at [232, 210] on div "PR For #1100001550" at bounding box center [295, 209] width 136 height 7
click at [311, 210] on div "PR For #1100001550" at bounding box center [295, 209] width 136 height 7
drag, startPoint x: 237, startPoint y: 107, endPoint x: 283, endPoint y: 108, distance: 46.0
click at [283, 108] on div "Requested by Admin Sjjs Procurement Owner Admin Sjjs Change Owner External link" at bounding box center [308, 105] width 166 height 10
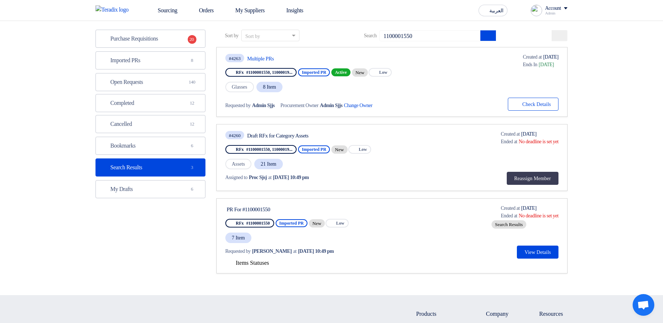
click at [266, 104] on span "Admin Sjjs" at bounding box center [263, 106] width 23 height 8
drag, startPoint x: 266, startPoint y: 104, endPoint x: 278, endPoint y: 105, distance: 12.0
click at [275, 105] on span "Admin Sjjs" at bounding box center [263, 106] width 23 height 8
drag, startPoint x: 278, startPoint y: 105, endPoint x: 259, endPoint y: 102, distance: 18.7
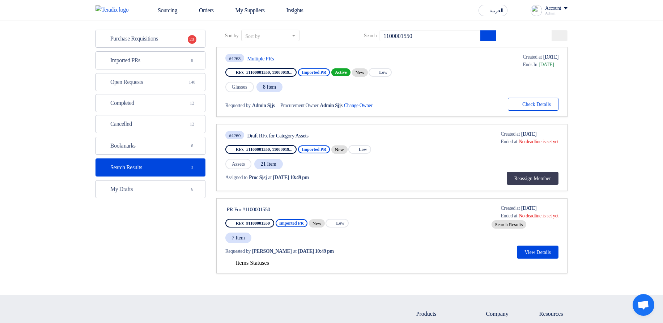
click at [259, 102] on span "Admin Sjjs" at bounding box center [263, 106] width 23 height 8
click at [301, 108] on span "Procurement Owner" at bounding box center [299, 106] width 38 height 8
drag, startPoint x: 300, startPoint y: 108, endPoint x: 349, endPoint y: 106, distance: 48.9
click at [349, 106] on div "Procurement Owner Admin Sjjs Change Owner External link" at bounding box center [330, 106] width 100 height 8
click at [261, 105] on span "Admin Sjjs" at bounding box center [263, 106] width 23 height 8
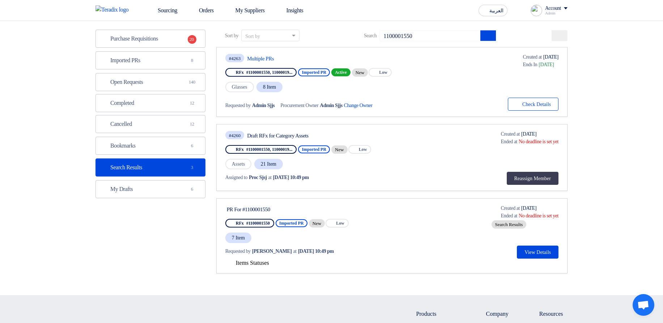
drag, startPoint x: 261, startPoint y: 105, endPoint x: 277, endPoint y: 107, distance: 15.6
click at [275, 107] on span "Admin Sjjs" at bounding box center [263, 106] width 23 height 8
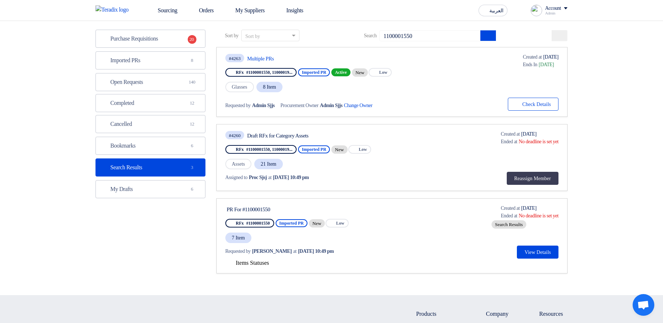
click at [268, 106] on span "Admin Sjjs" at bounding box center [263, 106] width 23 height 8
click at [265, 105] on span "Admin Sjjs" at bounding box center [263, 106] width 23 height 8
drag, startPoint x: 265, startPoint y: 105, endPoint x: 278, endPoint y: 104, distance: 12.7
click at [275, 104] on span "Admin Sjjs" at bounding box center [263, 106] width 23 height 8
click at [263, 107] on span "Admin Sjjs" at bounding box center [263, 106] width 23 height 8
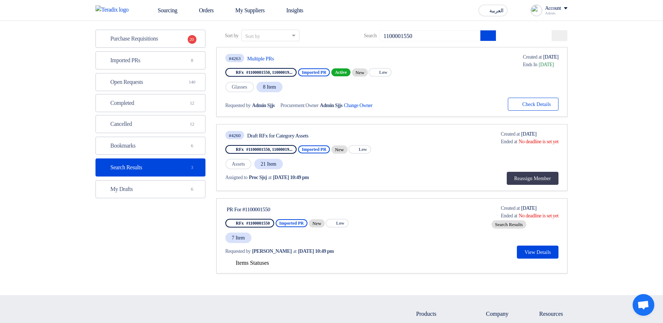
drag, startPoint x: 263, startPoint y: 107, endPoint x: 286, endPoint y: 107, distance: 23.5
click at [286, 107] on div "Requested by Admin Sjjs Procurement Owner Admin Sjjs Change Owner External link" at bounding box center [308, 105] width 166 height 10
click at [275, 106] on span "Admin Sjjs" at bounding box center [263, 106] width 23 height 8
drag, startPoint x: 281, startPoint y: 106, endPoint x: 273, endPoint y: 106, distance: 8.3
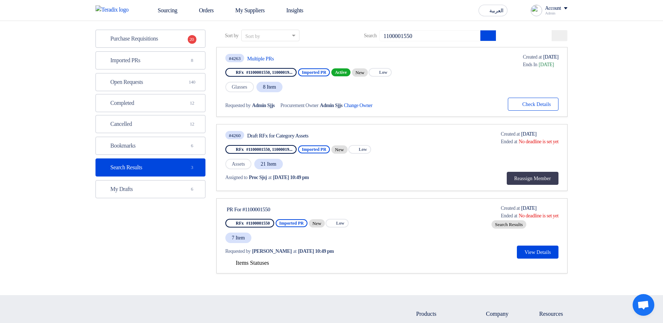
click at [273, 106] on span "Admin Sjjs" at bounding box center [263, 106] width 23 height 8
click at [262, 137] on div "Draft RFx for Category Assets" at bounding box center [315, 135] width 136 height 7
drag, startPoint x: 262, startPoint y: 137, endPoint x: 318, endPoint y: 135, distance: 56.4
click at [318, 135] on div "Draft RFx for Category Assets" at bounding box center [315, 135] width 136 height 7
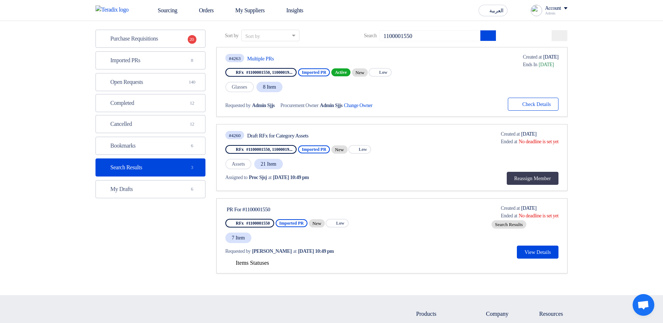
drag, startPoint x: 248, startPoint y: 207, endPoint x: 352, endPoint y: 214, distance: 103.7
click at [339, 216] on div "PR For #1100001550 RFx #1100001550 Imported PR New Priority Low 7 Item Requeste…" at bounding box center [294, 231] width 139 height 54
click at [364, 214] on div "PR For #1100001550 RFx #1100001550 Imported PR New Priority Low 7 Item Requeste…" at bounding box center [294, 231] width 139 height 54
click at [260, 236] on span "Items Statuses" at bounding box center [252, 263] width 33 height 6
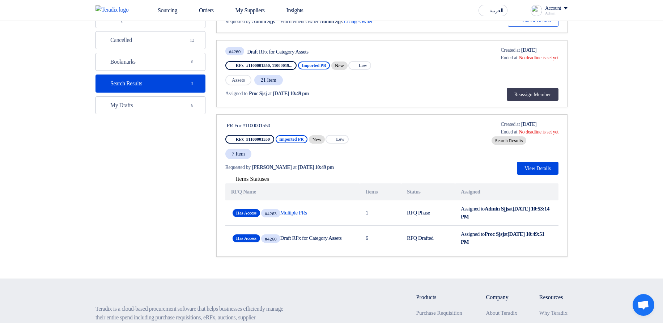
scroll to position [130, 0]
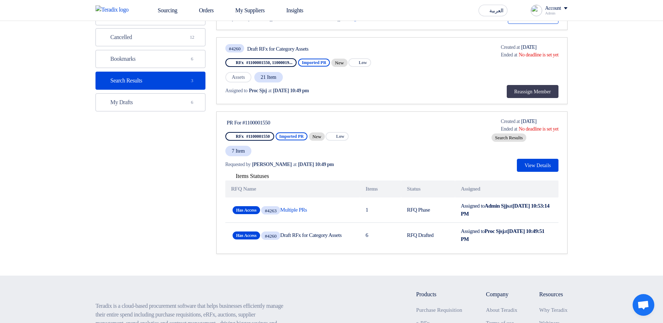
click at [260, 176] on span "Items Statuses" at bounding box center [252, 176] width 33 height 6
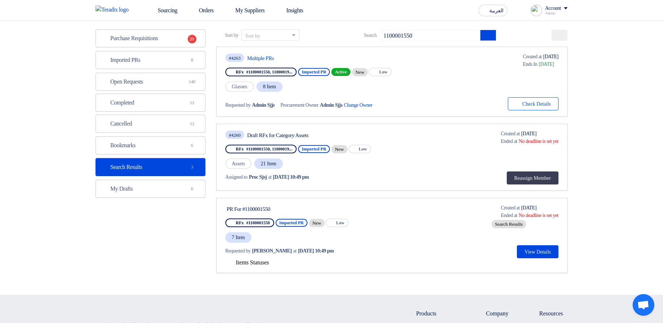
scroll to position [43, 0]
click at [209, 11] on link "Orders" at bounding box center [201, 11] width 37 height 16
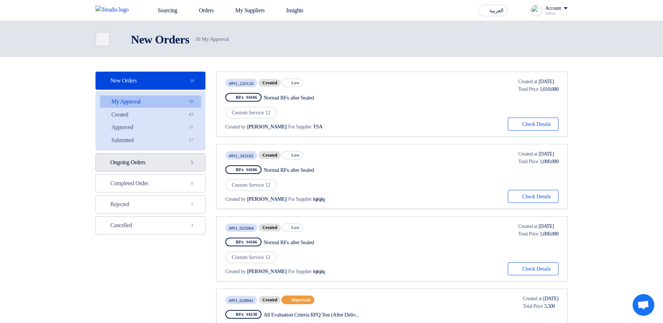
click at [150, 164] on link "Ongoing Orders Ongoing Orders 5" at bounding box center [150, 162] width 110 height 18
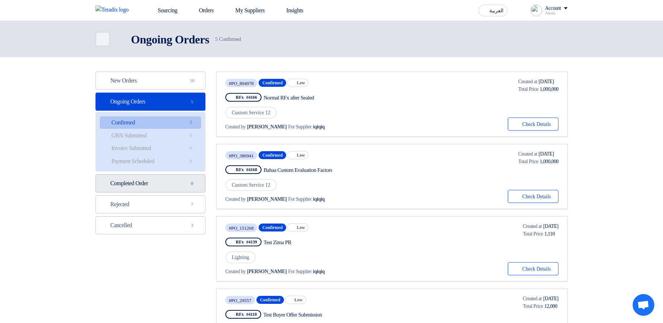
click at [141, 186] on link "Completed Order Completed Order 0" at bounding box center [150, 183] width 110 height 18
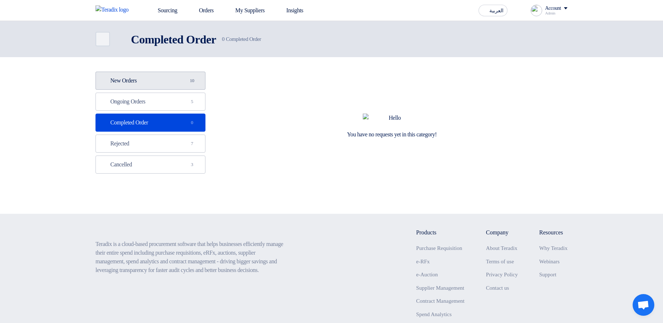
click at [173, 78] on link "New Orders New Orders 10" at bounding box center [150, 81] width 110 height 18
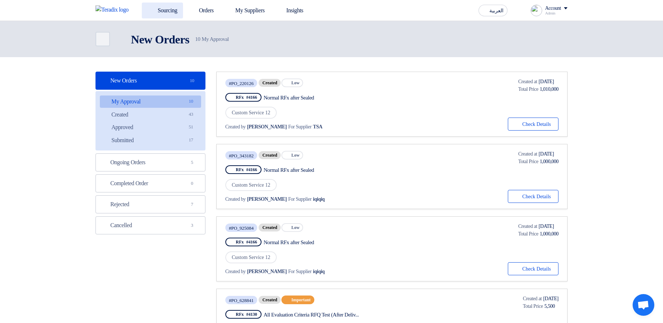
click at [173, 6] on link "Sourcing" at bounding box center [162, 11] width 41 height 16
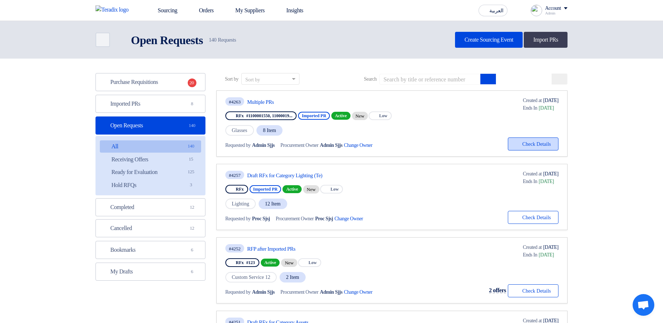
click at [514, 141] on icon "Check details" at bounding box center [517, 143] width 7 height 7
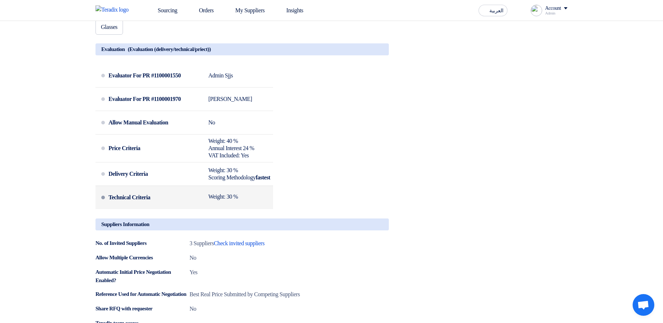
scroll to position [391, 0]
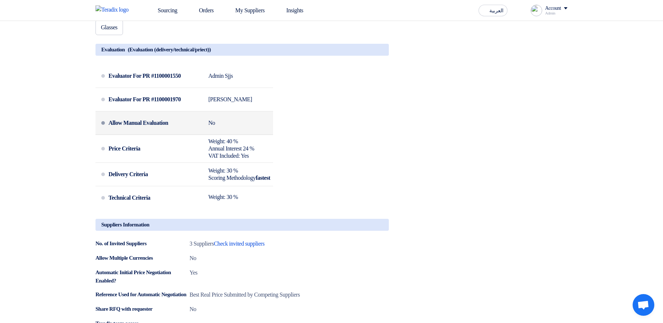
click at [270, 132] on div "Allow Manual Evaluation No" at bounding box center [189, 122] width 162 height 17
drag, startPoint x: 252, startPoint y: 114, endPoint x: 297, endPoint y: 201, distance: 97.7
click at [297, 201] on div "Evaluator For PR #1100001550 Admin Sjjs Evaluator For PR #1100001970 Hamda Jjjw…" at bounding box center [241, 138] width 293 height 149
click at [373, 192] on div "Evaluator For PR #1100001550 Admin Sjjs Evaluator For PR #1100001970 Hamda Jjjw…" at bounding box center [241, 138] width 293 height 149
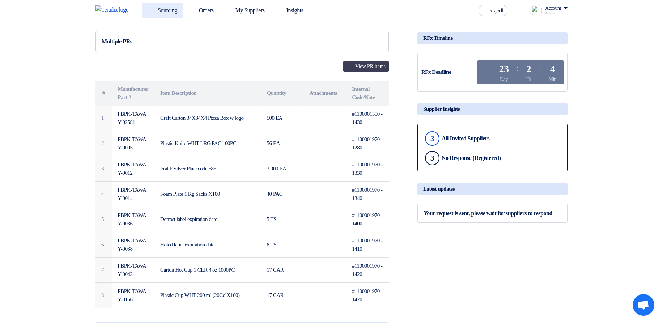
scroll to position [0, 0]
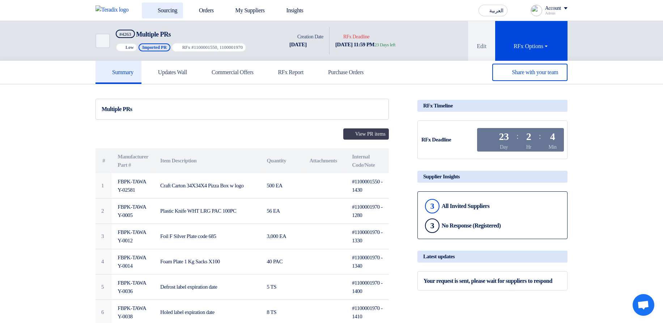
click at [174, 8] on link "Sourcing" at bounding box center [162, 11] width 41 height 16
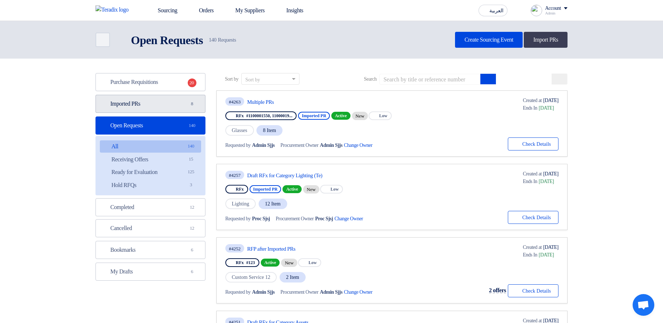
click at [154, 106] on link "Imported PRs Imported PRs 8" at bounding box center [150, 104] width 110 height 18
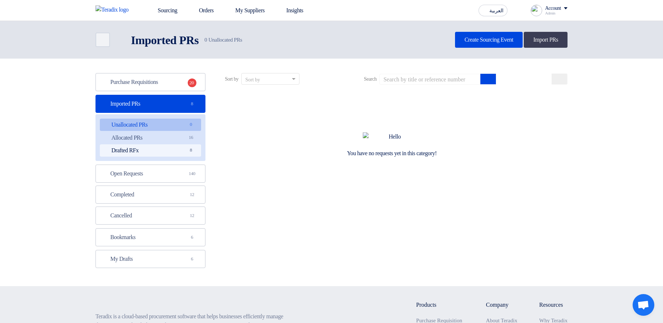
click at [167, 156] on link "Drafted RFx Drafted RFx 8" at bounding box center [150, 150] width 101 height 12
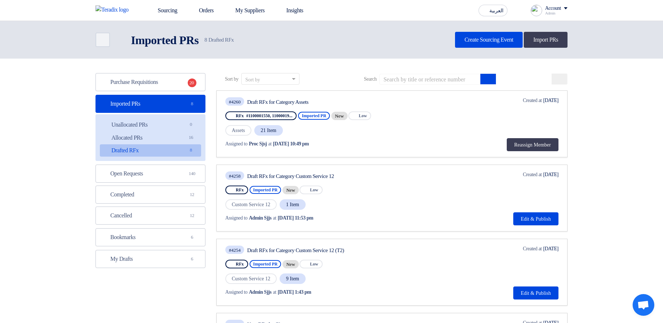
click at [318, 103] on div "Draft RFx for Category Assets" at bounding box center [315, 102] width 136 height 7
drag, startPoint x: 318, startPoint y: 103, endPoint x: 254, endPoint y: 100, distance: 64.1
click at [254, 100] on div "Draft RFx for Category Assets" at bounding box center [315, 102] width 136 height 7
copy div "Draft RFx for Category Assets"
click at [434, 80] on input at bounding box center [429, 79] width 101 height 11
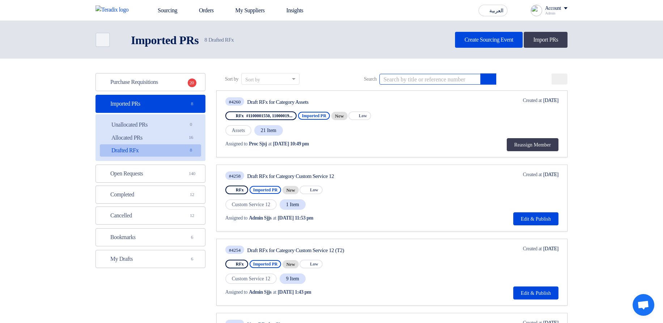
paste input "Draft RFx for Category Assets"
type input "Draft RFx for Category Assets"
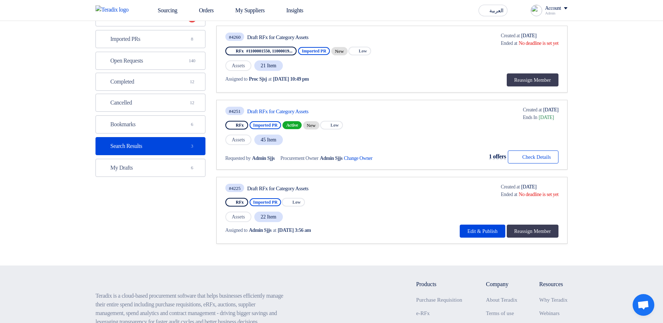
scroll to position [43, 0]
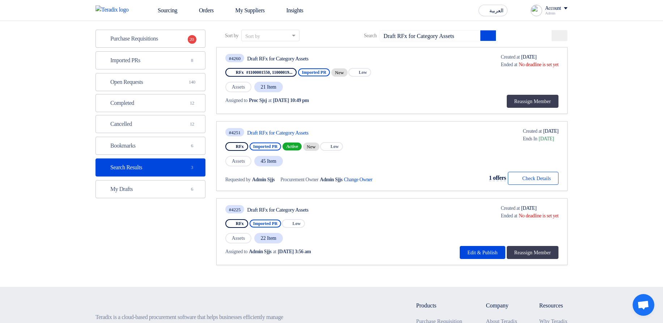
drag, startPoint x: 267, startPoint y: 102, endPoint x: 335, endPoint y: 98, distance: 68.1
click at [335, 98] on div "Assigned to Proc Sjsj at Oct 8, 2025, 10:49 pm" at bounding box center [304, 101] width 158 height 8
click at [383, 98] on div "Assigned to Proc Sjsj at Oct 8, 2025, 10:49 pm" at bounding box center [304, 101] width 158 height 8
click at [284, 56] on div "Draft RFx for Category Assets" at bounding box center [315, 58] width 136 height 7
drag, startPoint x: 284, startPoint y: 56, endPoint x: 371, endPoint y: 55, distance: 86.8
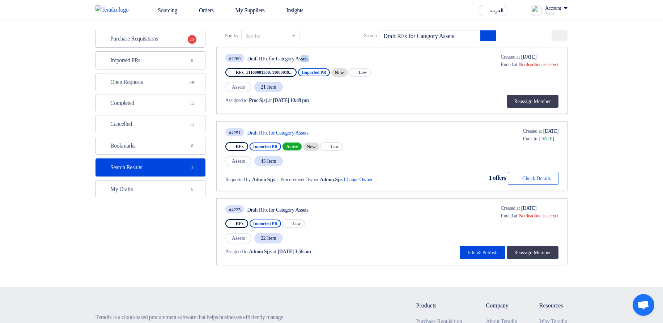
click at [371, 55] on div "Draft RFx for Category Assets" at bounding box center [315, 58] width 136 height 7
click at [346, 97] on div "Assigned to Proc Sjsj at Oct 8, 2025, 10:49 pm" at bounding box center [304, 101] width 158 height 8
click at [254, 105] on div "Assigned to Proc Sjsj at Oct 8, 2025, 10:49 pm" at bounding box center [304, 100] width 159 height 15
click at [260, 100] on span "Proc Sjsj" at bounding box center [258, 101] width 18 height 8
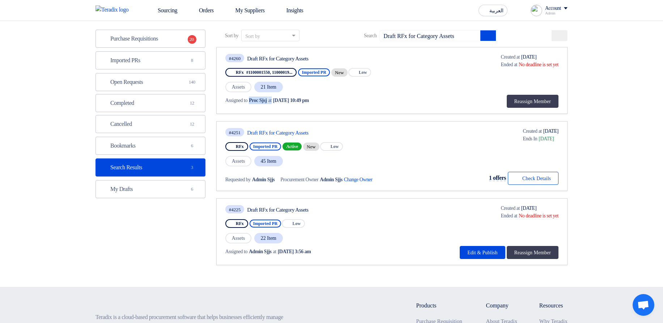
drag, startPoint x: 260, startPoint y: 100, endPoint x: 286, endPoint y: 101, distance: 26.0
click at [277, 101] on div "Assigned to Proc Sjsj at Oct 8, 2025, 10:49 pm" at bounding box center [304, 101] width 158 height 8
click at [350, 52] on link "#4260 Draft RFx for Category Assets RFx #1100001550, 11000019... Imported PR Ne…" at bounding box center [391, 80] width 351 height 67
click at [235, 62] on span "#4260" at bounding box center [234, 58] width 19 height 8
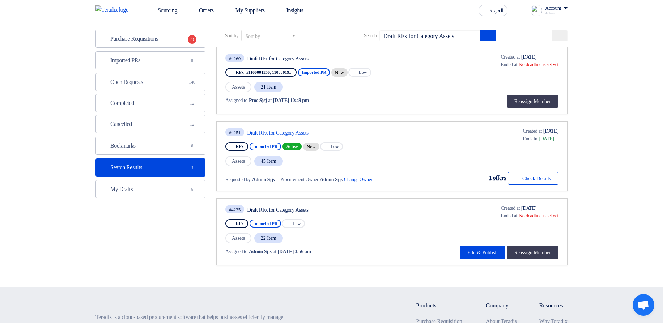
click at [237, 216] on div "#4225 Draft RFx for Category Assets RFx Imported PR Priority Low Assets 22 Item…" at bounding box center [304, 231] width 159 height 55
click at [240, 206] on span "#4225" at bounding box center [234, 209] width 19 height 8
click at [243, 209] on span "#4225" at bounding box center [234, 209] width 19 height 8
click at [450, 136] on div "#4251 Draft RFx for Category Assets RFx Imported PR Active New Priority Low Ass…" at bounding box center [391, 155] width 333 height 57
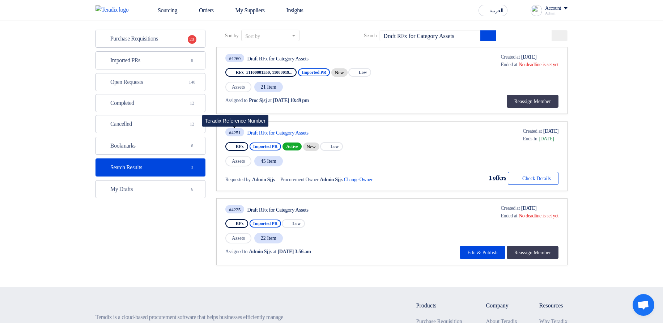
click at [236, 135] on div "#4251" at bounding box center [235, 132] width 12 height 5
click at [426, 134] on div "#4251 Draft RFx for Category Assets RFx Imported PR Active New Priority Low Ass…" at bounding box center [391, 155] width 333 height 57
click at [451, 34] on input "Draft RFx for Category Assets" at bounding box center [429, 35] width 101 height 11
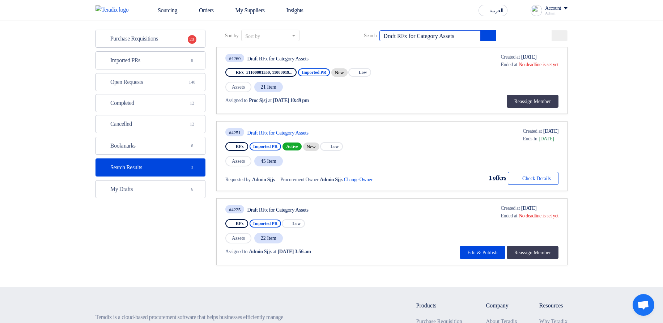
click at [451, 34] on input "Draft RFx for Category Assets" at bounding box center [429, 35] width 101 height 11
click at [177, 63] on link "Imported PRs Imported PRs 8" at bounding box center [150, 60] width 110 height 18
click at [173, 63] on link "Imported PRs Imported PRs 8" at bounding box center [150, 60] width 110 height 18
click at [168, 77] on link "Open Requests Open Requests 140" at bounding box center [150, 82] width 110 height 18
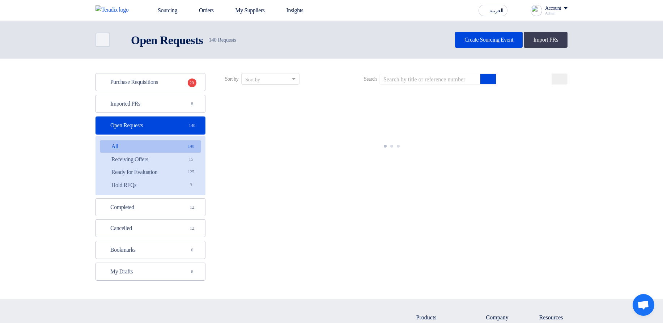
click at [170, 65] on section "Purchase Requisitions Purchase Requisitions 20 Imported PRs Imported PRs 8 Open…" at bounding box center [331, 179] width 663 height 240
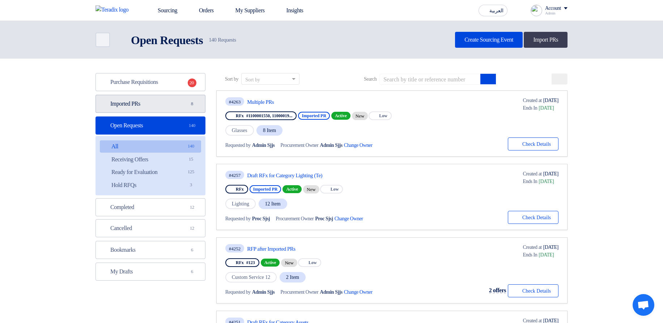
click at [172, 108] on link "Imported PRs Imported PRs 8" at bounding box center [150, 104] width 110 height 18
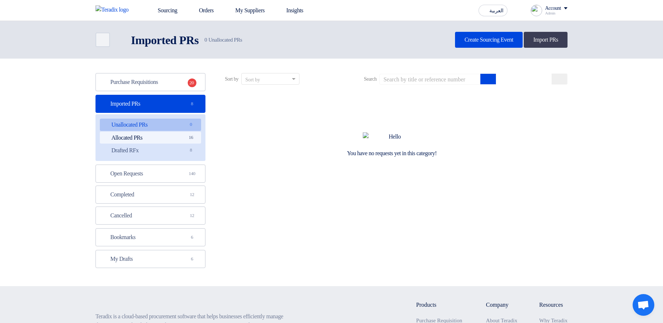
click at [165, 136] on link "Allocated PRs Allocated PRs 16" at bounding box center [150, 138] width 101 height 12
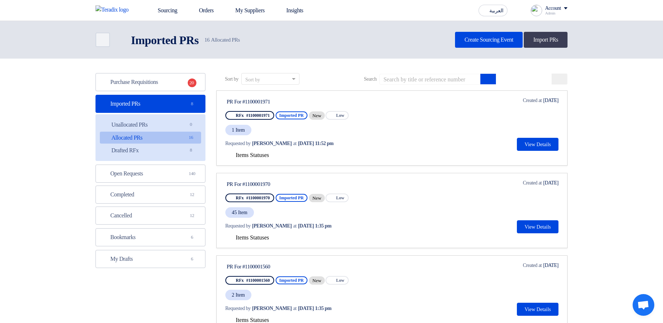
drag, startPoint x: 306, startPoint y: 141, endPoint x: 339, endPoint y: 140, distance: 33.3
click at [339, 140] on div "Requested by Hamda Jjjw at Oct 7, 2025, 11:52 pm" at bounding box center [293, 144] width 137 height 8
click at [150, 153] on link "Drafted RFx Drafted RFx 8" at bounding box center [150, 150] width 101 height 12
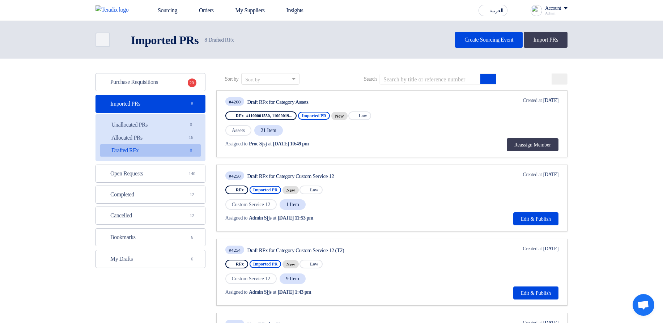
drag, startPoint x: 259, startPoint y: 147, endPoint x: 338, endPoint y: 146, distance: 78.5
click at [338, 146] on div "Assigned to Proc Sjsj at Oct 8, 2025, 10:49 pm" at bounding box center [304, 144] width 158 height 8
click at [358, 147] on div "Assigned to Proc Sjsj at Oct 8, 2025, 10:49 pm" at bounding box center [304, 144] width 158 height 8
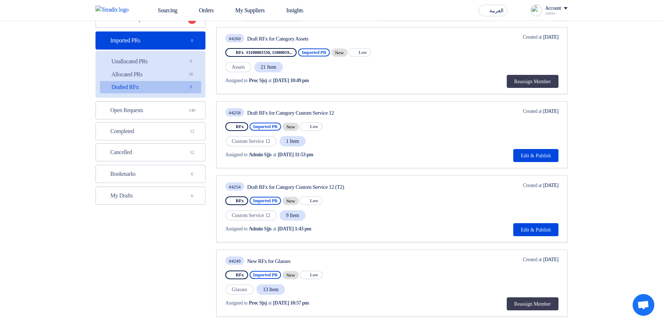
scroll to position [43, 0]
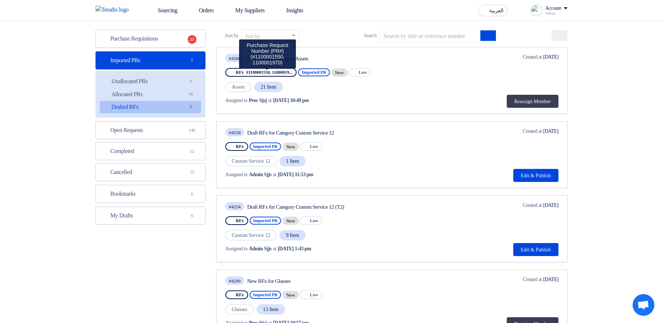
click at [260, 73] on span "#1100001550, 11000019..." at bounding box center [269, 72] width 46 height 5
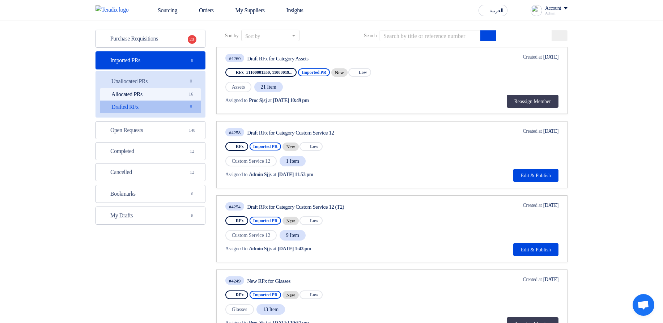
click at [164, 93] on link "Allocated PRs Allocated PRs 16" at bounding box center [150, 94] width 101 height 12
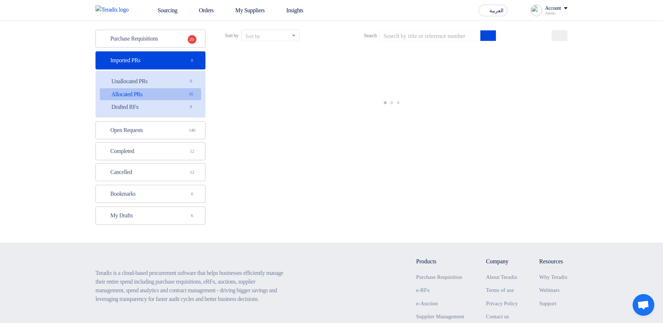
scroll to position [0, 0]
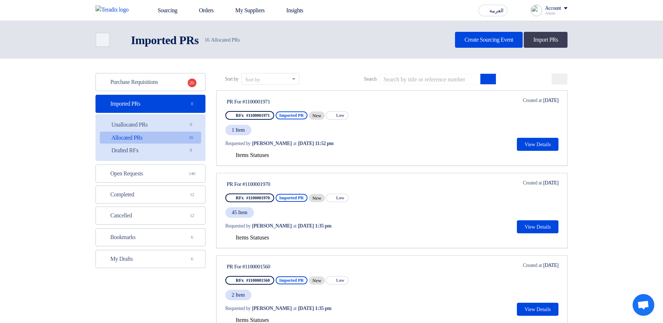
click at [268, 103] on div "PR For #1100001971" at bounding box center [295, 101] width 136 height 7
click at [268, 102] on div "PR For #1100001971" at bounding box center [295, 101] width 136 height 7
copy div "1100001971"
click at [445, 80] on input at bounding box center [429, 79] width 101 height 11
paste input "1100001971"
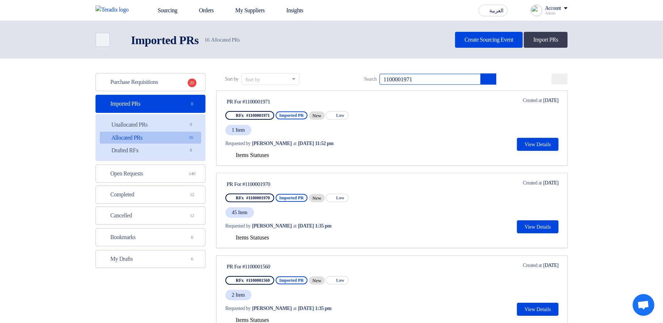
type input "1100001971"
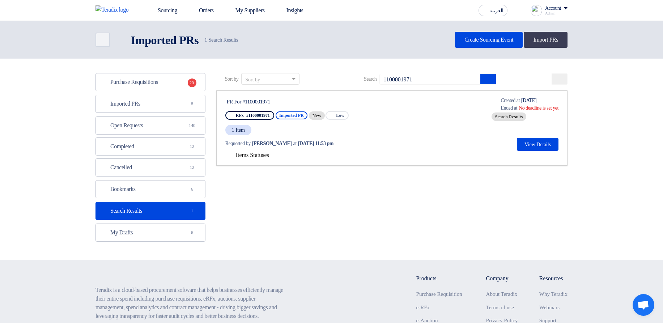
click at [251, 154] on span "Items Statuses" at bounding box center [252, 155] width 33 height 6
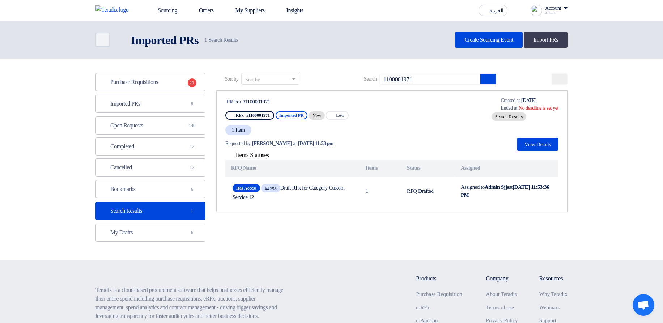
click at [247, 156] on span "Items Statuses" at bounding box center [252, 155] width 33 height 6
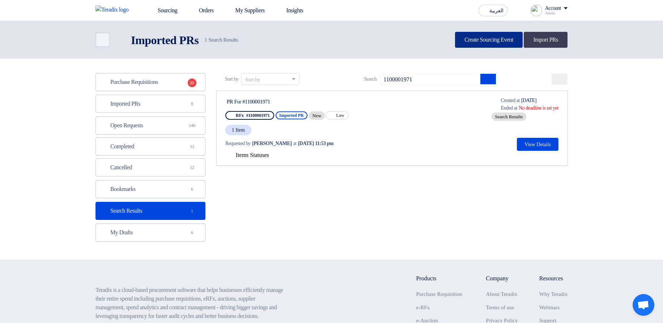
click at [457, 42] on link "Create Sourcing Event" at bounding box center [489, 40] width 68 height 16
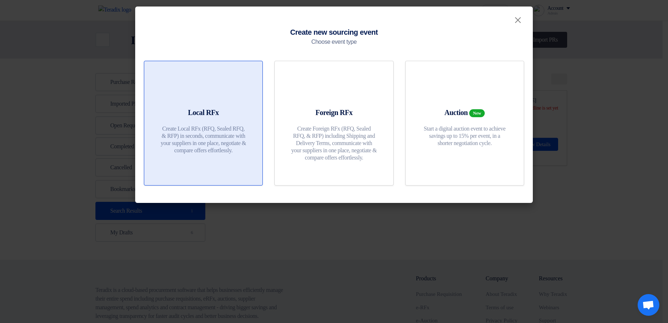
click at [156, 131] on div "Local RFx Create Local RFx (RFQ, Sealed RFQ, & RFP) in seconds, communicate wit…" at bounding box center [203, 132] width 101 height 50
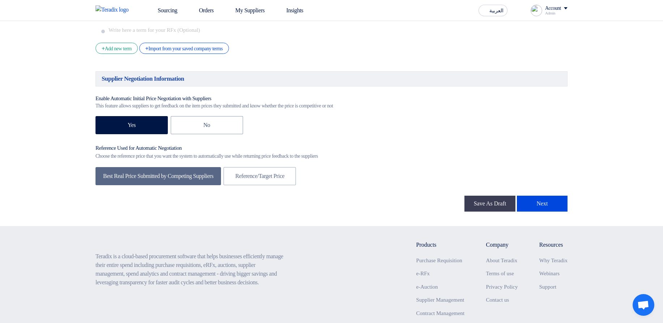
scroll to position [1043, 0]
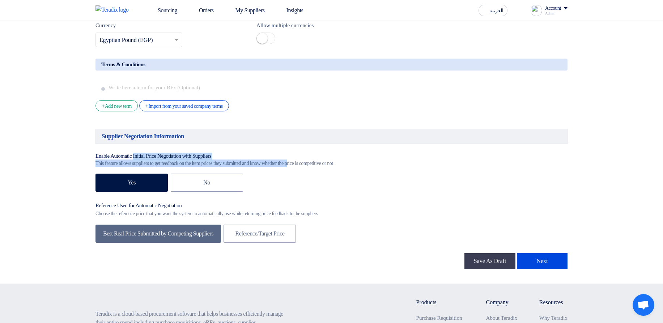
drag, startPoint x: 118, startPoint y: 161, endPoint x: 308, endPoint y: 171, distance: 190.5
click at [308, 167] on label "Enable Automatic Initial Price Negotiation with Suppliers This feature allows s…" at bounding box center [214, 160] width 238 height 15
click at [310, 167] on div "This feature allows suppliers to get feedback on the item prices they submitted…" at bounding box center [214, 163] width 238 height 8
drag, startPoint x: 112, startPoint y: 162, endPoint x: 213, endPoint y: 162, distance: 100.9
click at [212, 160] on div "Enable Automatic Initial Price Negotiation with Suppliers" at bounding box center [214, 156] width 238 height 7
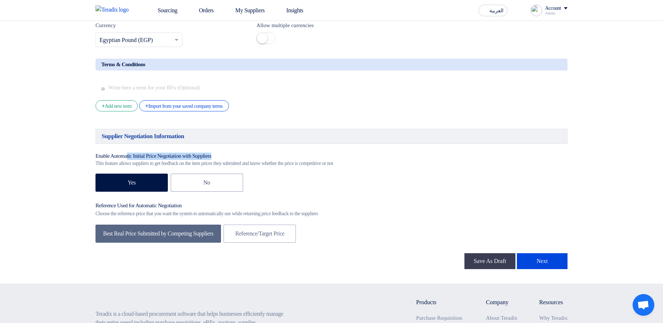
click at [213, 160] on div "Enable Automatic Initial Price Negotiation with Suppliers" at bounding box center [214, 156] width 238 height 7
drag, startPoint x: 348, startPoint y: 137, endPoint x: 346, endPoint y: 158, distance: 20.7
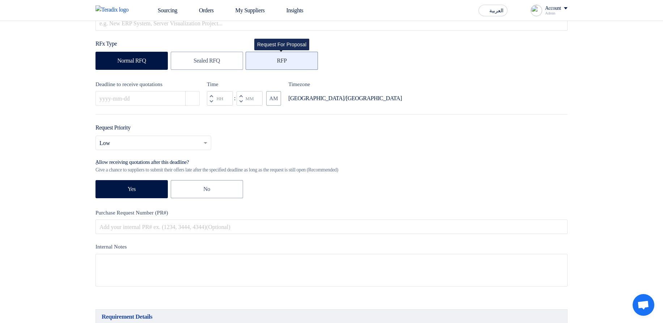
click at [260, 65] on label "RFP" at bounding box center [282, 61] width 72 height 18
click at [277, 63] on input "RFP" at bounding box center [279, 60] width 5 height 5
radio input "true"
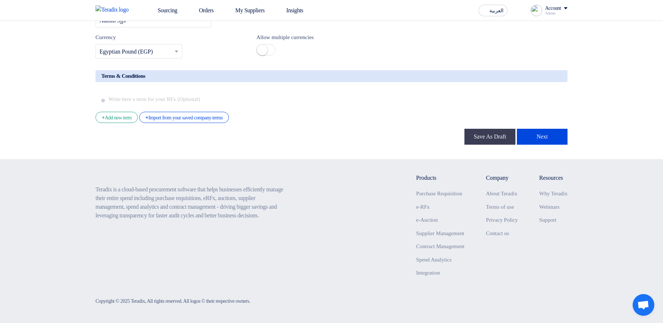
scroll to position [1188, 0]
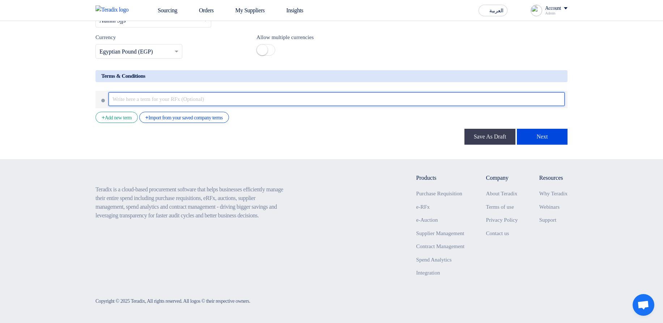
click at [359, 95] on input "text" at bounding box center [336, 99] width 456 height 14
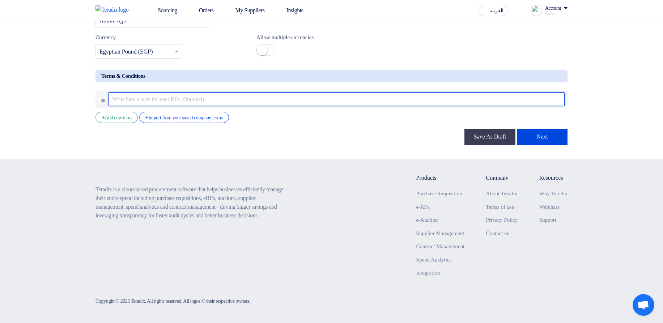
click at [206, 104] on input "text" at bounding box center [336, 99] width 456 height 14
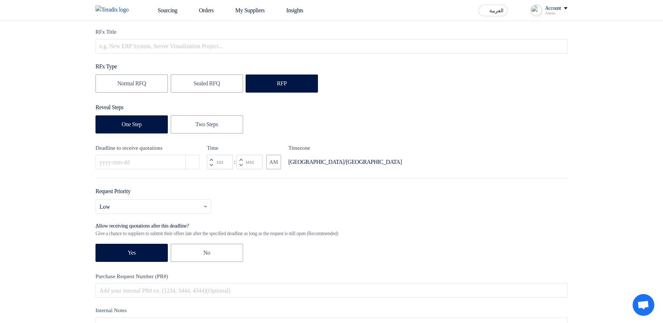
scroll to position [0, 0]
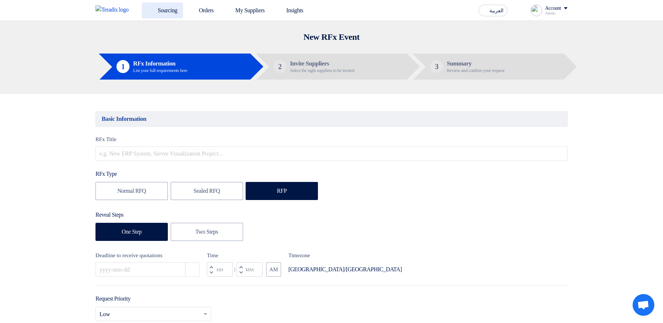
click at [161, 9] on link "Sourcing" at bounding box center [162, 11] width 41 height 16
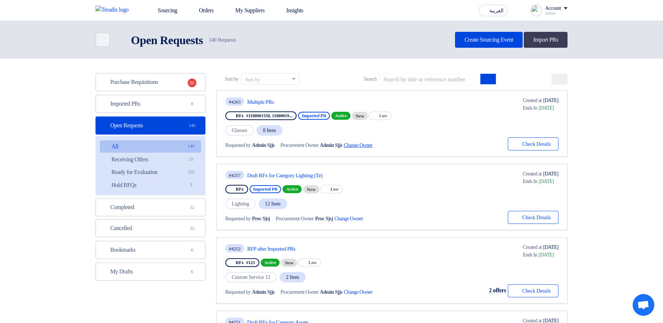
click at [380, 143] on span "Change Owner External link" at bounding box center [362, 145] width 37 height 8
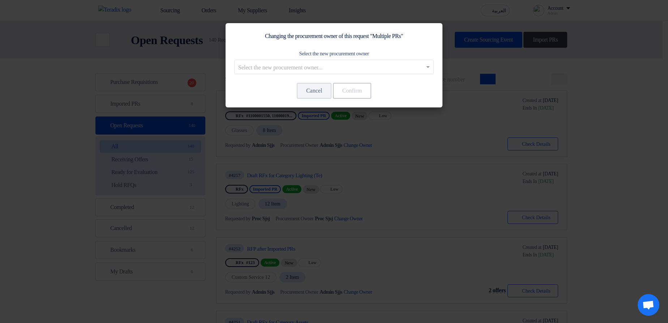
click at [631, 136] on modal-container "Changing the procurement owner of this request "Multiple PRs" Select the new pr…" at bounding box center [334, 161] width 668 height 323
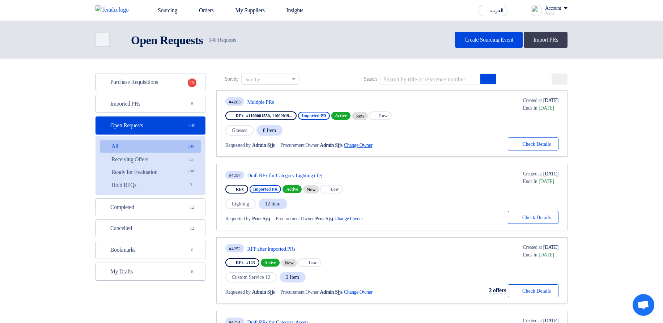
click at [380, 144] on span "Change Owner External link" at bounding box center [362, 145] width 37 height 8
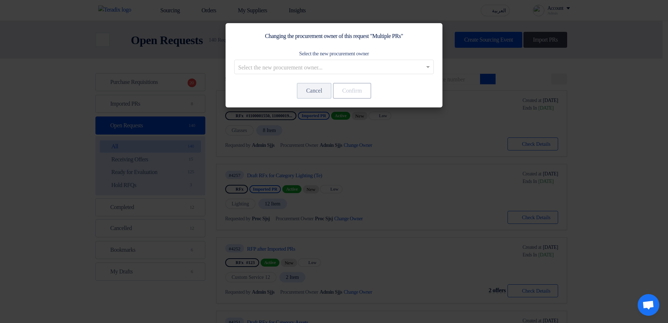
click at [338, 59] on div "Select the new procurement owner Select the new procurement owner..." at bounding box center [334, 61] width 200 height 25
click at [345, 61] on div at bounding box center [334, 67] width 199 height 12
click at [478, 62] on modal-container "Changing the procurement owner of this request "Multiple PRs" Select the new pr…" at bounding box center [334, 161] width 668 height 323
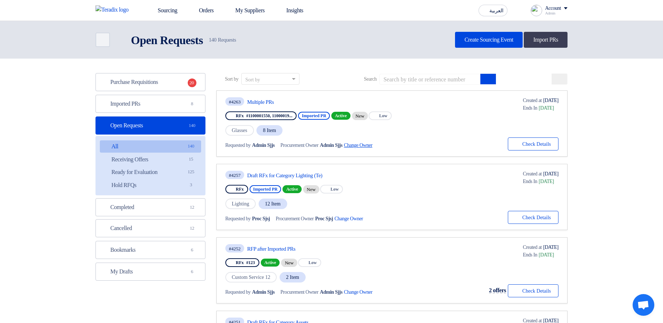
click at [376, 147] on span "Change Owner External link" at bounding box center [362, 145] width 37 height 8
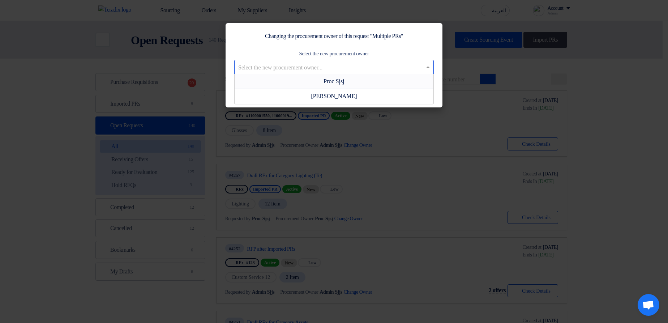
click at [378, 68] on input "text" at bounding box center [330, 67] width 184 height 12
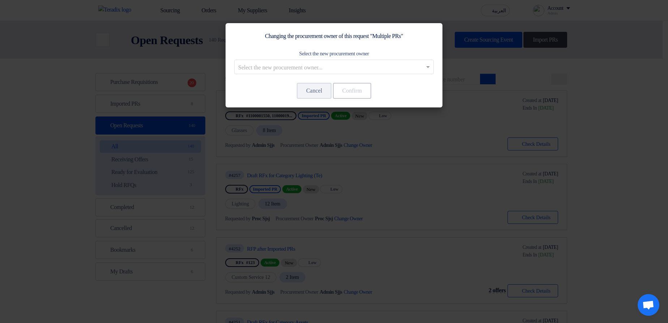
click at [477, 63] on modal-container "Changing the procurement owner of this request "Multiple PRs" Select the new pr…" at bounding box center [334, 161] width 668 height 323
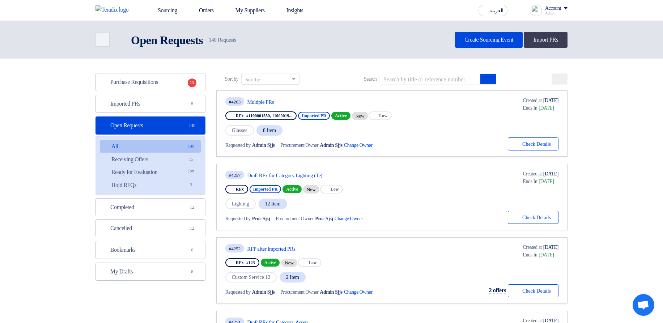
click at [342, 143] on span "Admin Sjjs" at bounding box center [331, 145] width 23 height 8
drag, startPoint x: 344, startPoint y: 143, endPoint x: 355, endPoint y: 143, distance: 10.5
click at [342, 143] on span "Admin Sjjs" at bounding box center [331, 145] width 23 height 8
click at [374, 144] on span "Change Owner External link" at bounding box center [362, 145] width 37 height 8
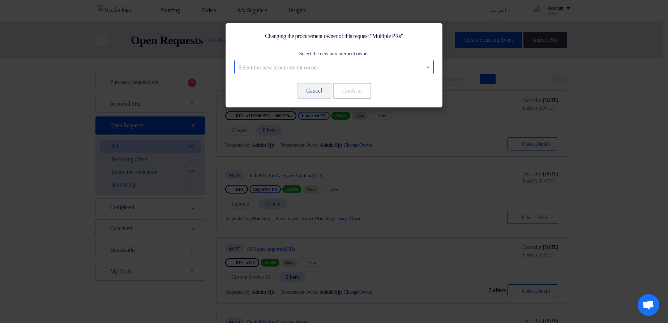
click at [336, 63] on input "text" at bounding box center [330, 67] width 184 height 12
click at [460, 98] on modal-container "Changing the procurement owner of this request "Multiple PRs" Select the new pr…" at bounding box center [334, 161] width 668 height 323
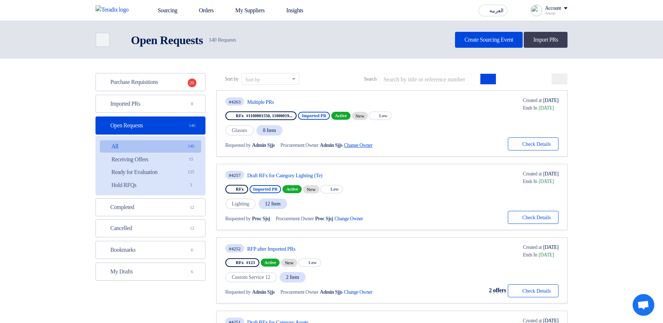
click at [372, 145] on span "Change Owner External link" at bounding box center [362, 145] width 37 height 8
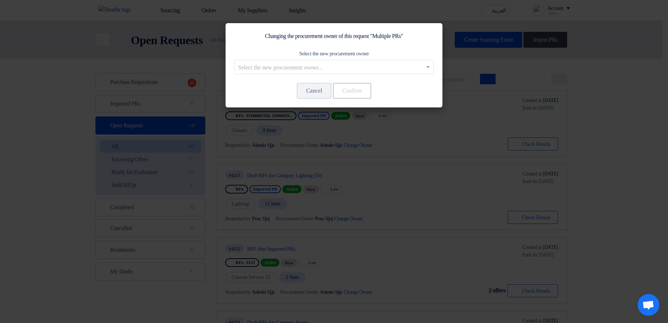
click at [387, 72] on input "text" at bounding box center [330, 67] width 184 height 12
click at [494, 104] on modal-container "Changing the procurement owner of this request "Multiple PRs" Select the new pr…" at bounding box center [334, 161] width 668 height 323
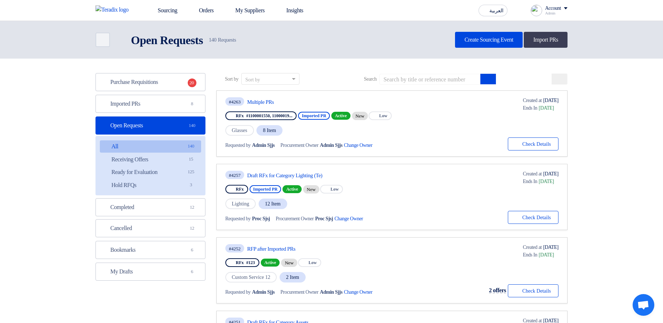
click at [494, 104] on div "#4263 Multiple PRs RFx #1100001550, 11000019... Imported PR Active New Priority…" at bounding box center [391, 124] width 333 height 54
click at [374, 146] on span "Change Owner External link" at bounding box center [362, 145] width 37 height 8
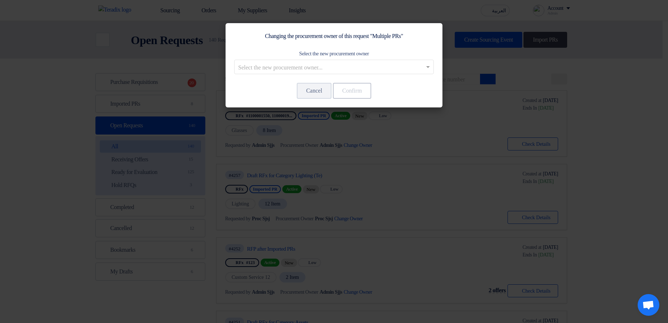
drag, startPoint x: 382, startPoint y: 196, endPoint x: 193, endPoint y: 129, distance: 200.4
click at [377, 195] on modal-container "Changing the procurement owner of this request "Multiple PRs" Select the new pr…" at bounding box center [334, 161] width 668 height 323
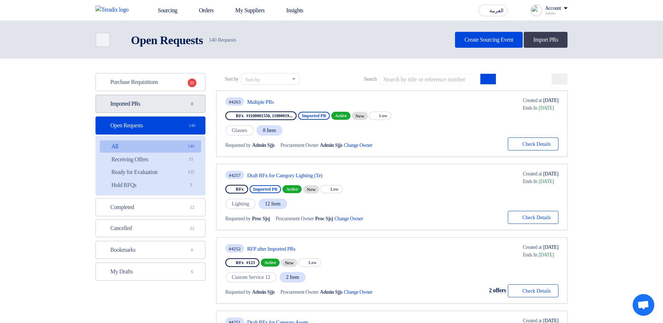
click at [178, 109] on link "Imported PRs Imported PRs 8" at bounding box center [150, 104] width 110 height 18
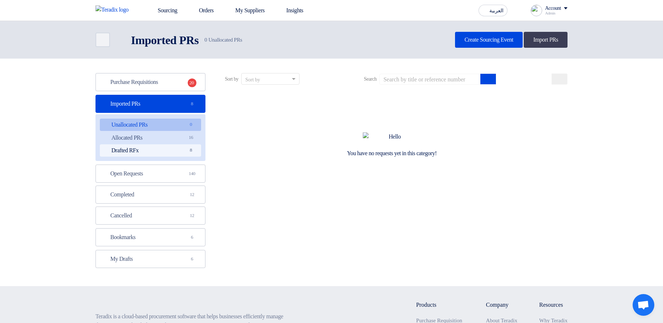
click at [183, 149] on link "Drafted RFx Drafted RFx 8" at bounding box center [150, 150] width 101 height 12
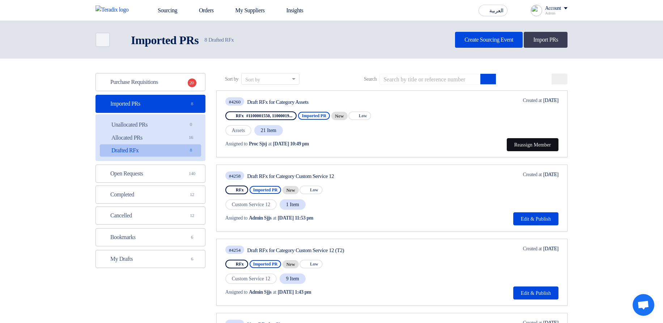
click at [532, 145] on button "Reassign Member" at bounding box center [533, 144] width 52 height 13
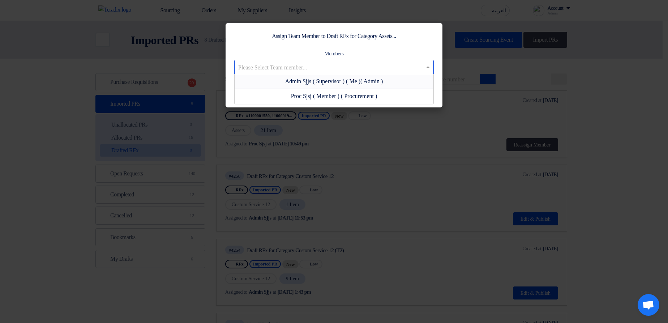
click at [358, 72] on input "text" at bounding box center [330, 67] width 184 height 12
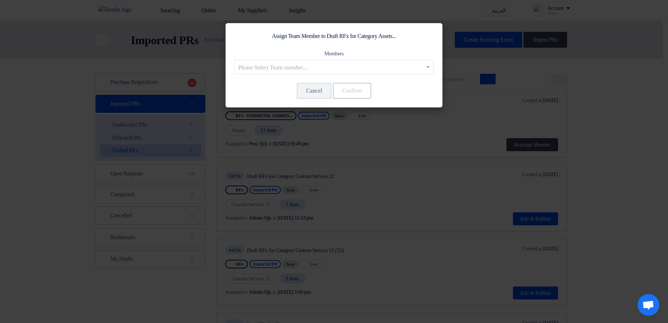
click at [432, 226] on modal-container "Assign Team Member to Draft RFx for Category Assets... Members Please Select Te…" at bounding box center [334, 161] width 668 height 323
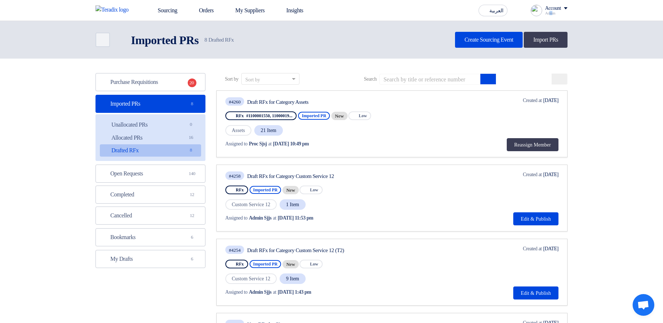
click at [548, 15] on div "Admin" at bounding box center [556, 13] width 22 height 4
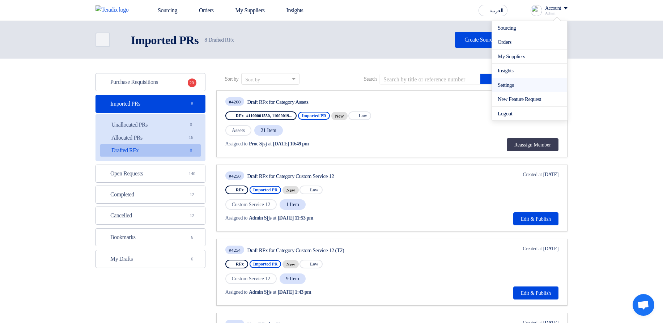
click at [530, 91] on li "Settings" at bounding box center [529, 85] width 75 height 14
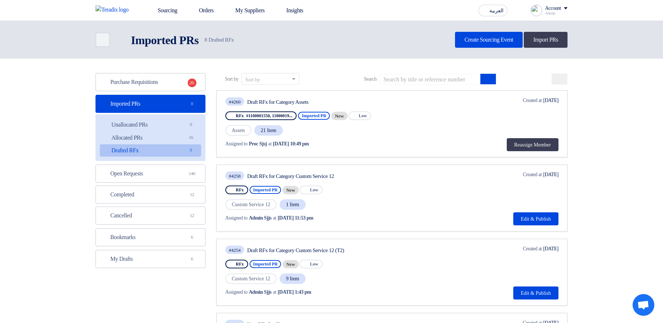
click at [548, 8] on div "Account" at bounding box center [553, 8] width 16 height 6
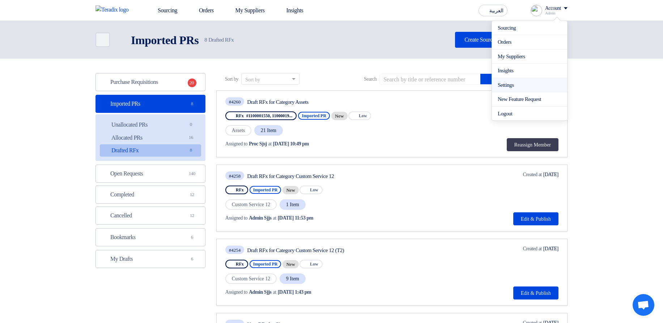
click at [512, 82] on link "Settings" at bounding box center [530, 85] width 64 height 8
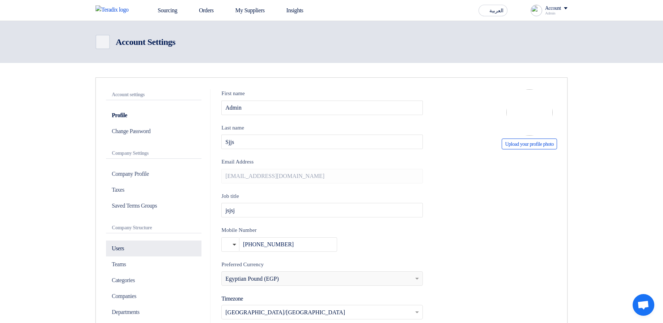
click at [149, 236] on p "Users" at bounding box center [153, 248] width 95 height 16
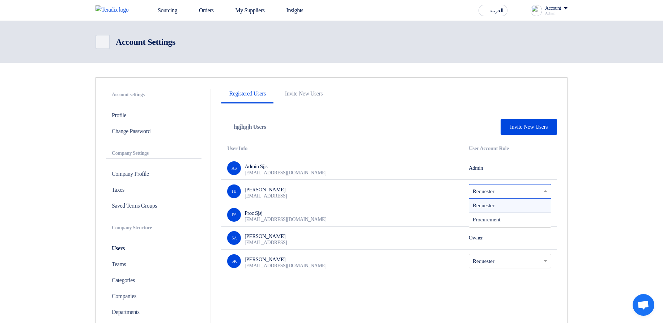
click at [505, 194] on input "text" at bounding box center [506, 192] width 67 height 12
click at [494, 234] on td "Owner" at bounding box center [510, 237] width 94 height 23
click at [162, 9] on link "Sourcing" at bounding box center [162, 11] width 41 height 16
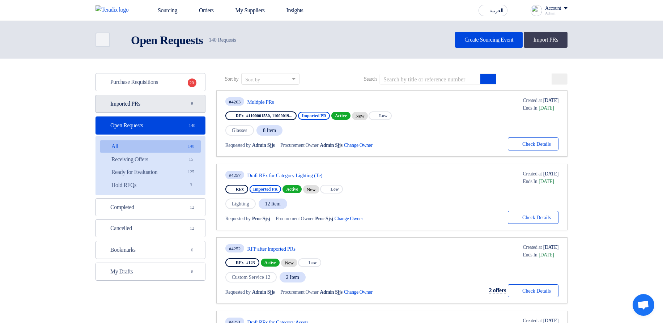
click at [162, 101] on link "Imported PRs Imported PRs 8" at bounding box center [150, 104] width 110 height 18
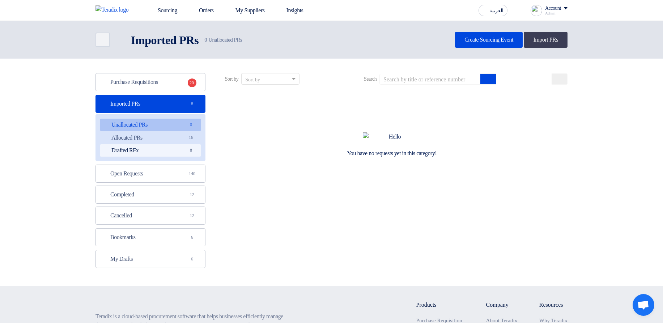
click at [161, 149] on link "Drafted RFx Drafted RFx 8" at bounding box center [150, 150] width 101 height 12
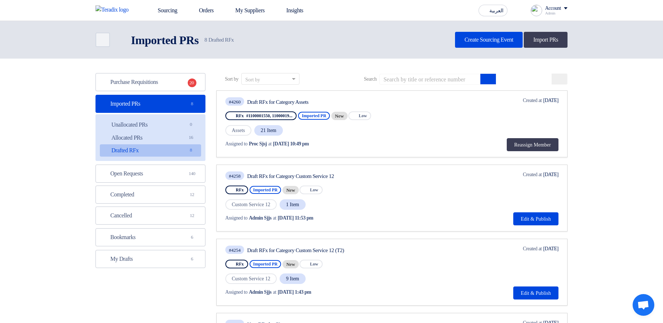
drag, startPoint x: 303, startPoint y: 101, endPoint x: 395, endPoint y: 130, distance: 96.3
click at [384, 129] on div "#4260 Draft RFx for Category Assets RFx #1100001550, 11000019... Imported PR Ne…" at bounding box center [304, 124] width 159 height 55
click at [384, 130] on div "Assets 21 Item" at bounding box center [304, 130] width 159 height 12
click at [175, 171] on link "Open Requests Open Requests 140" at bounding box center [150, 174] width 110 height 18
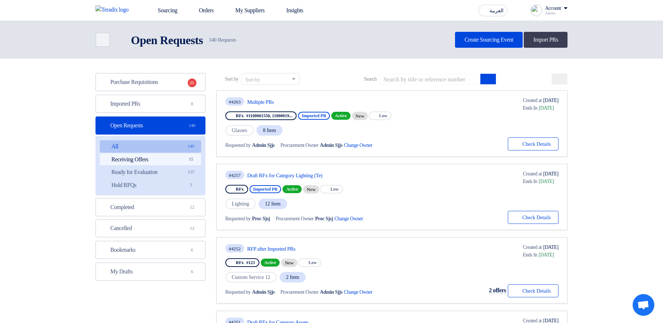
click at [174, 156] on link "Receiving Offers Receiving Offers 15" at bounding box center [150, 159] width 101 height 12
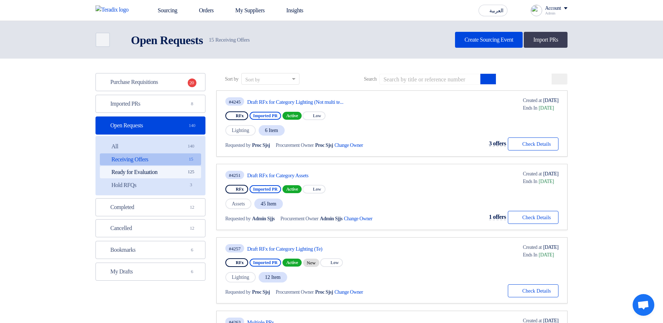
click at [181, 169] on link "Ready for Evaluation Ready for Evaluation 125" at bounding box center [150, 172] width 101 height 12
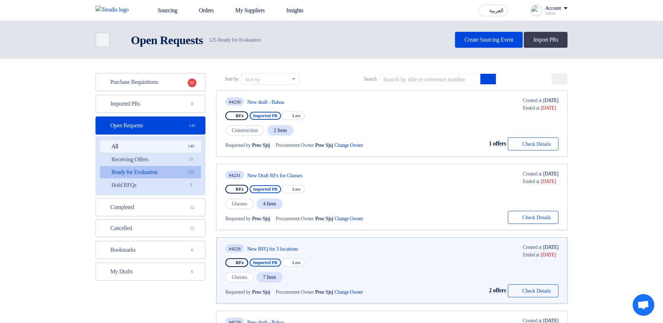
click at [176, 150] on link "All All 140" at bounding box center [150, 146] width 101 height 12
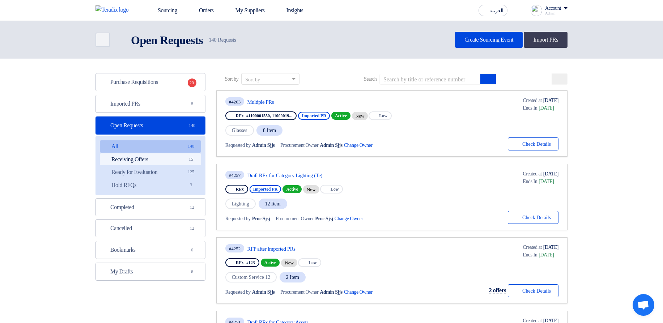
click at [184, 160] on link "Receiving Offers Receiving Offers 15" at bounding box center [150, 159] width 101 height 12
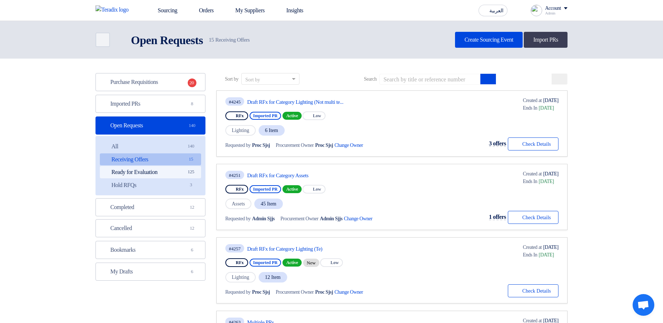
click at [191, 171] on span "125" at bounding box center [191, 172] width 9 height 8
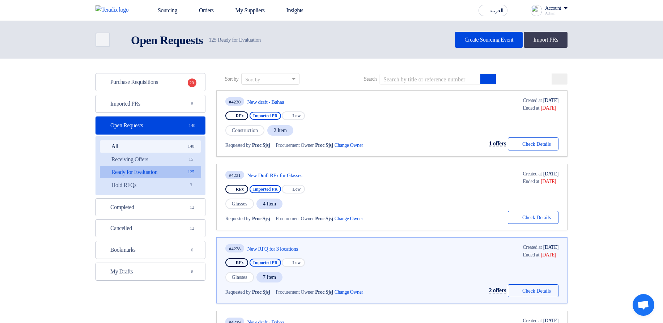
click at [186, 146] on link "All All 140" at bounding box center [150, 146] width 101 height 12
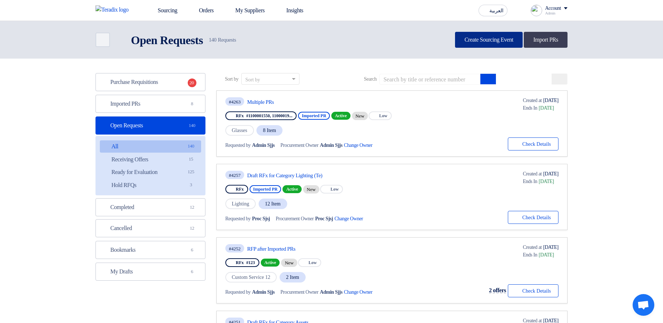
click at [505, 32] on link "Create Sourcing Event" at bounding box center [489, 40] width 68 height 16
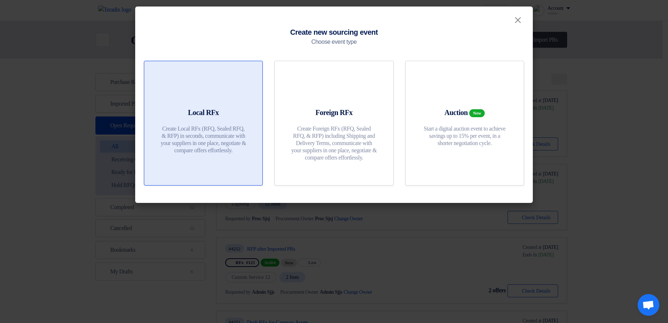
click at [201, 98] on icon at bounding box center [203, 89] width 17 height 17
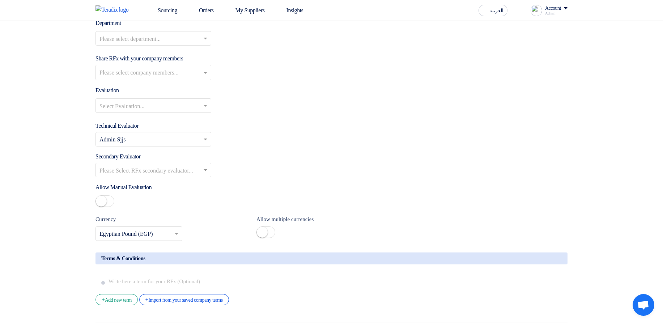
scroll to position [868, 0]
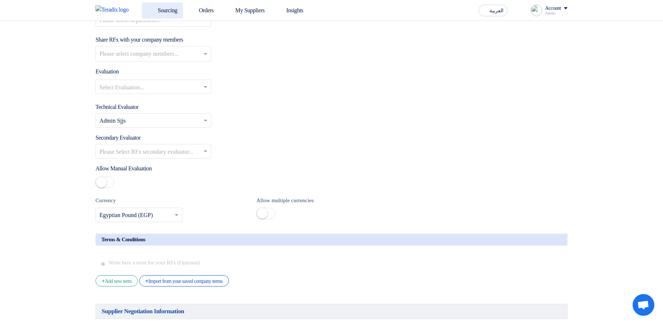
click at [148, 7] on use at bounding box center [148, 7] width 0 height 0
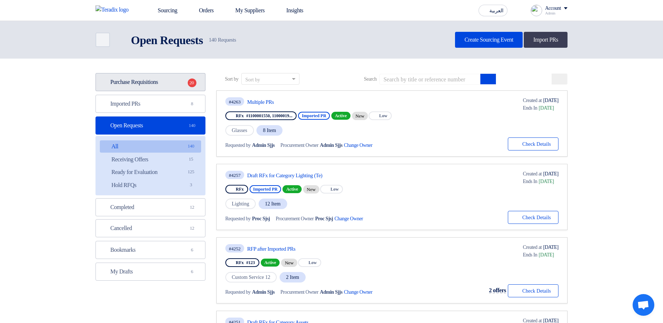
click at [145, 81] on link "Purchase Requisitions Purchase Requisitions 20" at bounding box center [150, 82] width 110 height 18
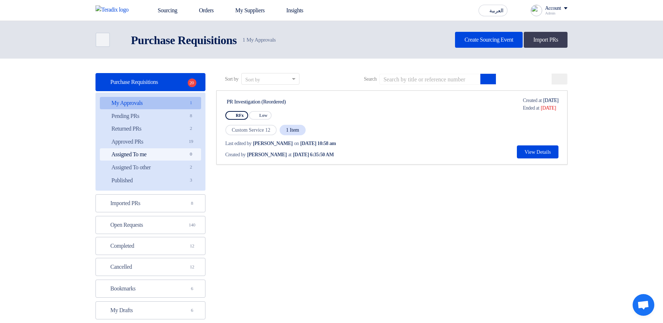
click at [175, 156] on link "Assigned To me Assigned To me 0" at bounding box center [150, 154] width 101 height 12
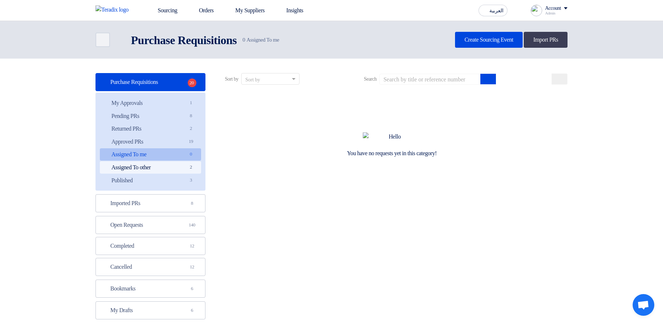
click at [177, 169] on link "Assigned To other Assigned To other 2" at bounding box center [150, 167] width 101 height 12
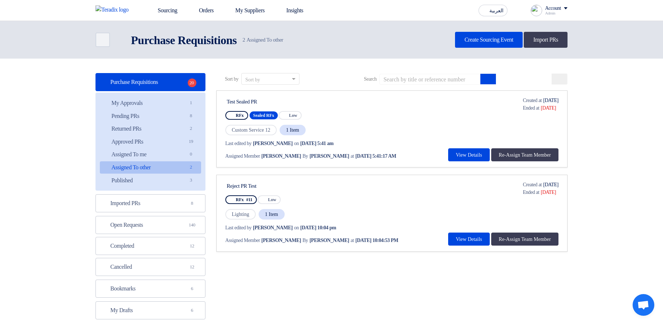
drag, startPoint x: 247, startPoint y: 146, endPoint x: 385, endPoint y: 153, distance: 138.7
click at [385, 153] on div "Last edited by Hamda Jjjw on Oct 9, 2024, 5:41 am Assigned Member Sadsadjs Askj…" at bounding box center [315, 148] width 180 height 25
click at [385, 153] on span "Oct 9, 2024, 5:41:17 AM" at bounding box center [375, 156] width 41 height 8
drag, startPoint x: 385, startPoint y: 153, endPoint x: 368, endPoint y: 137, distance: 23.5
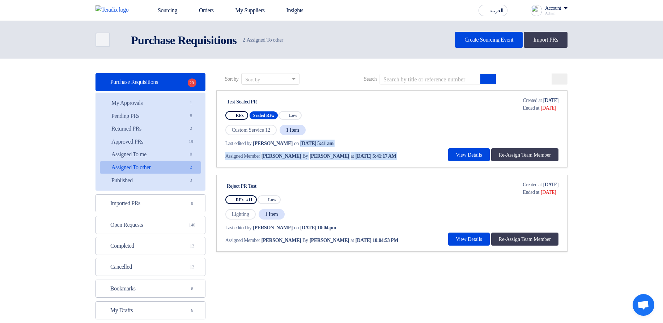
click at [368, 137] on div "Last edited by Hamda Jjjw on Oct 9, 2024, 5:41 am Assigned Member Sadsadjs Askj…" at bounding box center [315, 148] width 180 height 25
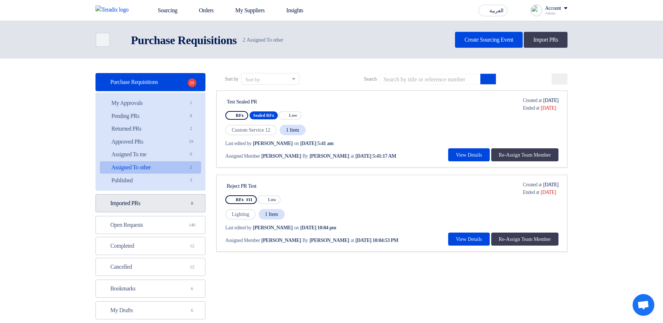
click at [139, 199] on link "Imported PRs Imported PRs 8" at bounding box center [150, 203] width 110 height 18
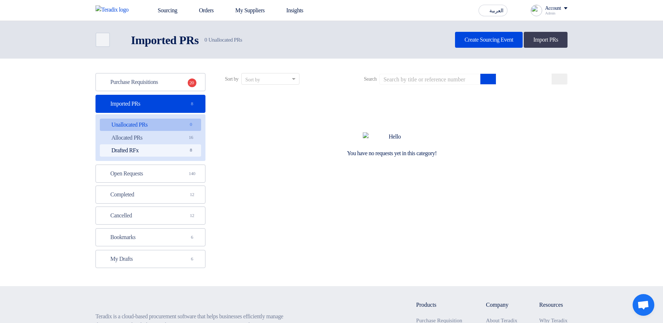
click at [157, 155] on link "Drafted RFx Drafted RFx 8" at bounding box center [150, 150] width 101 height 12
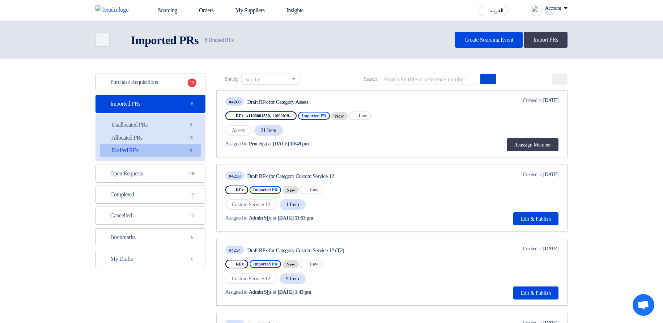
drag, startPoint x: 349, startPoint y: 133, endPoint x: 218, endPoint y: 98, distance: 135.6
click at [218, 98] on link "#4260 Draft RFx for Category Assets RFx #1100001550, 11000019... Imported PR Ne…" at bounding box center [391, 123] width 351 height 67
click at [368, 150] on div "Assigned to Proc Sjsj at Oct 8, 2025, 10:49 pm" at bounding box center [304, 143] width 159 height 15
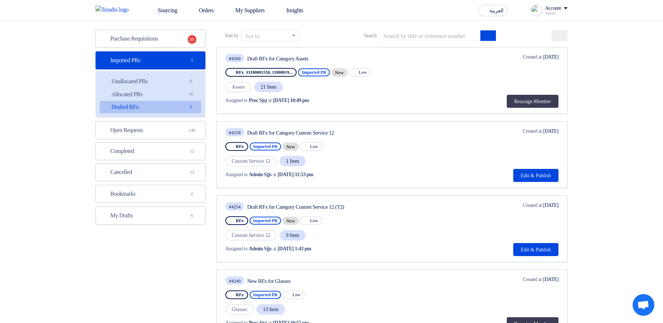
click at [272, 86] on span "21 Item" at bounding box center [268, 87] width 29 height 10
click at [271, 86] on span "21 Item" at bounding box center [268, 87] width 29 height 10
click at [365, 107] on div "Assigned to Proc Sjsj at Oct 8, 2025, 10:49 pm" at bounding box center [304, 100] width 159 height 15
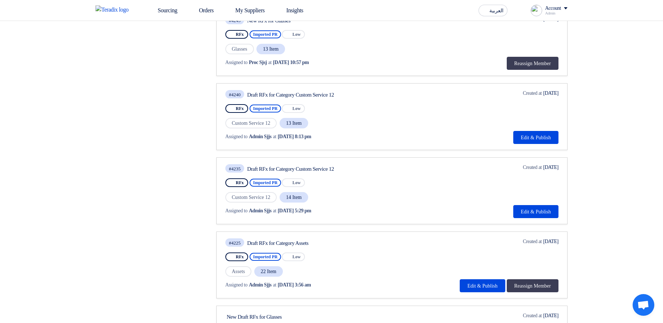
scroll to position [260, 0]
